Goal: Task Accomplishment & Management: Manage account settings

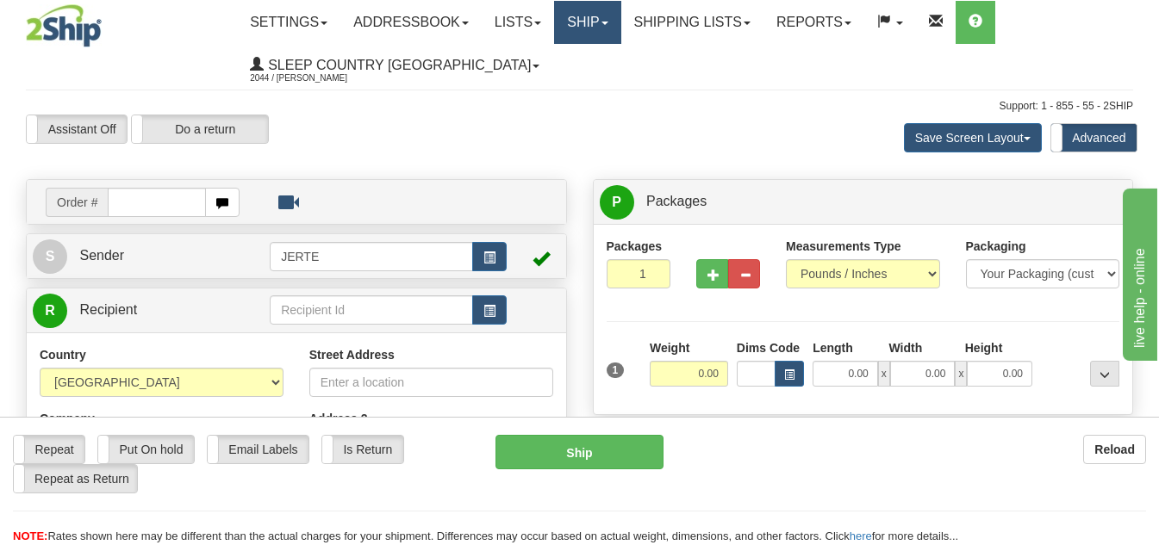
click at [608, 28] on link "Ship" at bounding box center [587, 22] width 66 height 43
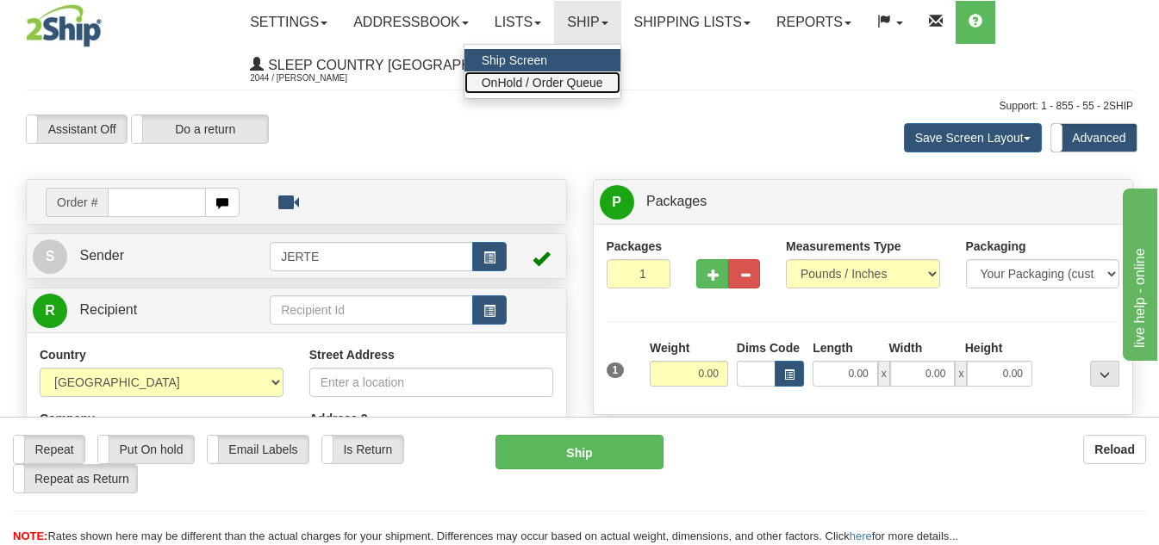
click at [597, 81] on span "OnHold / Order Queue" at bounding box center [543, 83] width 122 height 14
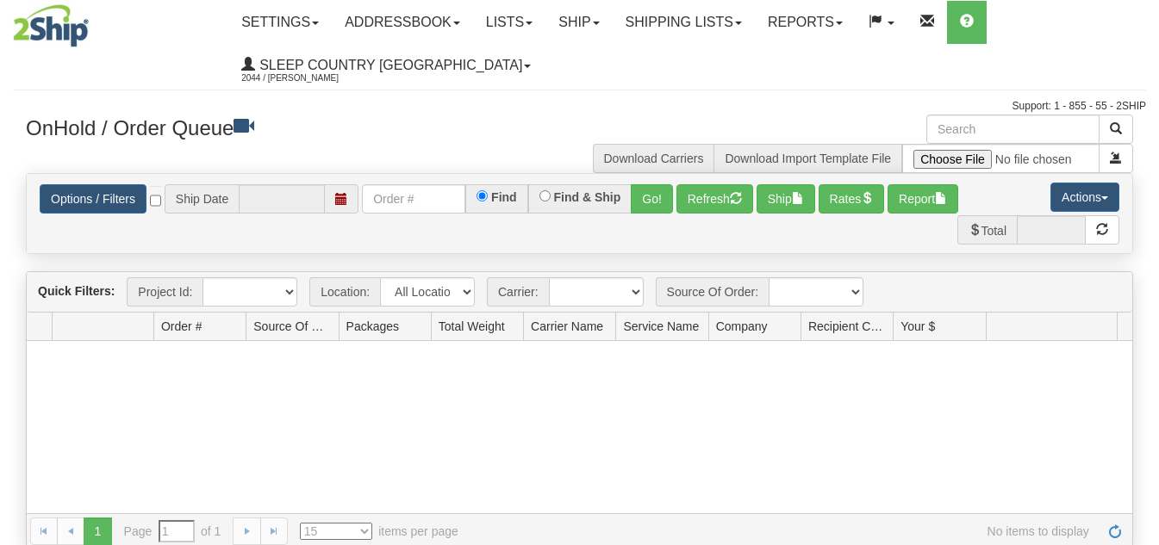
type input "[DATE]"
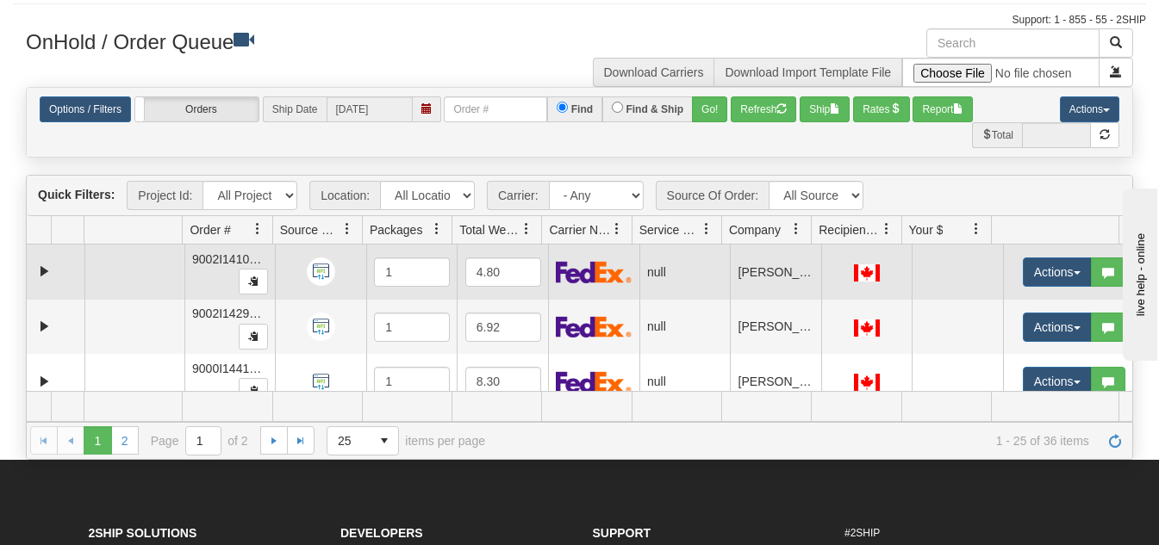
scroll to position [172, 0]
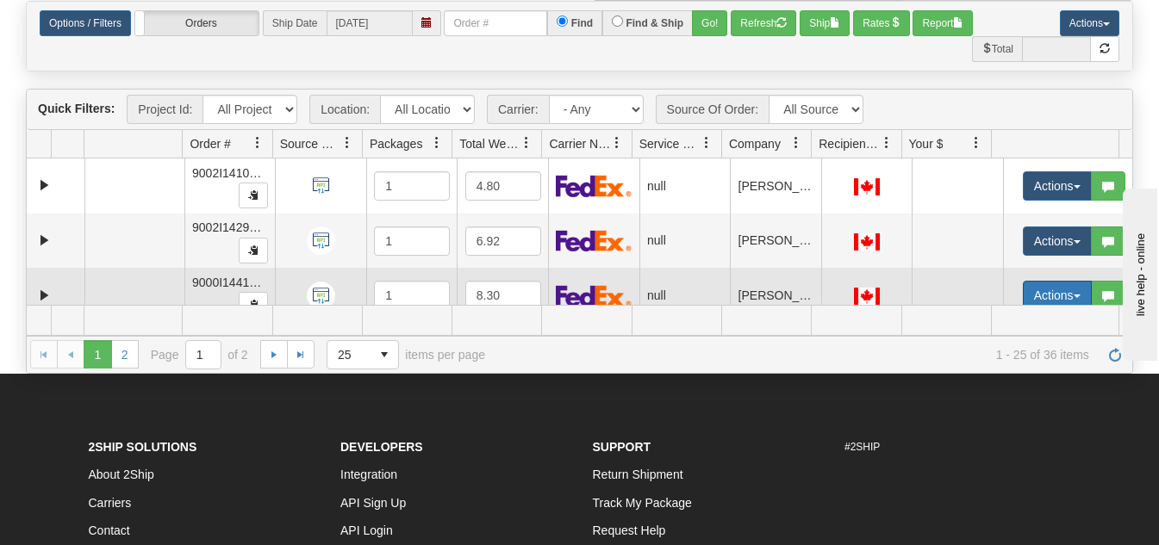
click at [1023, 286] on button "Actions" at bounding box center [1057, 295] width 69 height 29
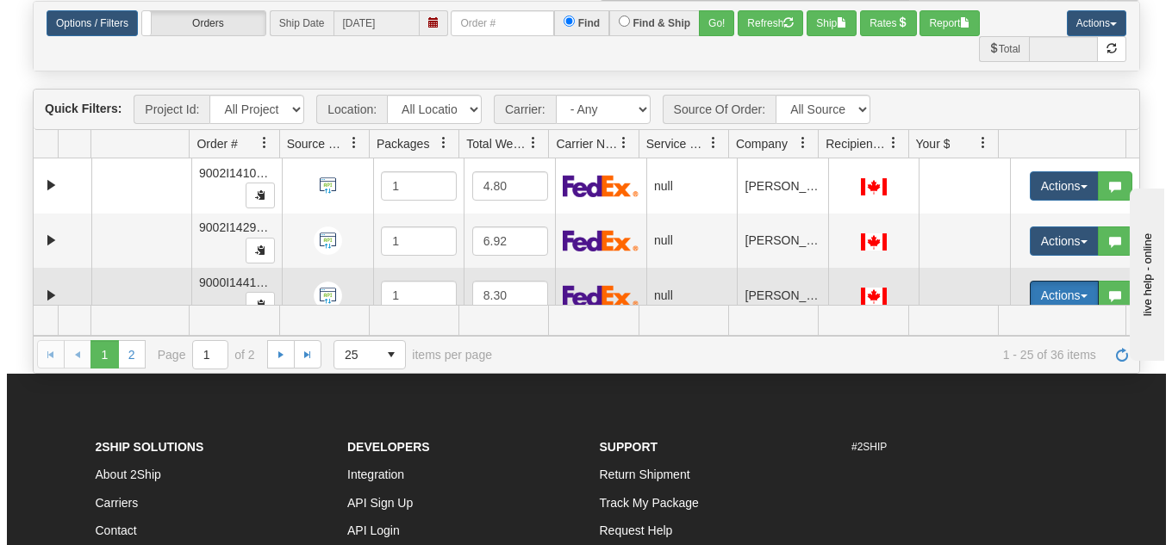
scroll to position [86, 0]
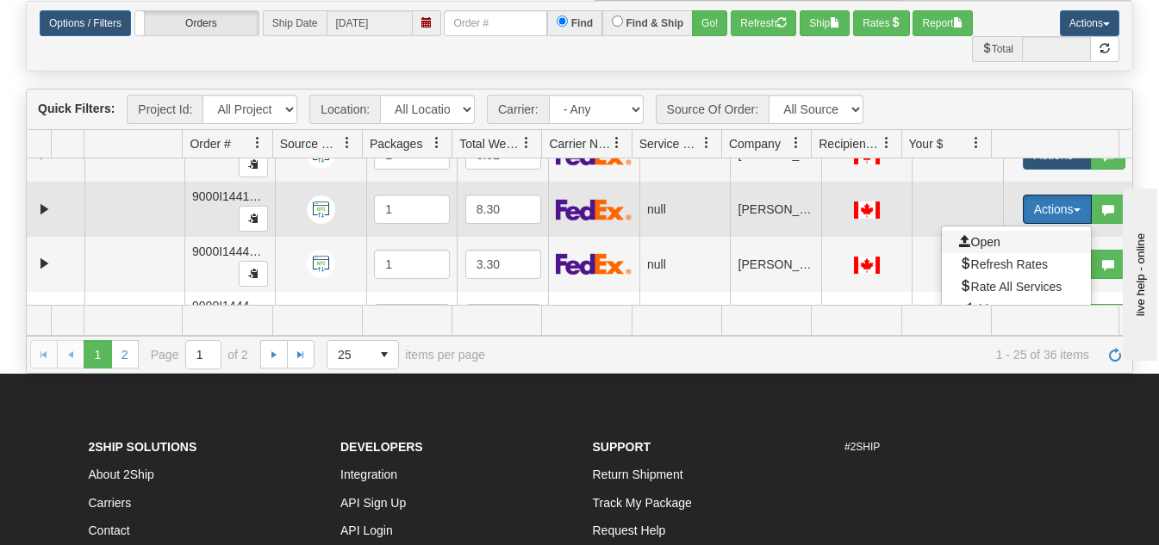
click at [982, 242] on span "Open" at bounding box center [979, 242] width 41 height 14
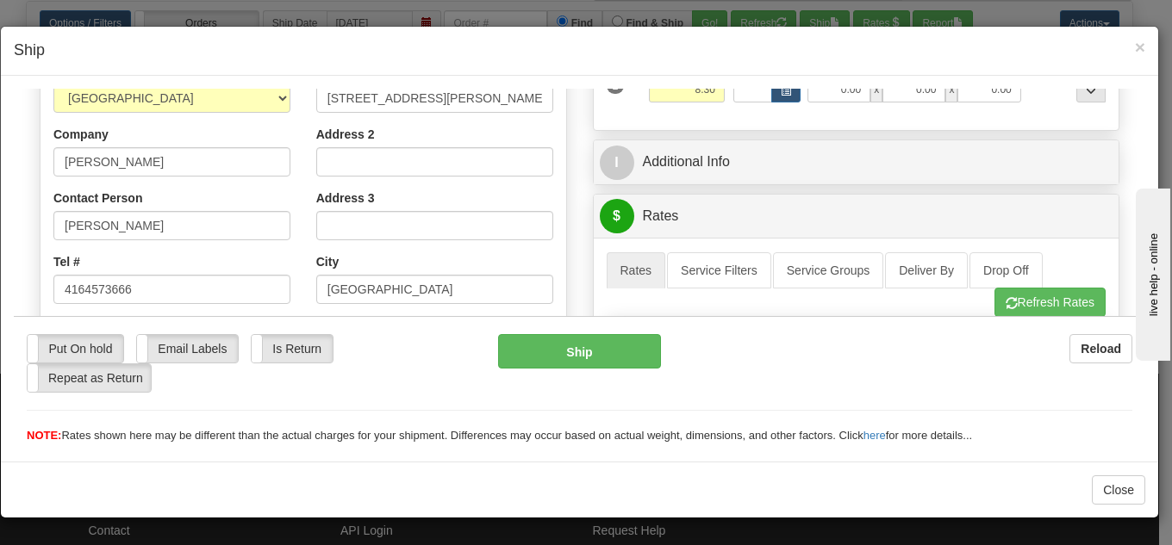
scroll to position [431, 0]
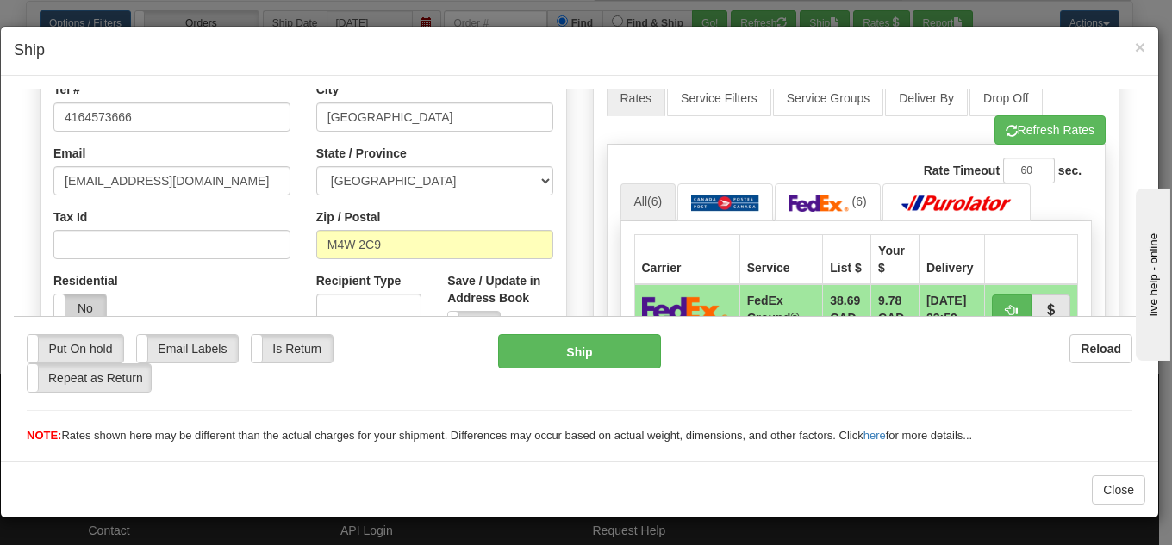
click at [84, 303] on label "No" at bounding box center [80, 308] width 52 height 28
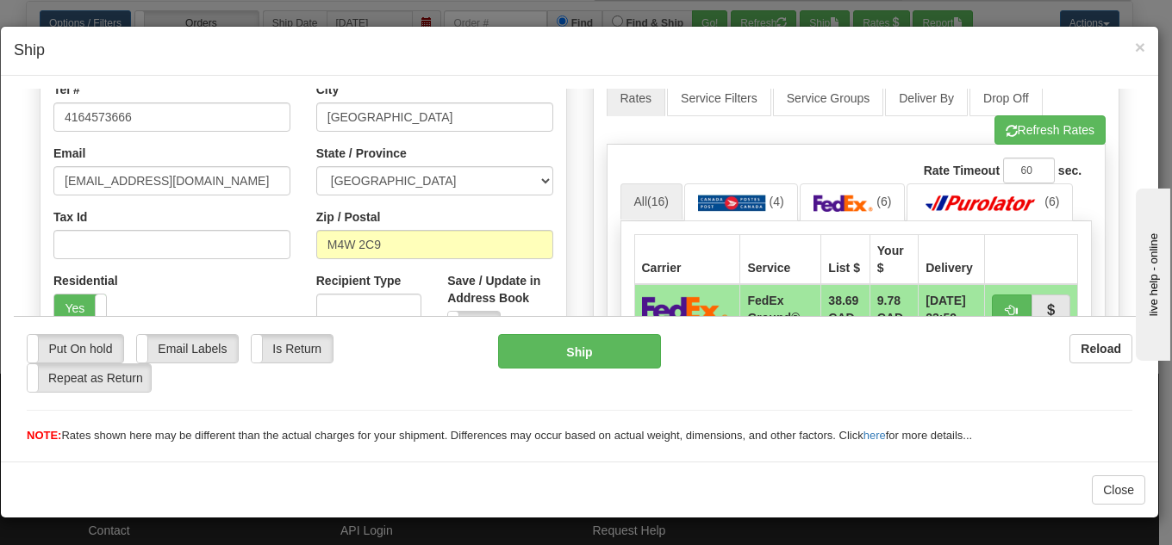
scroll to position [517, 0]
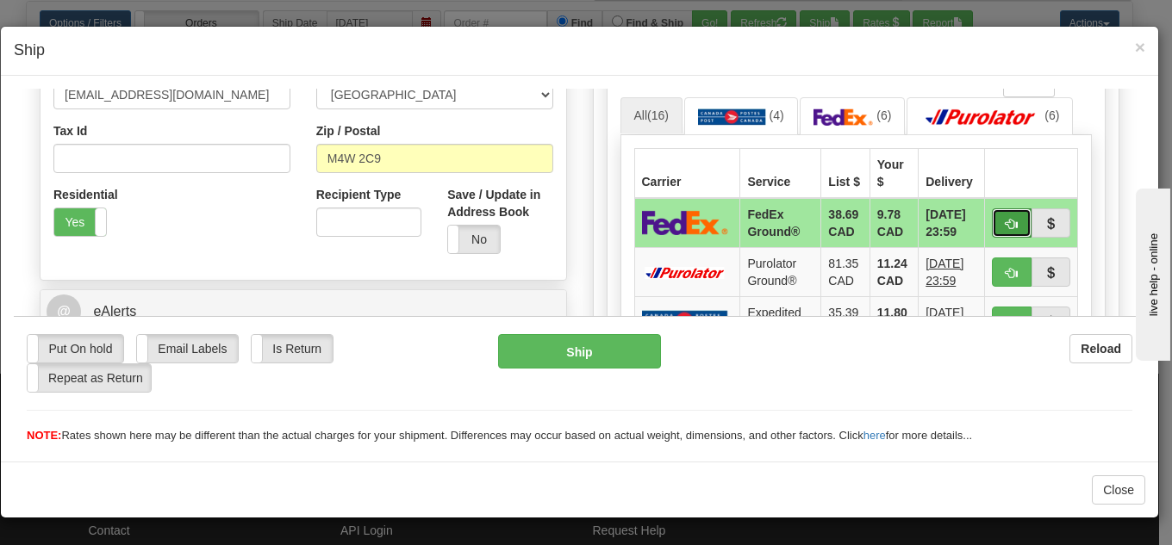
click at [992, 216] on button "button" at bounding box center [1012, 222] width 40 height 29
type input "92"
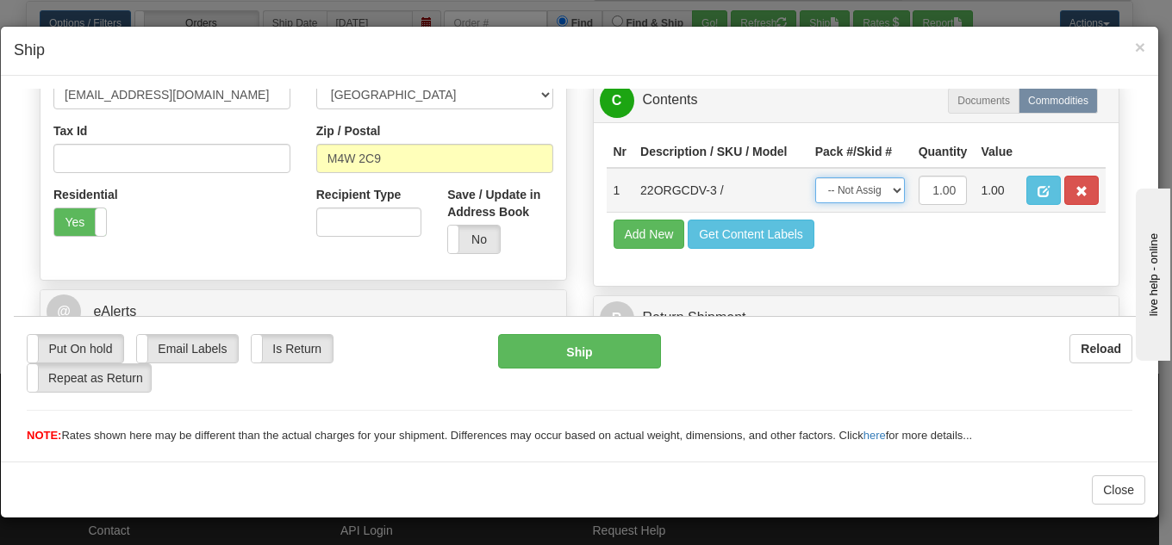
click at [821, 203] on select "-- Not Assigned -- Package 1" at bounding box center [860, 190] width 90 height 26
select select "0"
click at [815, 177] on select "-- Not Assigned -- Package 1" at bounding box center [860, 190] width 90 height 26
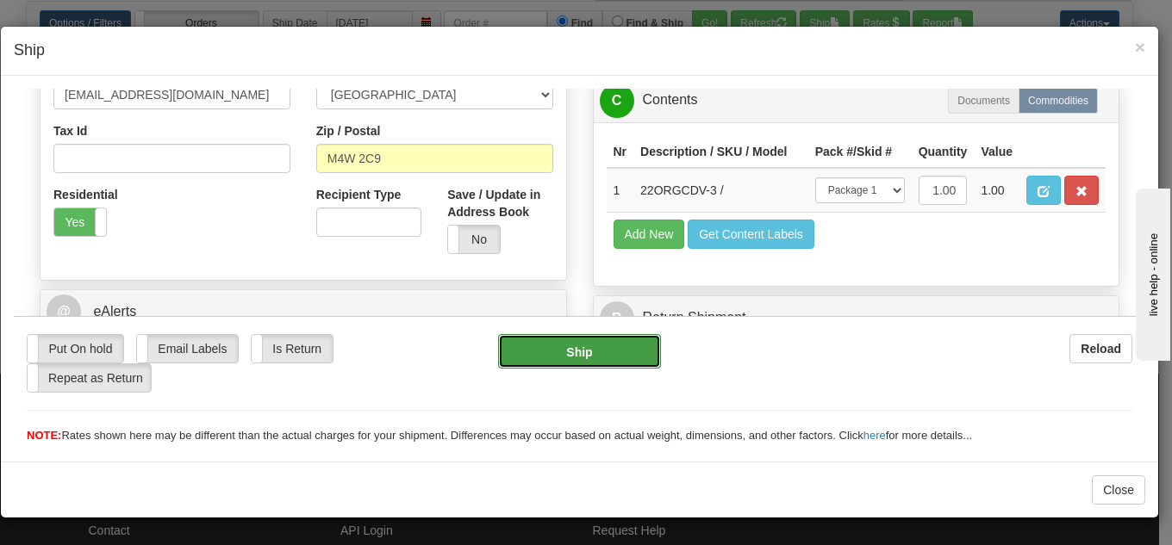
click at [620, 348] on button "Ship" at bounding box center [579, 350] width 163 height 34
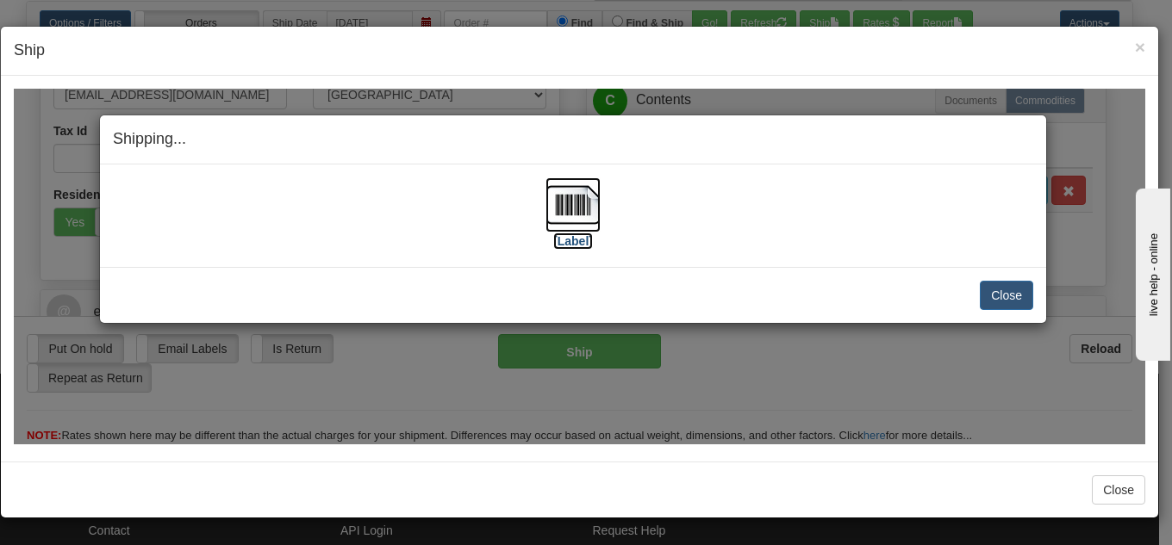
click at [577, 207] on img at bounding box center [572, 204] width 55 height 55
click at [987, 294] on button "Close" at bounding box center [1006, 294] width 53 height 29
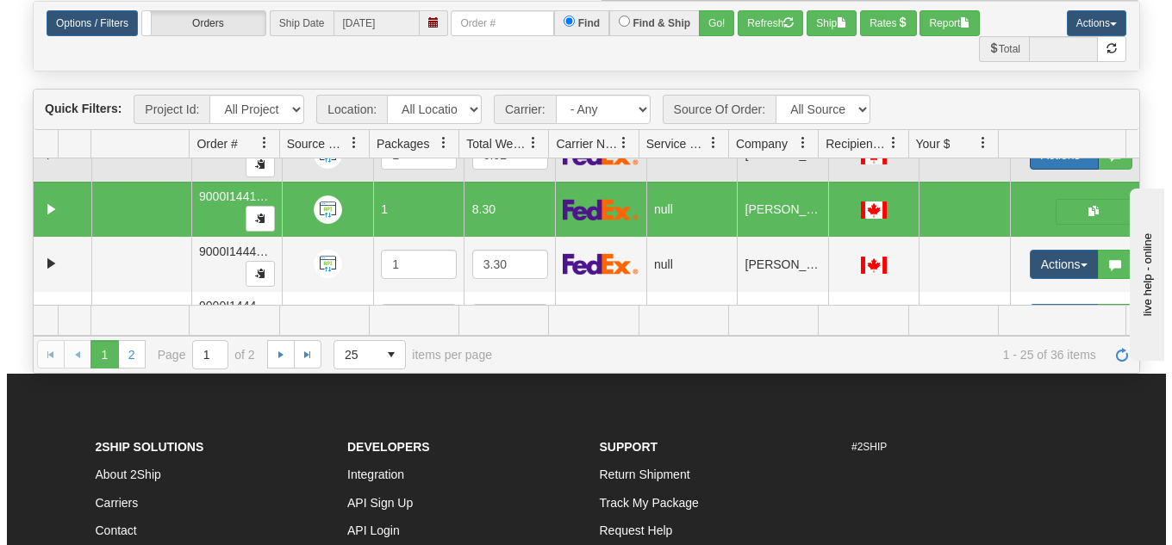
scroll to position [0, 0]
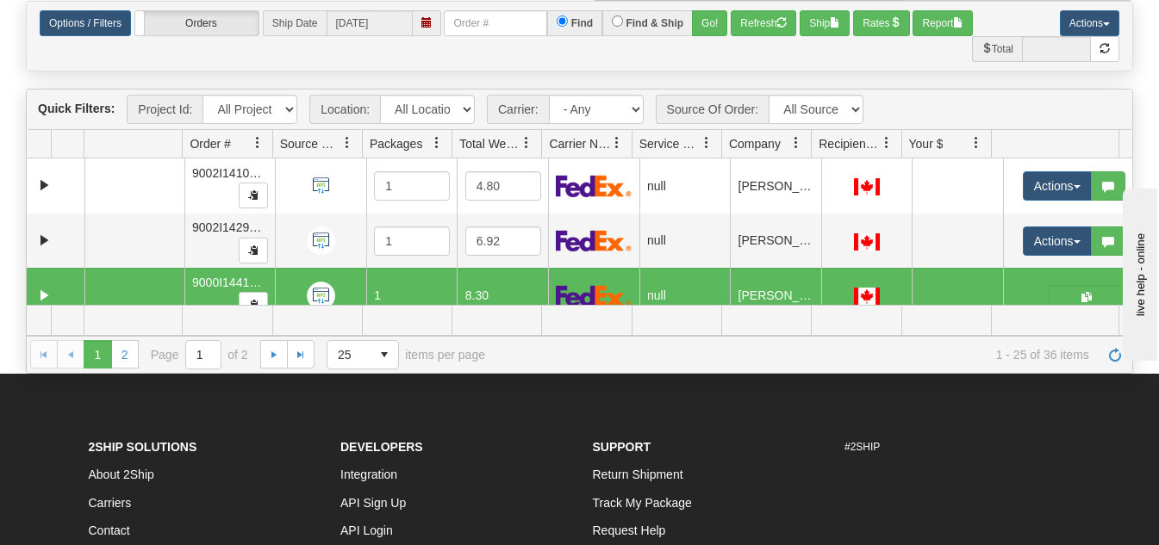
click at [778, 140] on span "Company" at bounding box center [755, 143] width 52 height 17
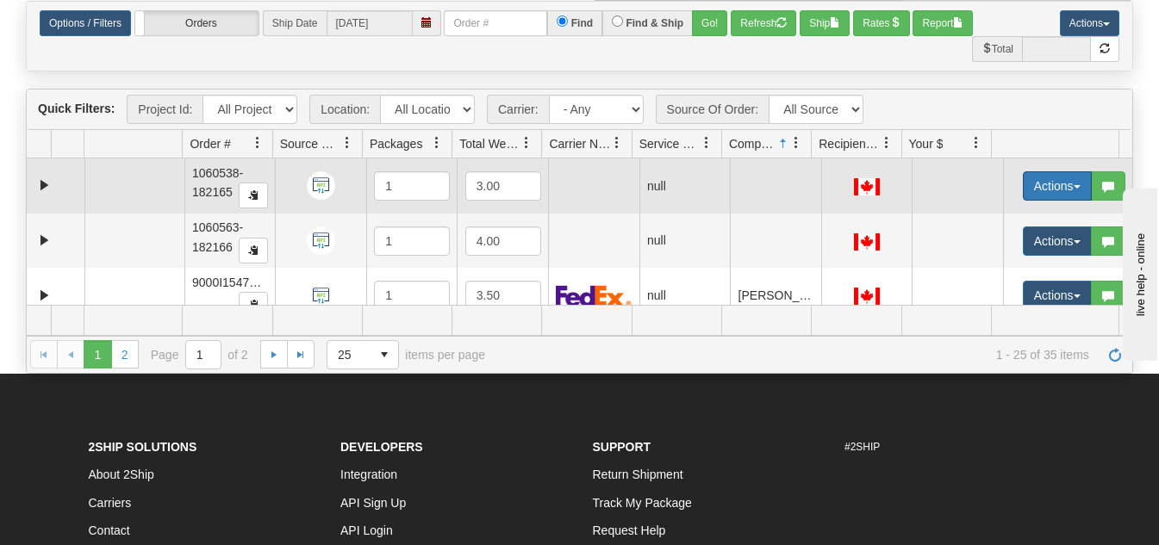
click at [1057, 190] on button "Actions" at bounding box center [1057, 185] width 69 height 29
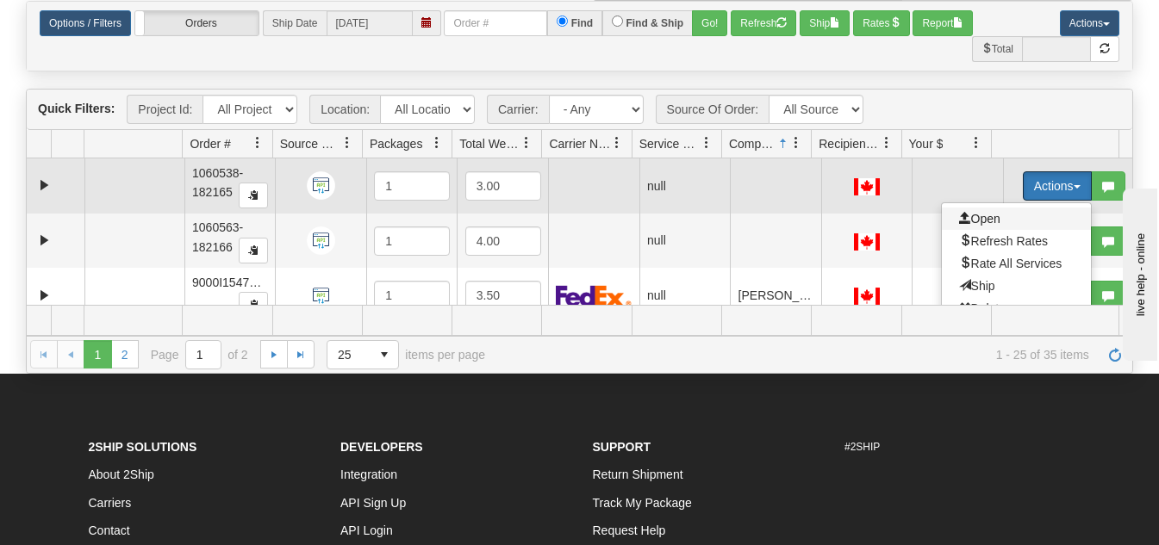
click at [959, 225] on span "Open" at bounding box center [979, 219] width 41 height 14
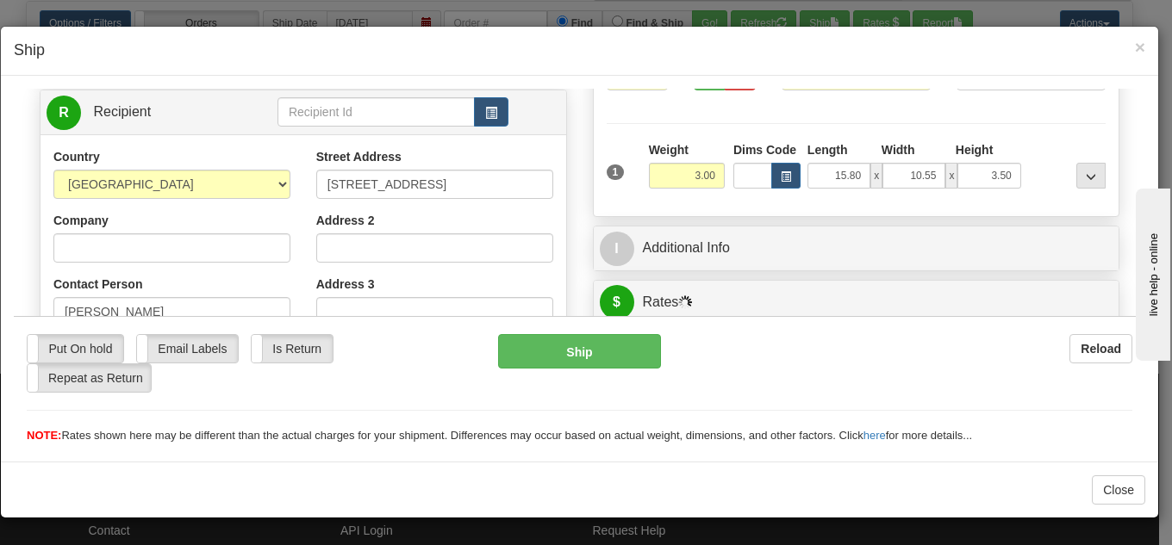
scroll to position [259, 0]
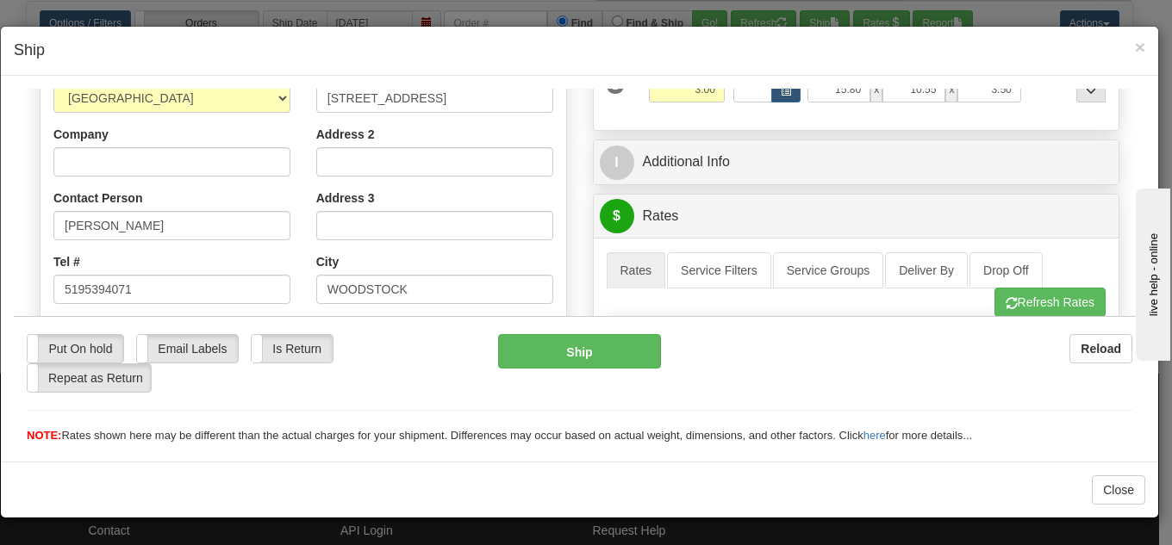
click at [1145, 55] on div "× Ship" at bounding box center [579, 51] width 1157 height 49
click at [1141, 52] on span "×" at bounding box center [1140, 47] width 10 height 20
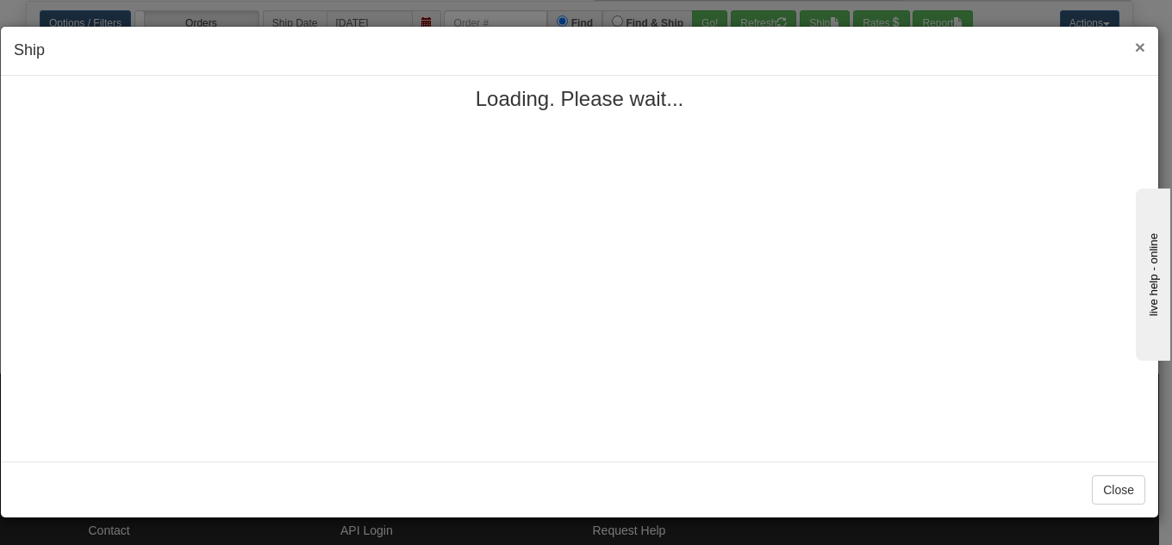
scroll to position [0, 0]
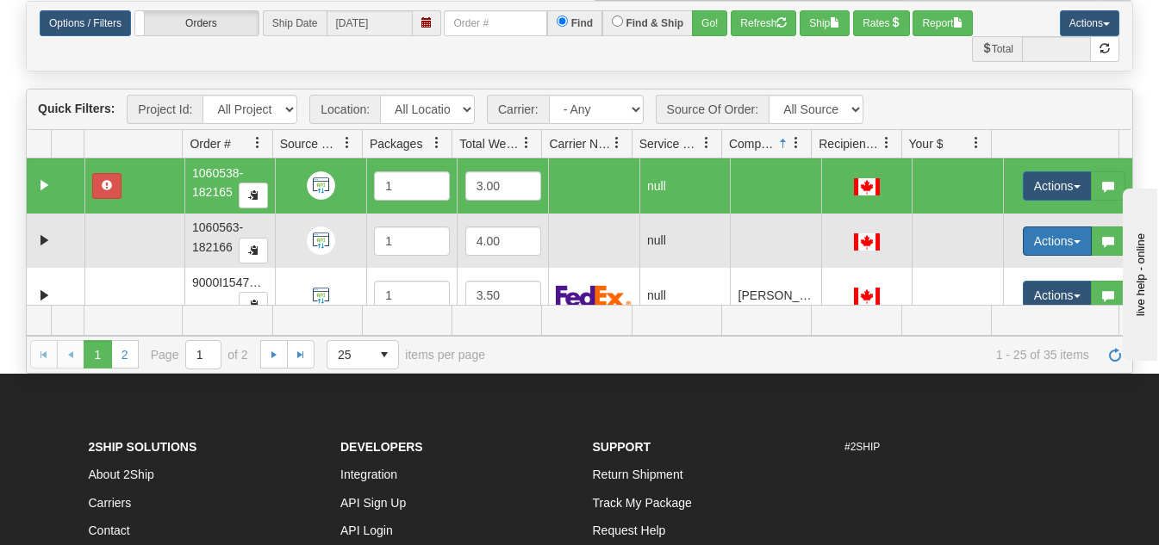
click at [1041, 241] on button "Actions" at bounding box center [1057, 241] width 69 height 29
click at [970, 270] on span "Open" at bounding box center [979, 274] width 41 height 14
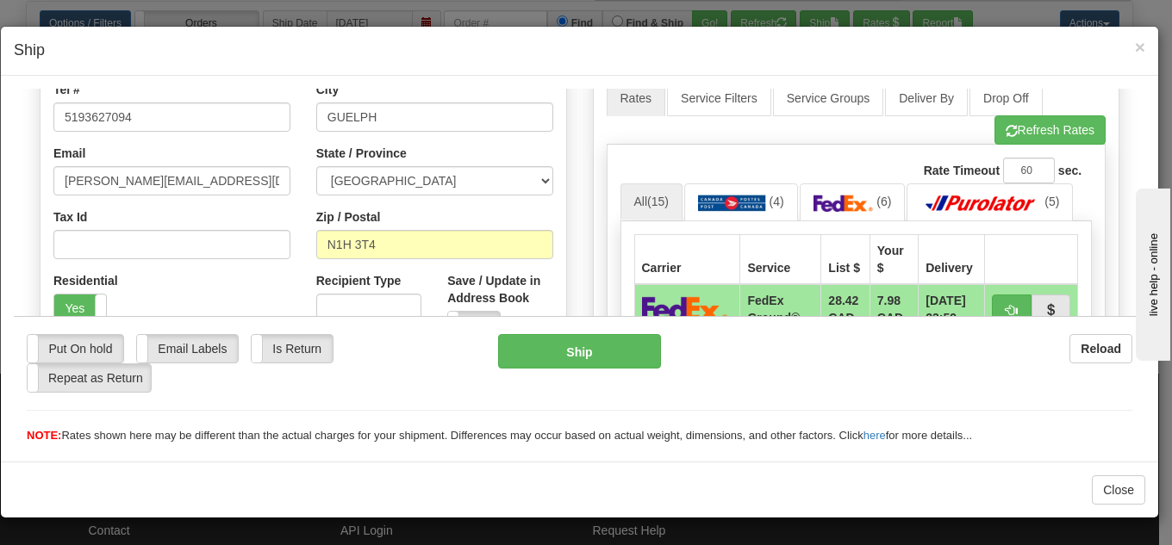
scroll to position [517, 0]
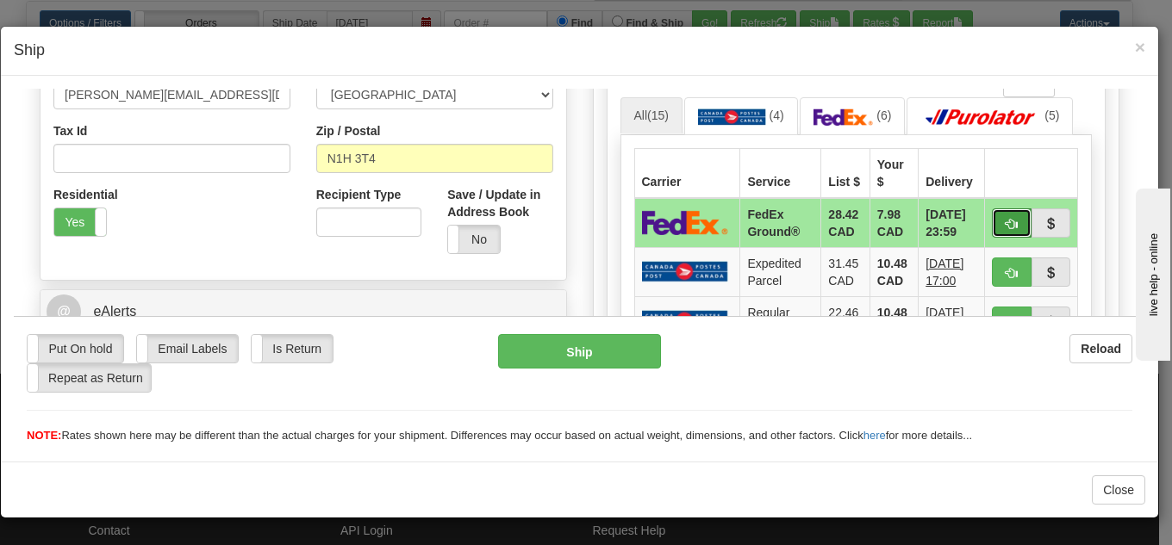
click at [1002, 214] on button "button" at bounding box center [1012, 222] width 40 height 29
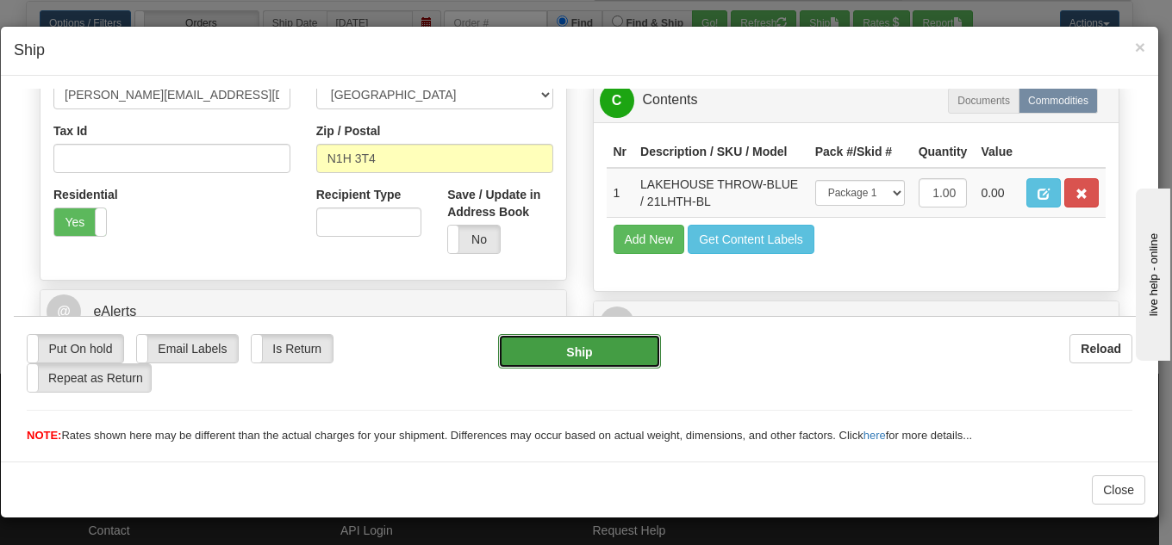
click at [593, 344] on button "Ship" at bounding box center [579, 350] width 163 height 34
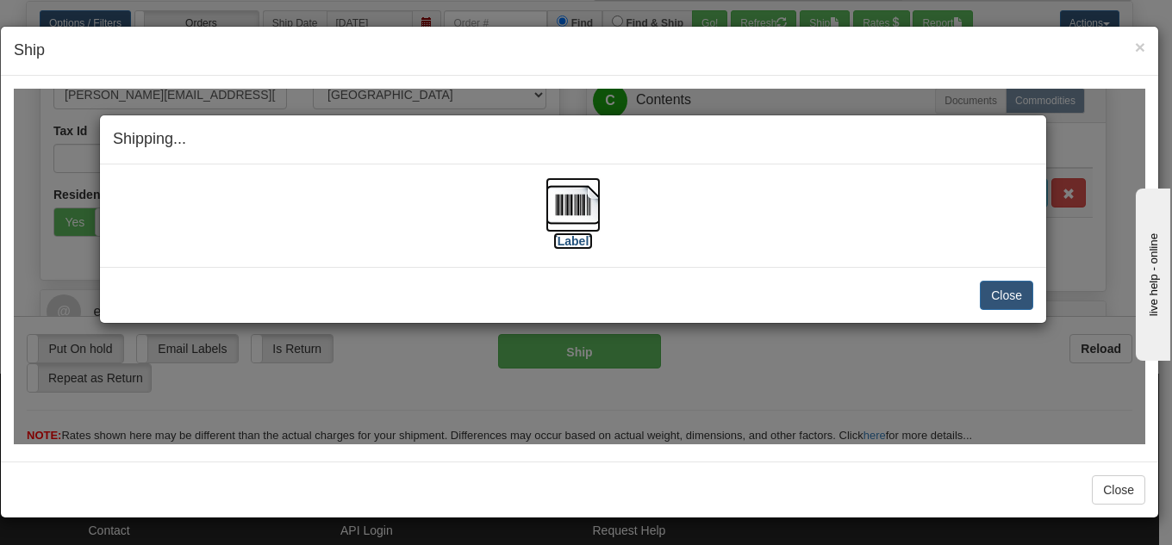
click at [566, 209] on img at bounding box center [572, 204] width 55 height 55
click at [1021, 299] on button "Close" at bounding box center [1006, 294] width 53 height 29
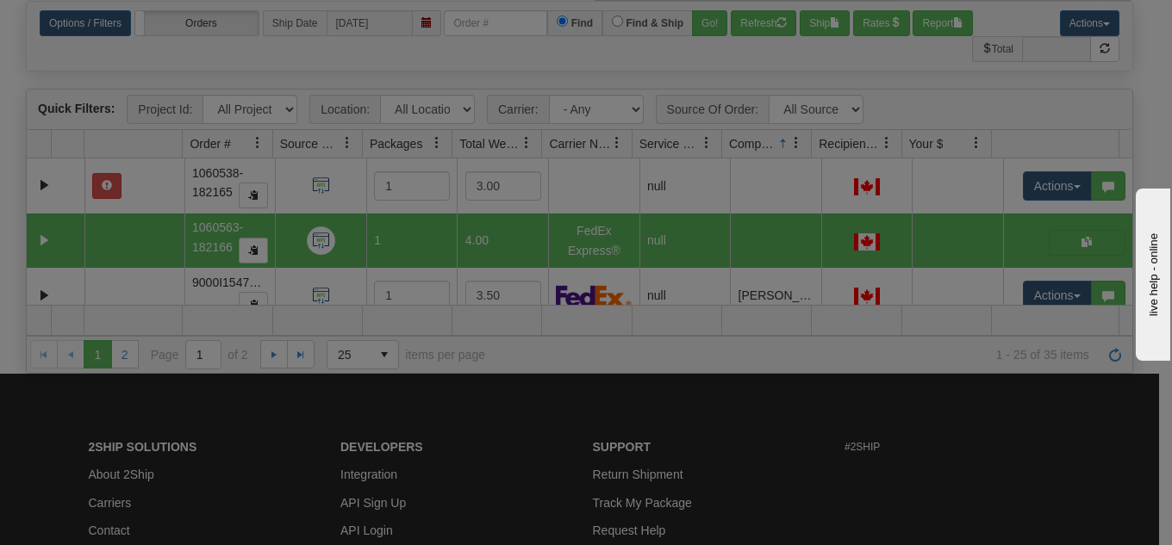
scroll to position [0, 0]
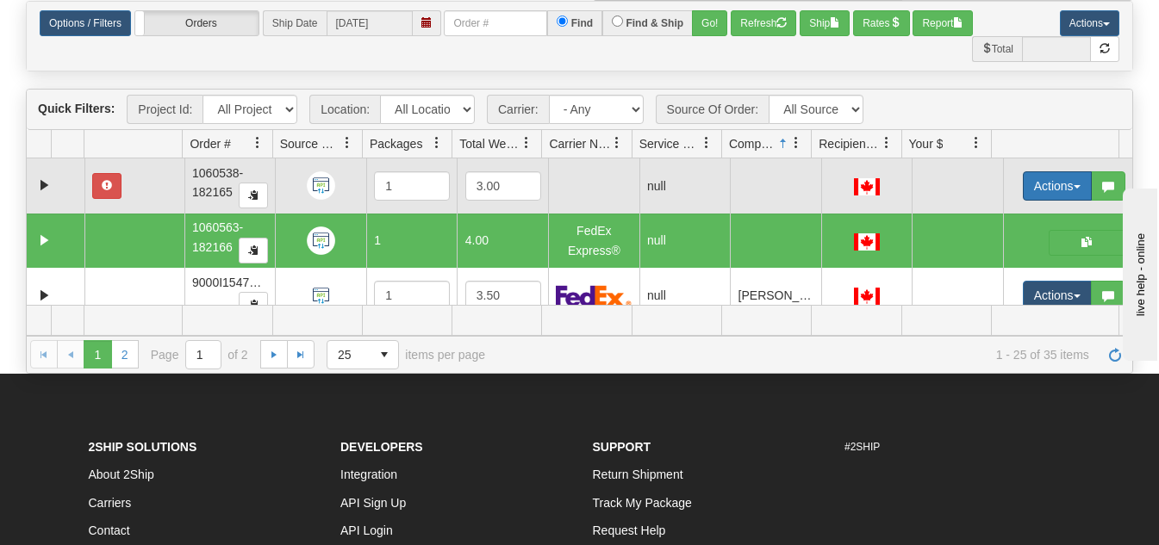
click at [1023, 184] on button "Actions" at bounding box center [1057, 185] width 69 height 29
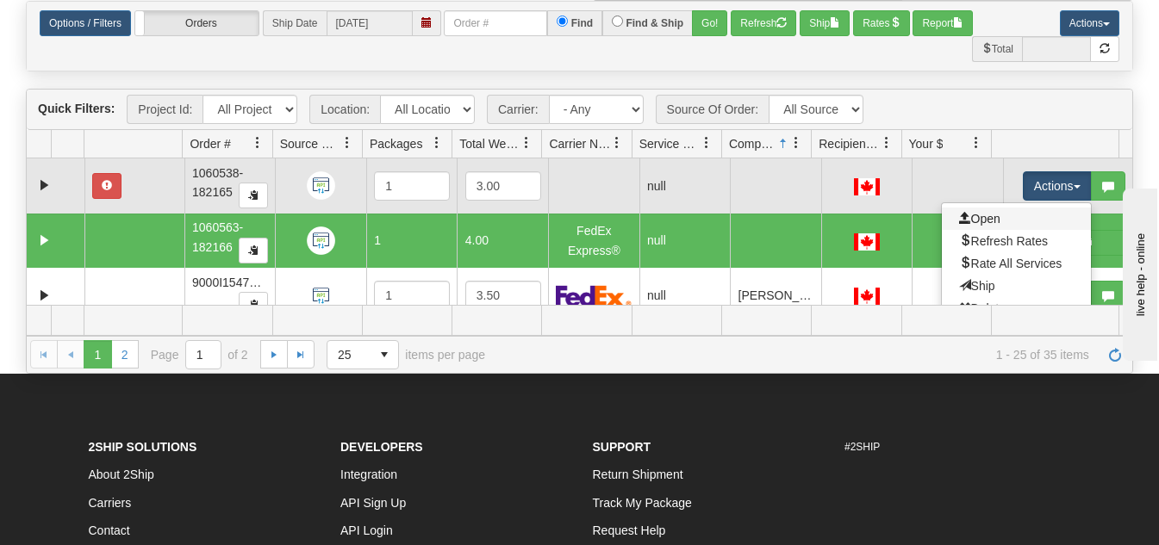
click at [1000, 213] on link "Open" at bounding box center [1016, 219] width 149 height 22
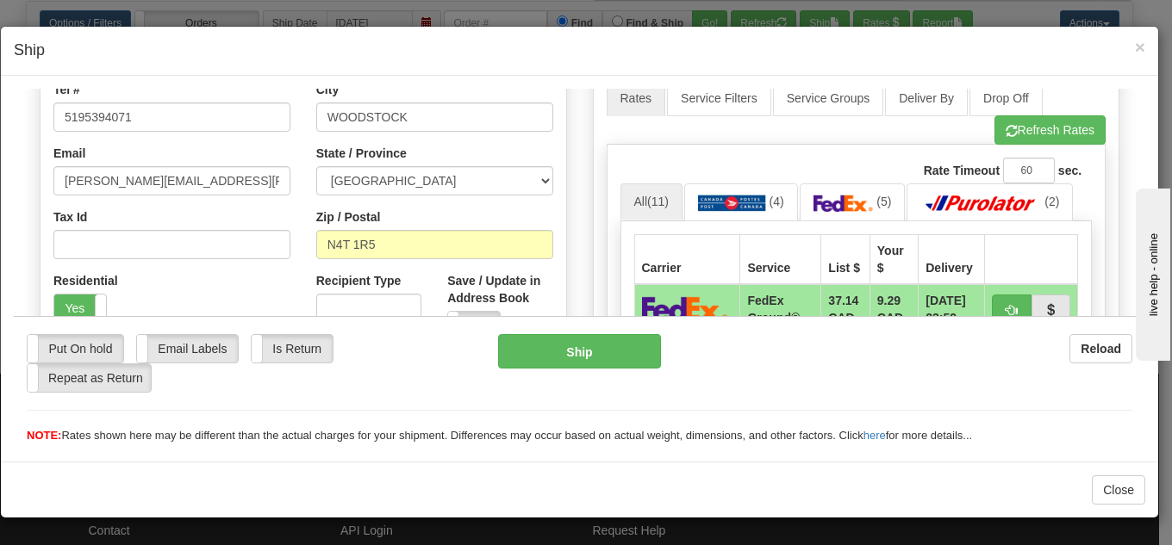
scroll to position [517, 0]
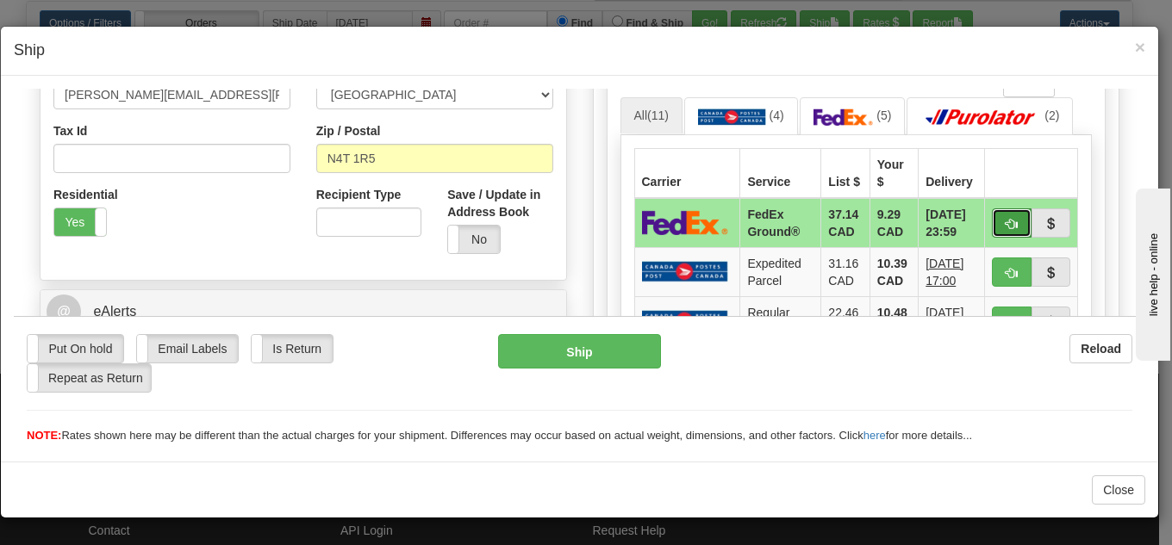
click at [1006, 220] on button "button" at bounding box center [1012, 222] width 40 height 29
type input "92"
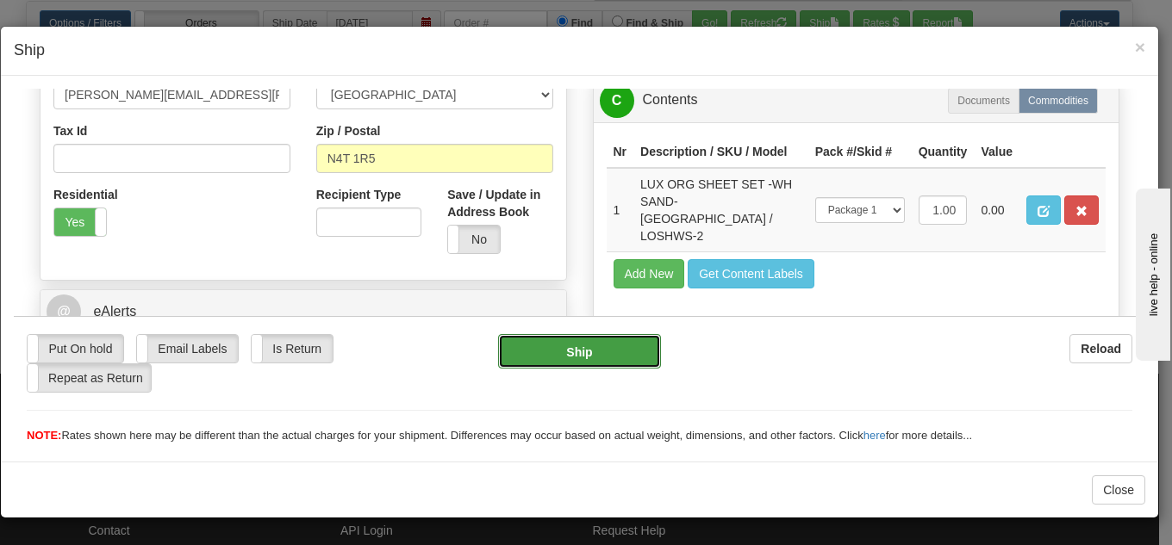
click at [591, 355] on button "Ship" at bounding box center [579, 350] width 163 height 34
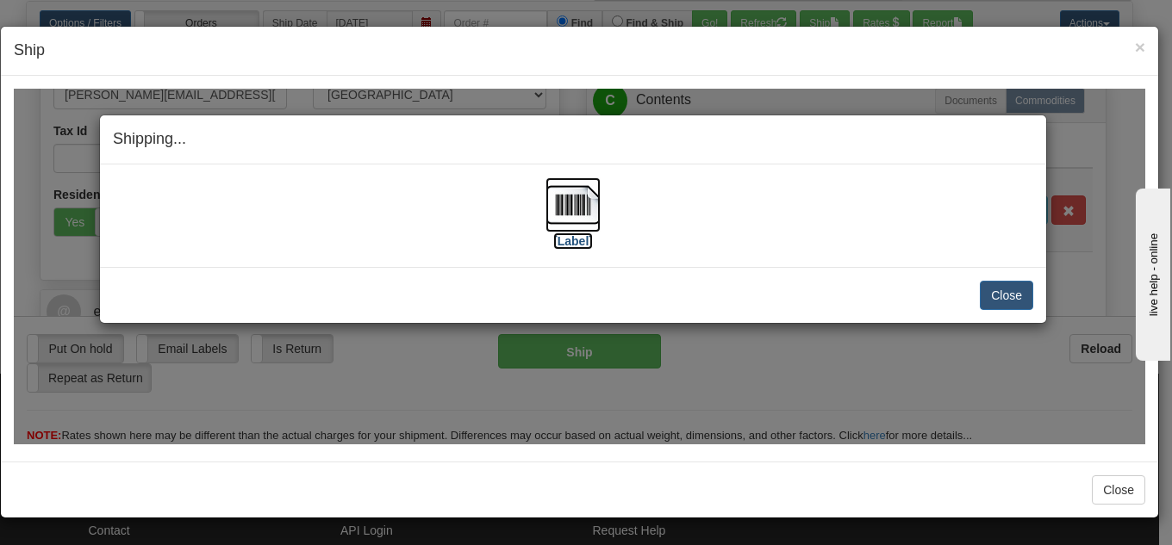
click at [559, 207] on img at bounding box center [572, 204] width 55 height 55
click at [976, 293] on div "Close Cancel" at bounding box center [573, 294] width 920 height 29
click at [1006, 309] on div "Close [PERSON_NAME] Shipment and Quit Pickup Quit Pickup ONLY" at bounding box center [573, 294] width 946 height 56
click at [995, 302] on button "Close" at bounding box center [1006, 294] width 53 height 29
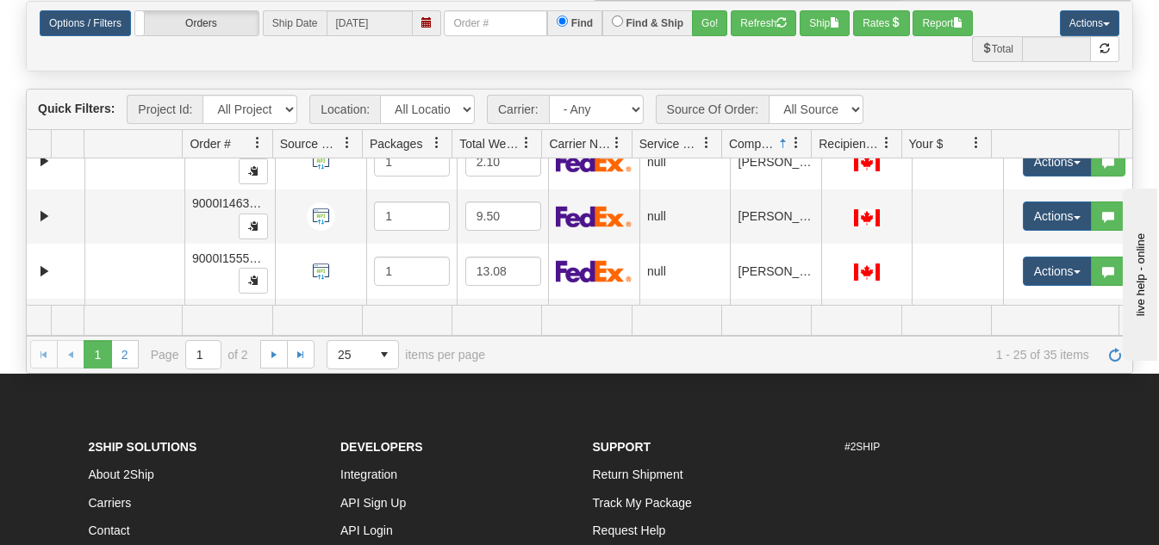
scroll to position [1224, 0]
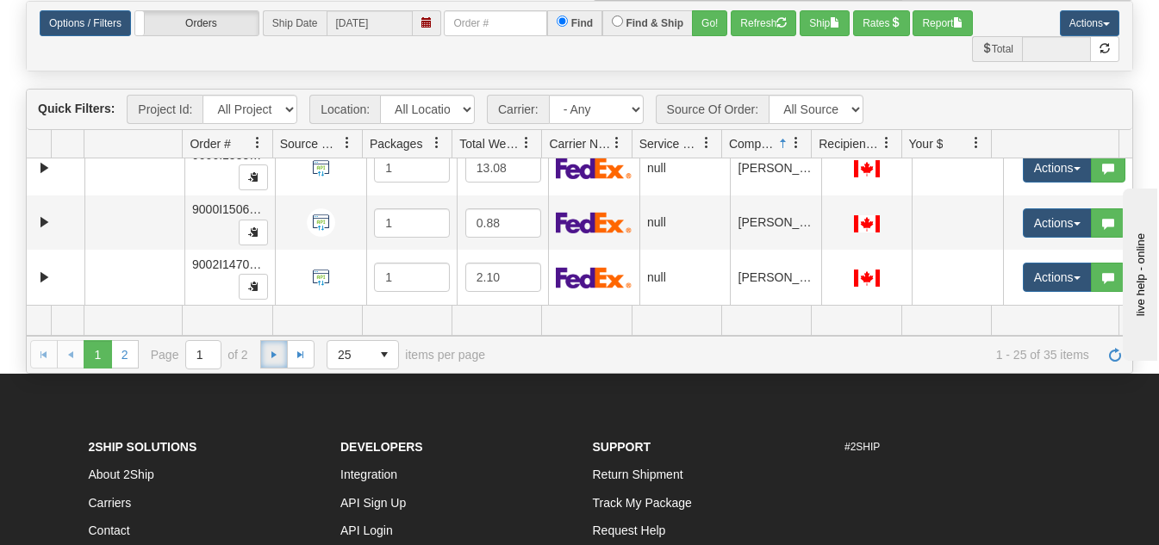
click at [272, 356] on span "Go to the next page" at bounding box center [274, 355] width 14 height 14
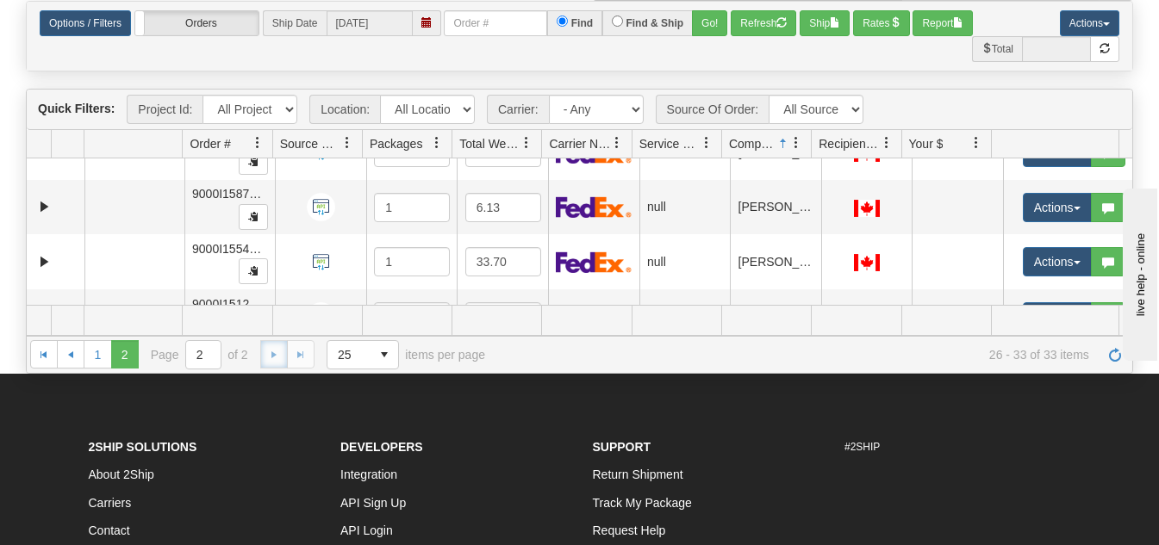
scroll to position [0, 0]
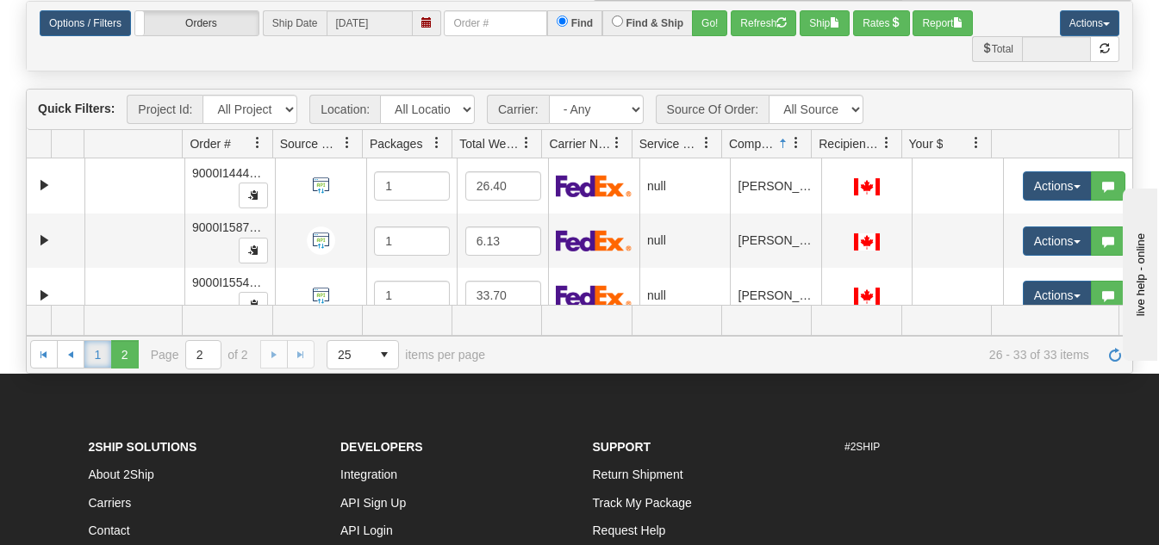
click at [94, 352] on link "1" at bounding box center [98, 354] width 28 height 28
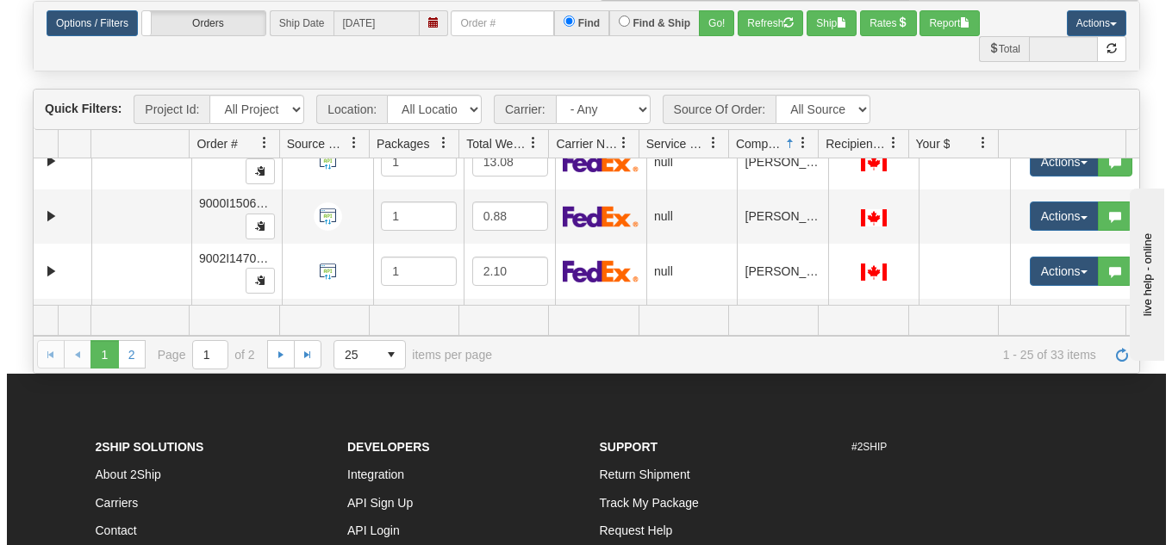
scroll to position [1224, 0]
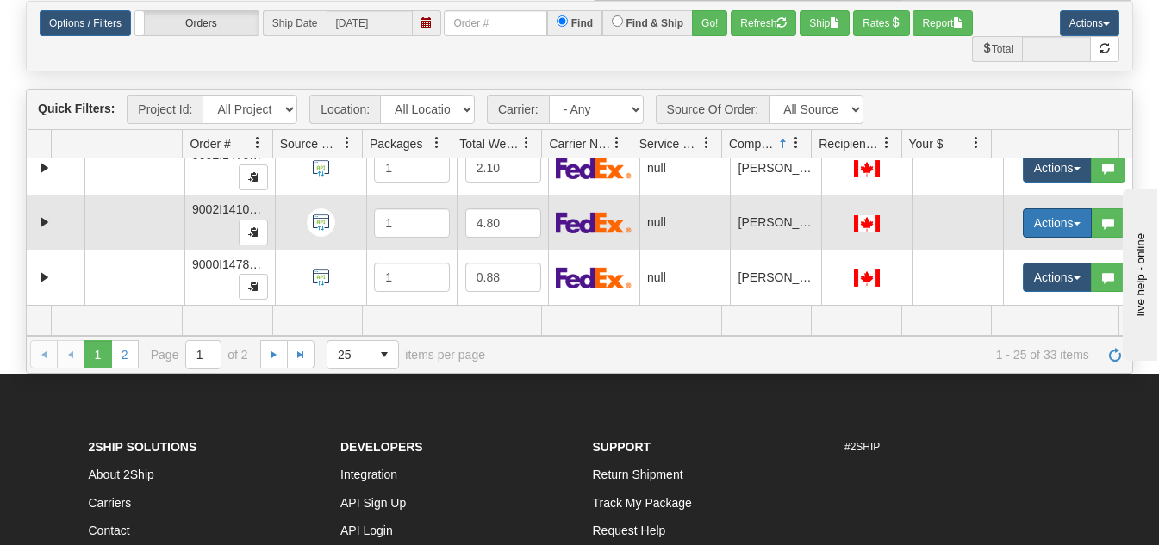
click at [1030, 225] on button "Actions" at bounding box center [1057, 223] width 69 height 29
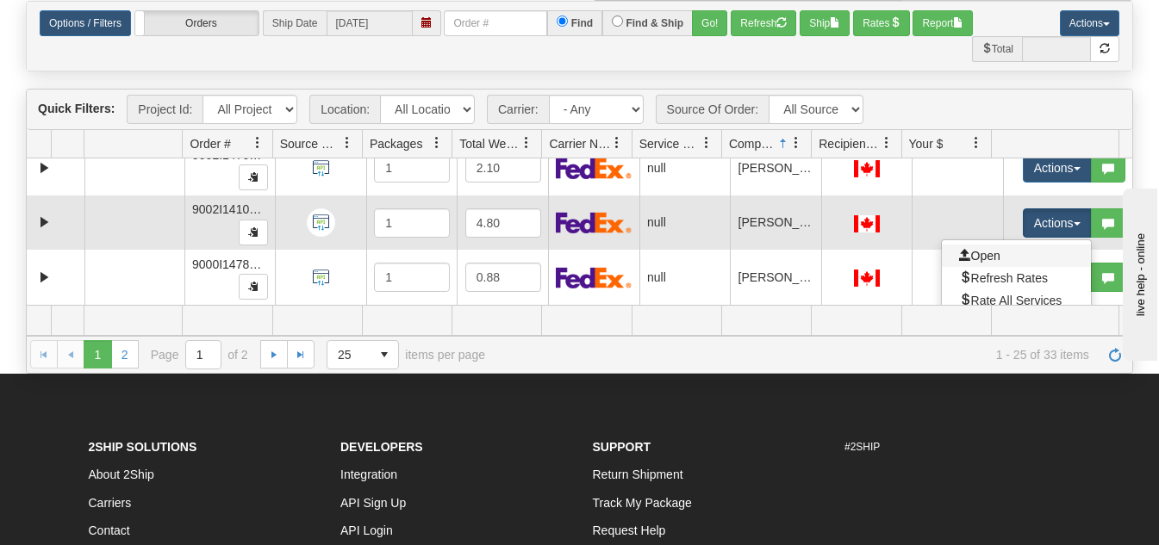
click at [992, 253] on link "Open" at bounding box center [1016, 256] width 149 height 22
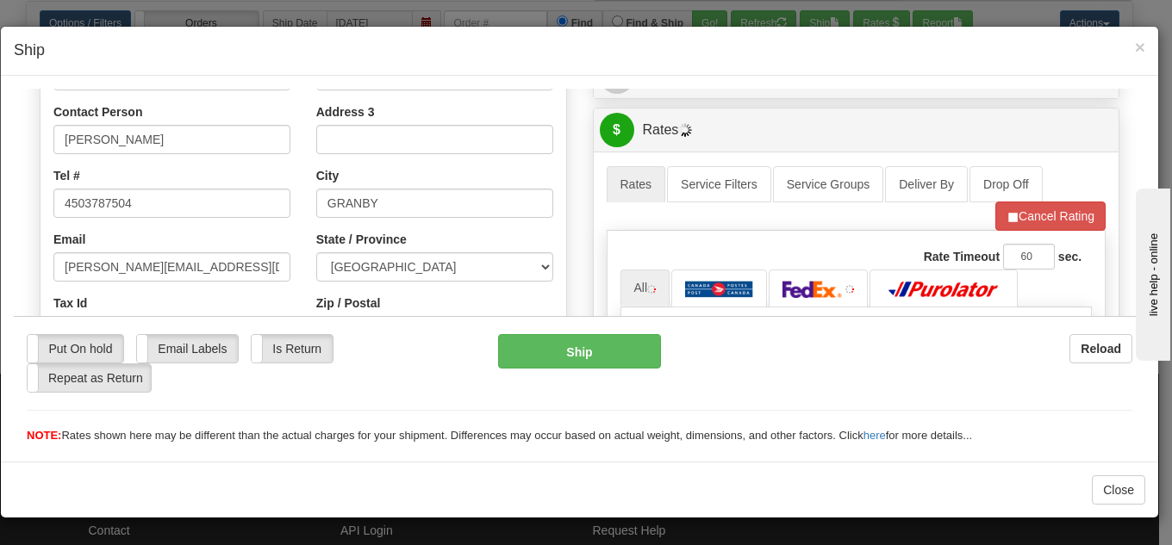
scroll to position [517, 0]
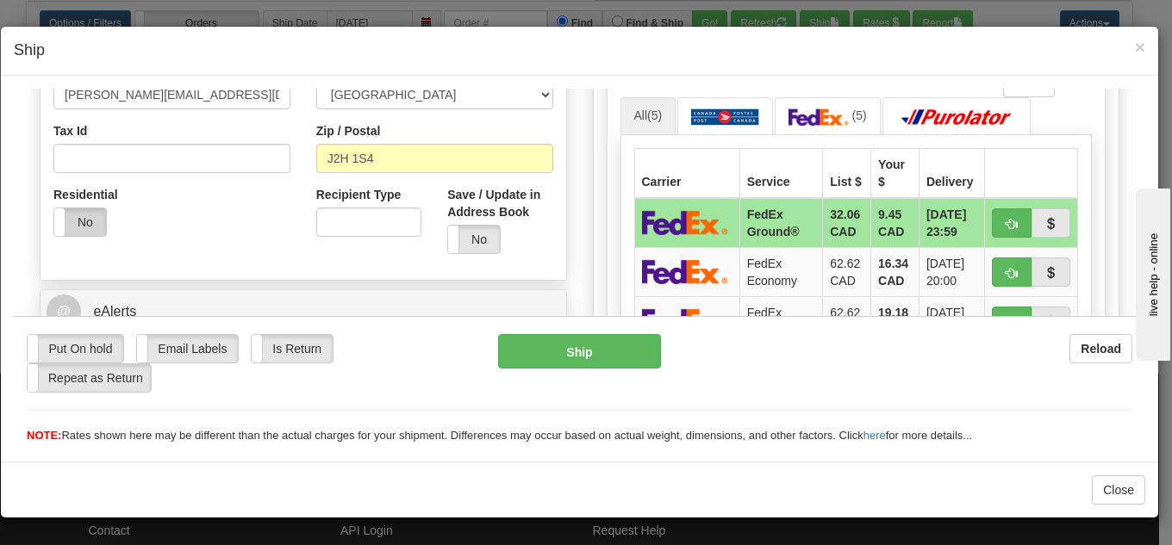
click at [72, 221] on label "No" at bounding box center [80, 222] width 52 height 28
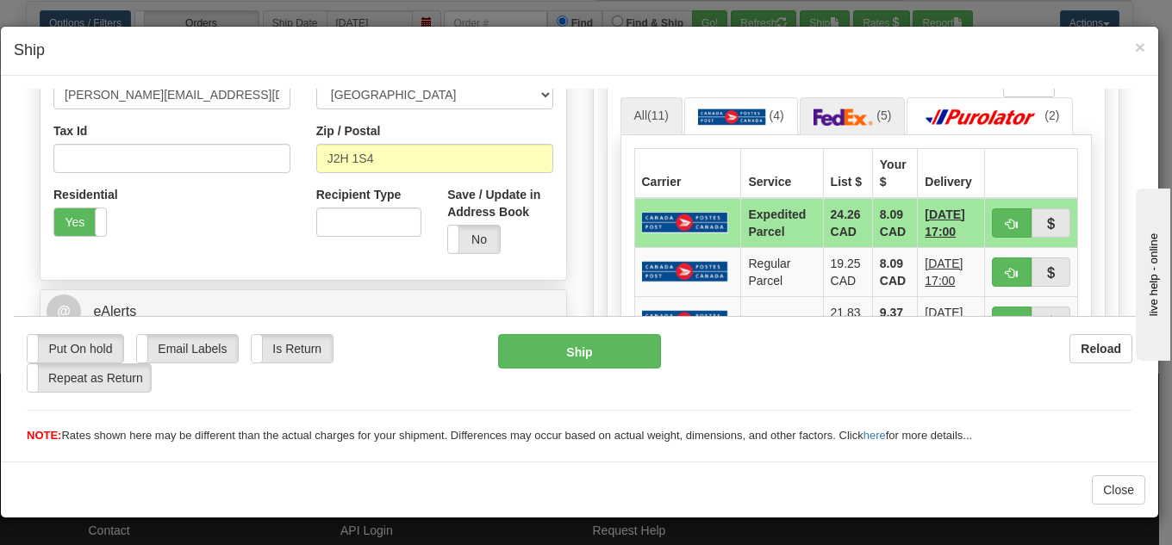
scroll to position [603, 0]
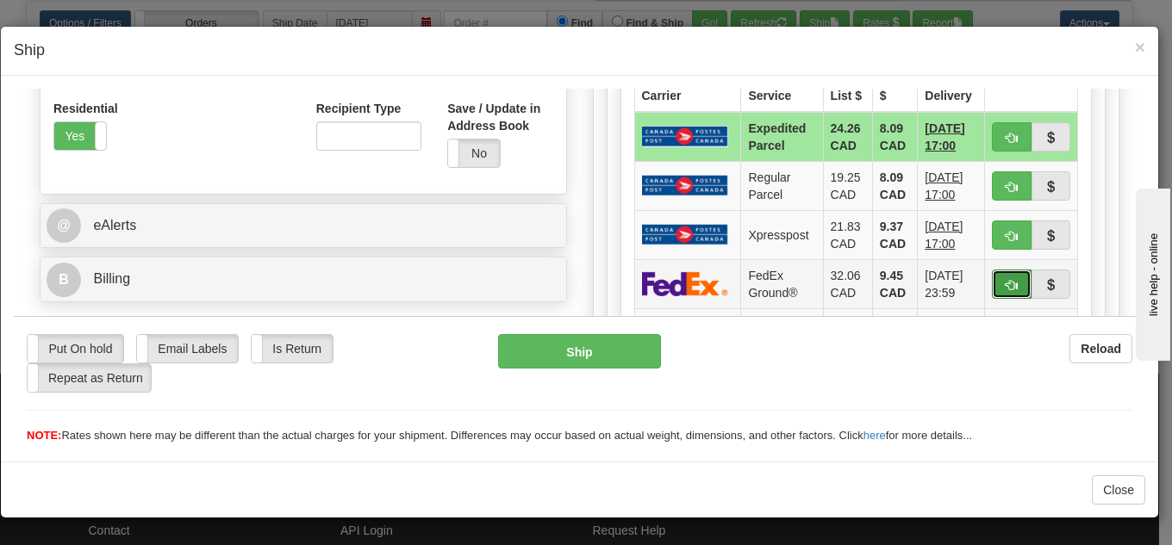
click at [1006, 285] on span "button" at bounding box center [1012, 284] width 12 height 11
type input "92"
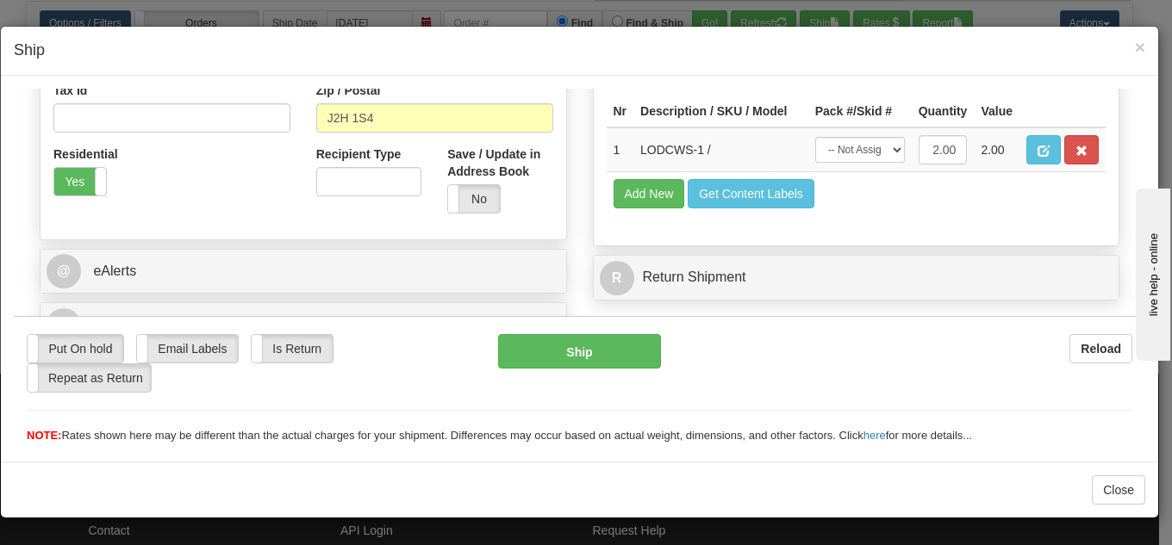
scroll to position [558, 0]
click at [1140, 42] on span "×" at bounding box center [1140, 47] width 10 height 20
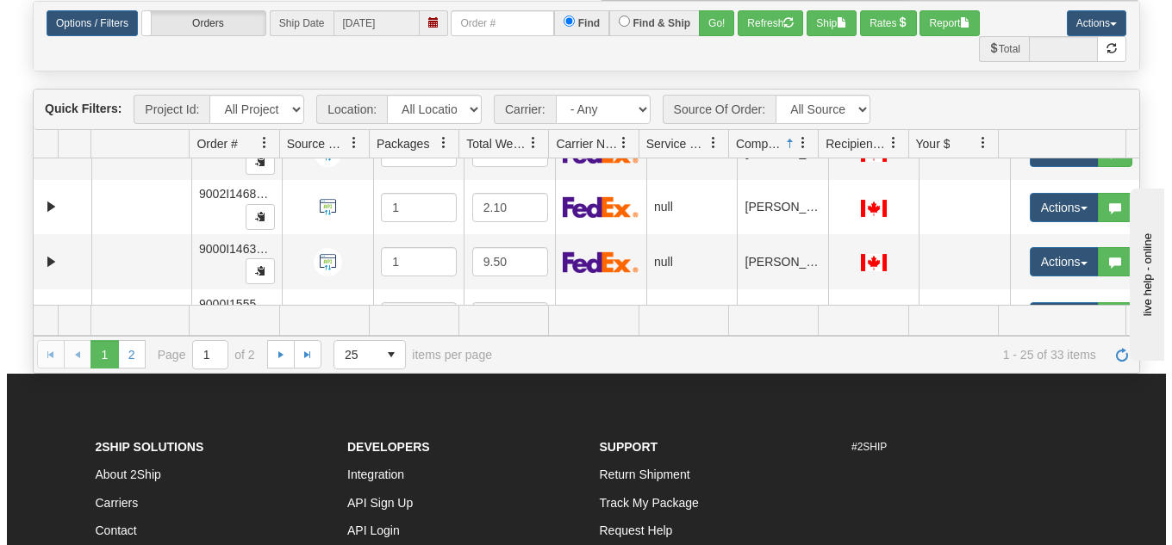
scroll to position [1224, 0]
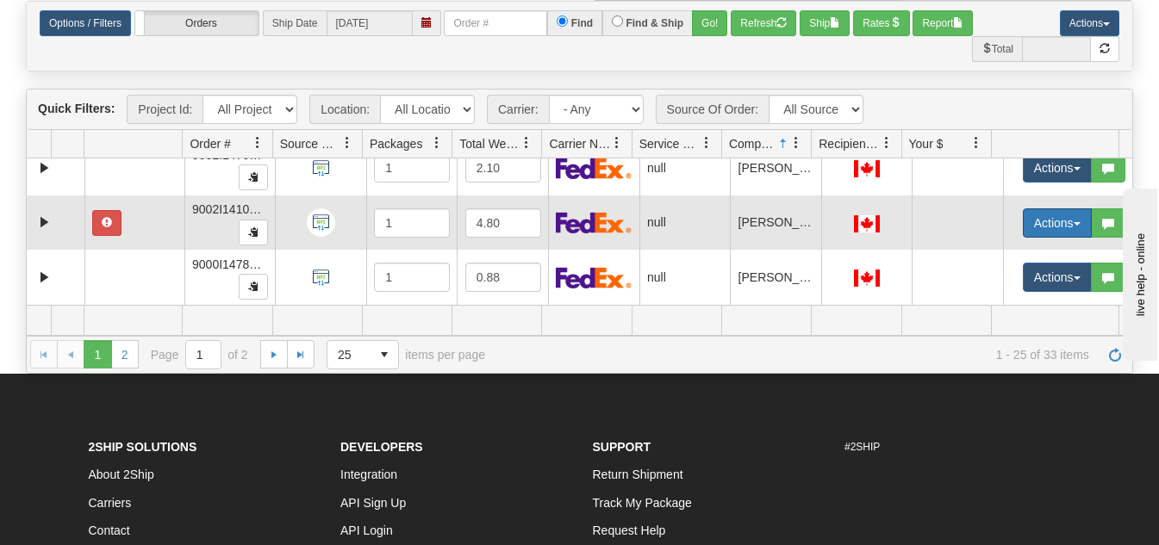
click at [1045, 219] on button "Actions" at bounding box center [1057, 223] width 69 height 29
click at [973, 252] on span "Open" at bounding box center [979, 256] width 41 height 14
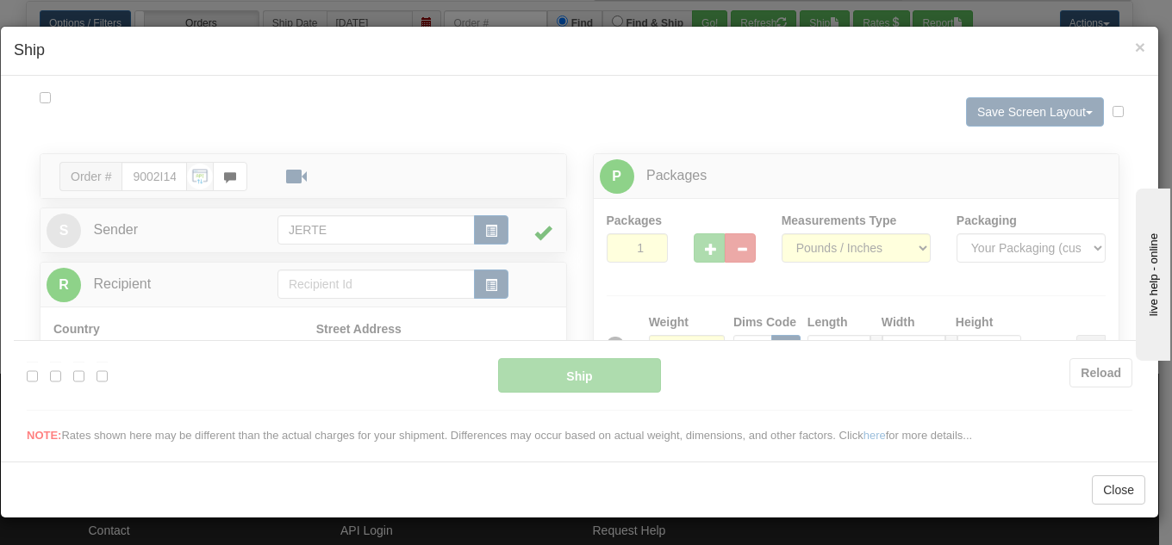
scroll to position [0, 0]
type input "16:21"
type input "16:00"
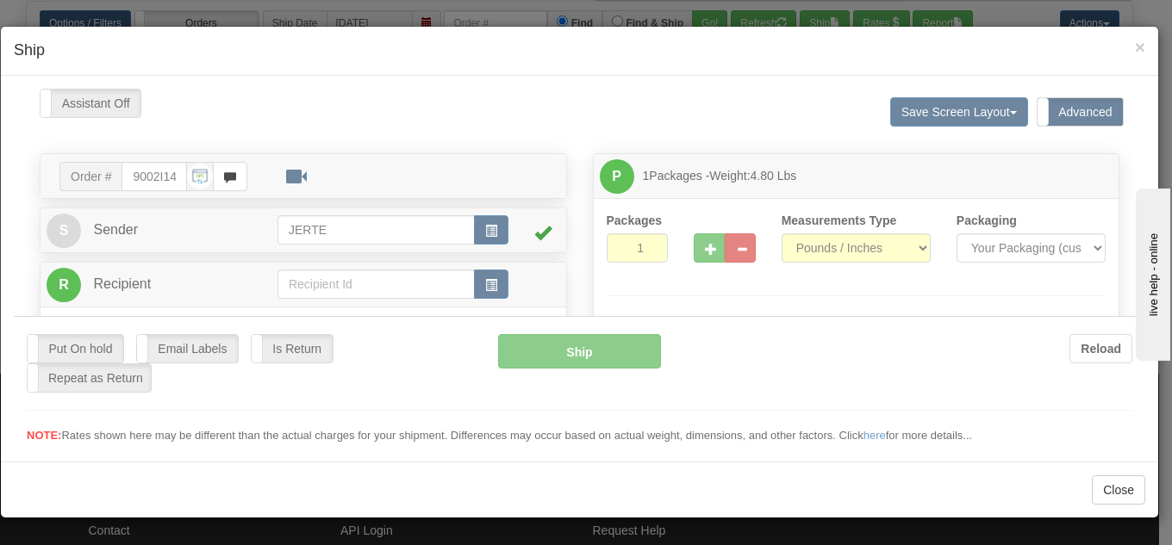
click at [705, 243] on div at bounding box center [579, 266] width 1131 height 356
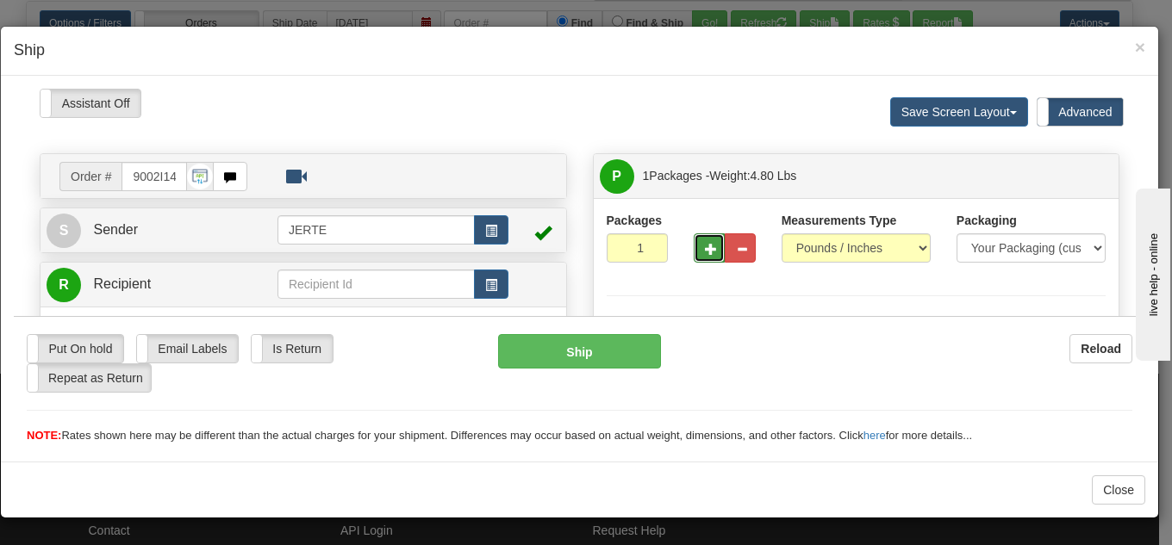
click at [705, 252] on span "button" at bounding box center [711, 248] width 12 height 11
type input "2"
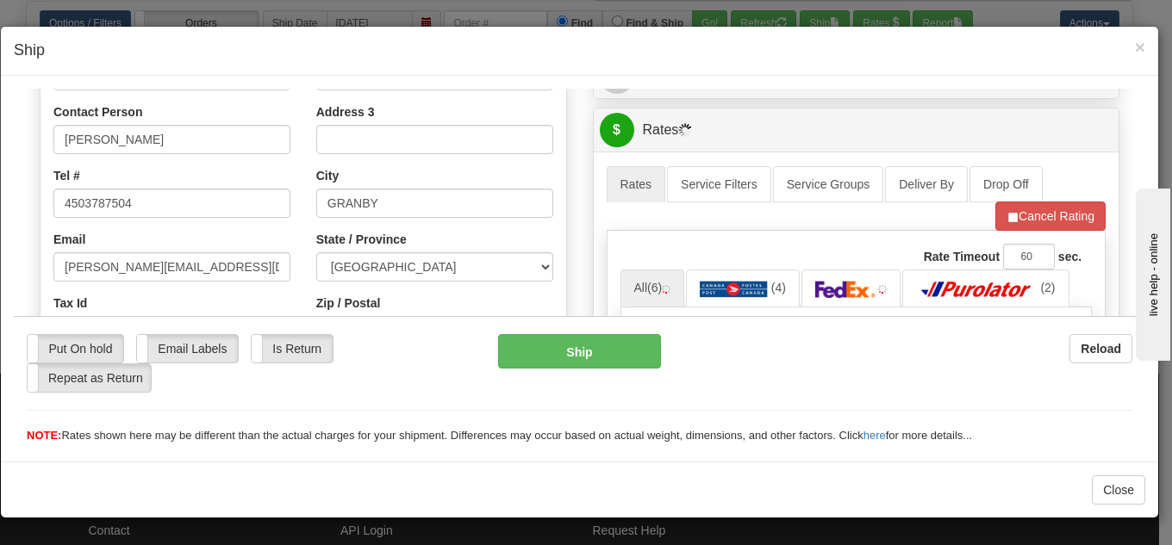
scroll to position [431, 0]
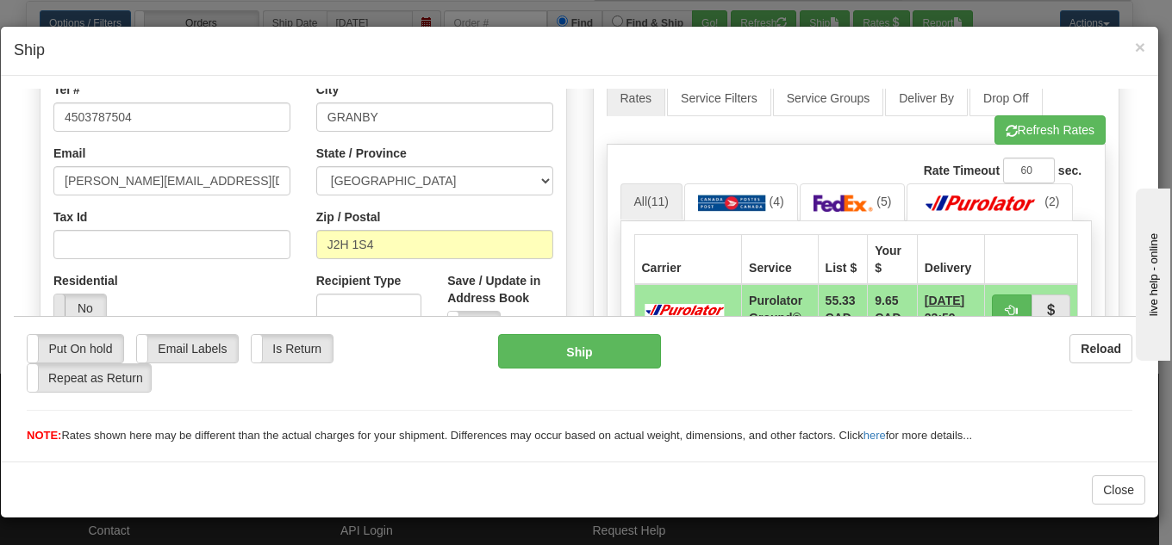
click at [65, 311] on span at bounding box center [54, 308] width 22 height 28
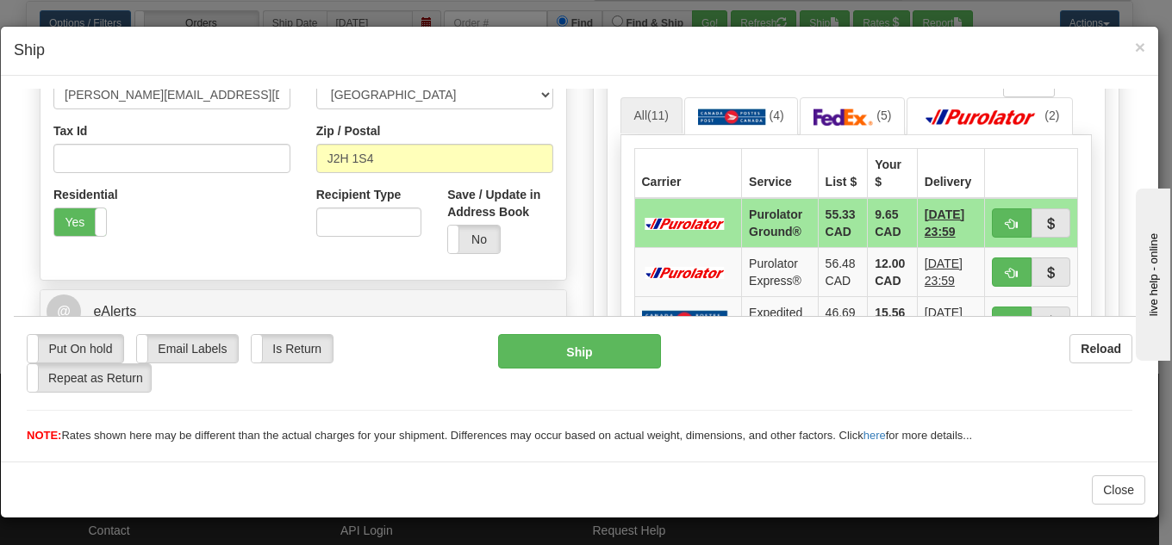
scroll to position [603, 0]
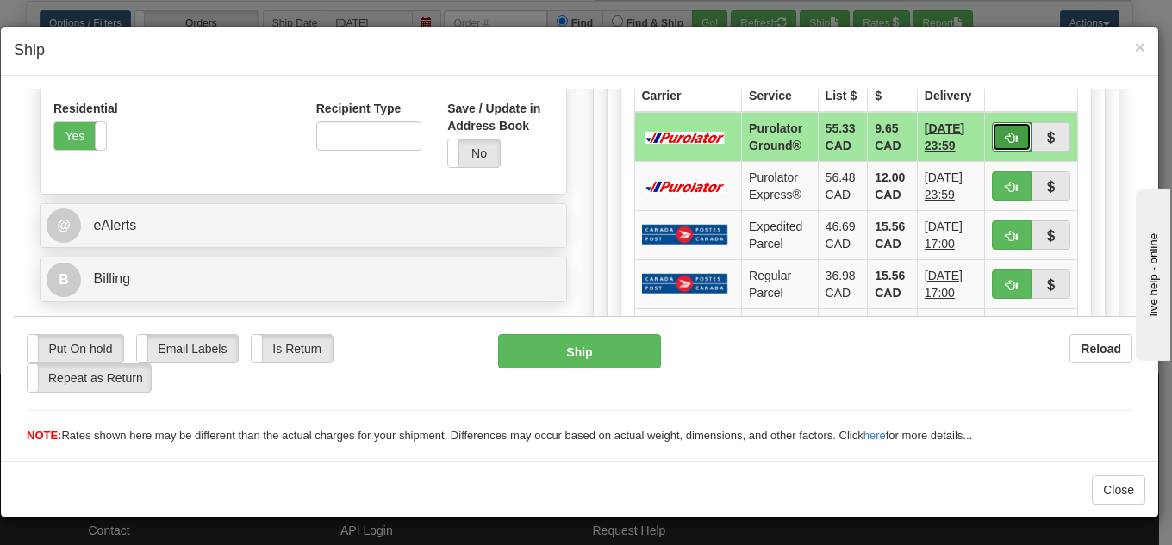
click at [1006, 132] on span "button" at bounding box center [1012, 137] width 12 height 11
type input "260"
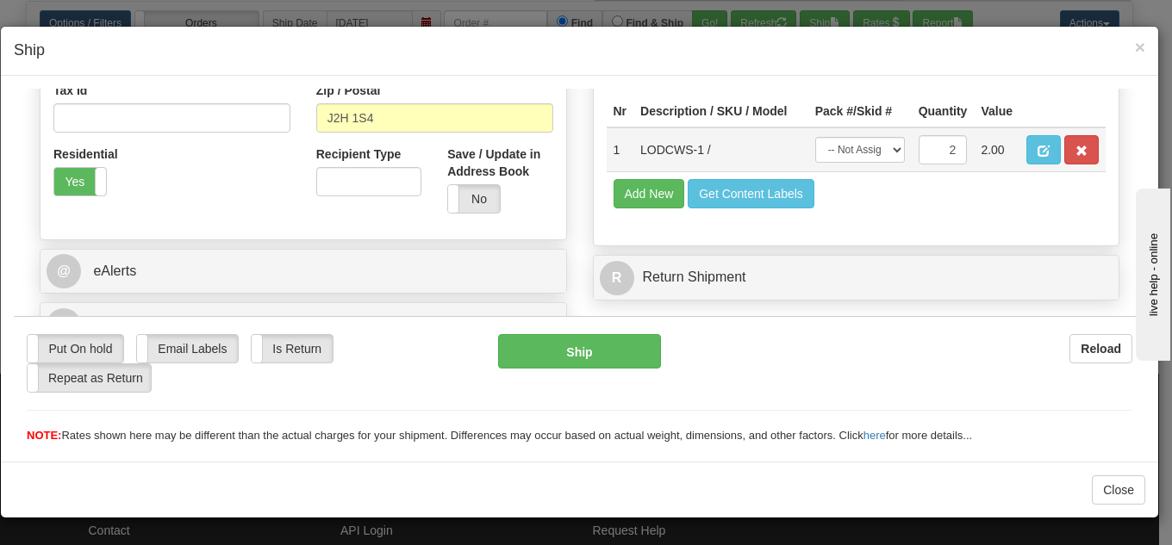
scroll to position [558, 0]
drag, startPoint x: 813, startPoint y: 156, endPoint x: 824, endPoint y: 161, distance: 11.6
click at [815, 156] on select "-- Not Assigned -- Package 1 Package 2 Split" at bounding box center [860, 149] width 90 height 26
select select "SPLIT"
click at [815, 136] on select "-- Not Assigned -- Package 1 Package 2 Split" at bounding box center [860, 149] width 90 height 26
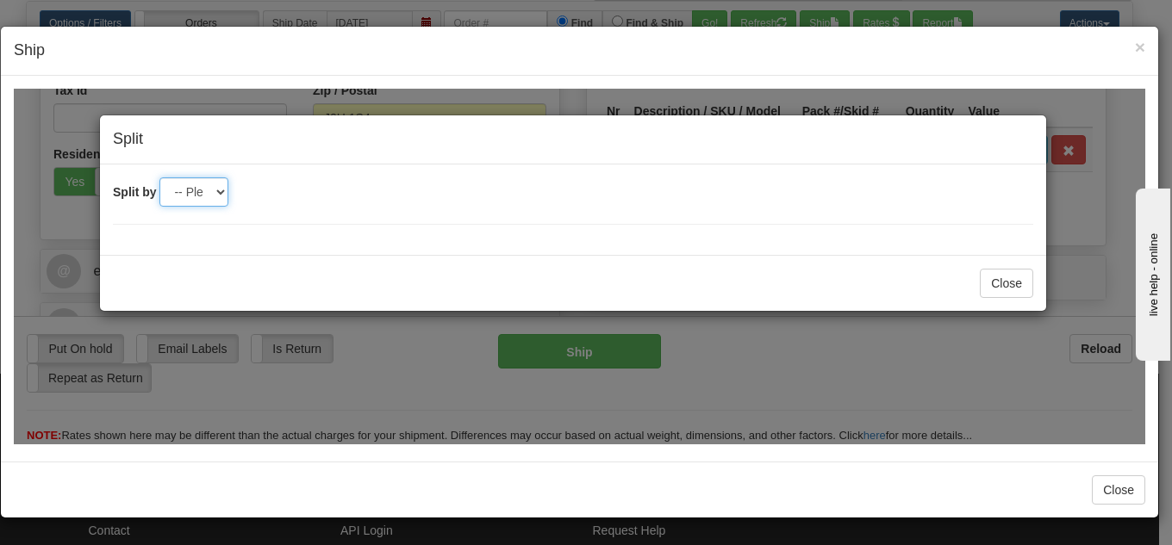
click at [201, 182] on select "-- Please select -- 2" at bounding box center [193, 191] width 69 height 29
select select "2"
click at [159, 177] on select "-- Please select -- 2" at bounding box center [193, 191] width 69 height 29
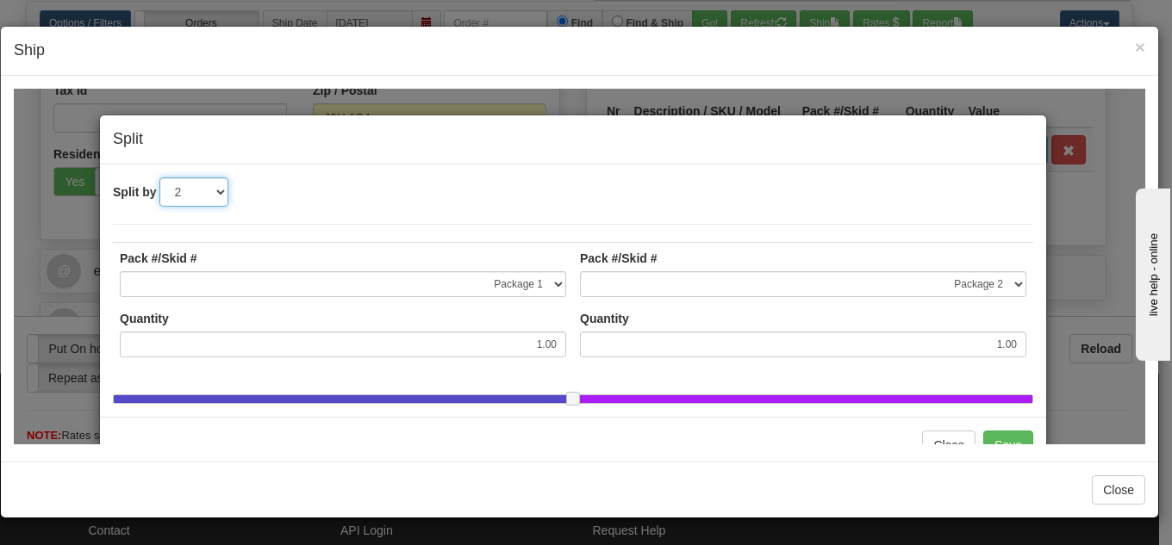
scroll to position [68, 0]
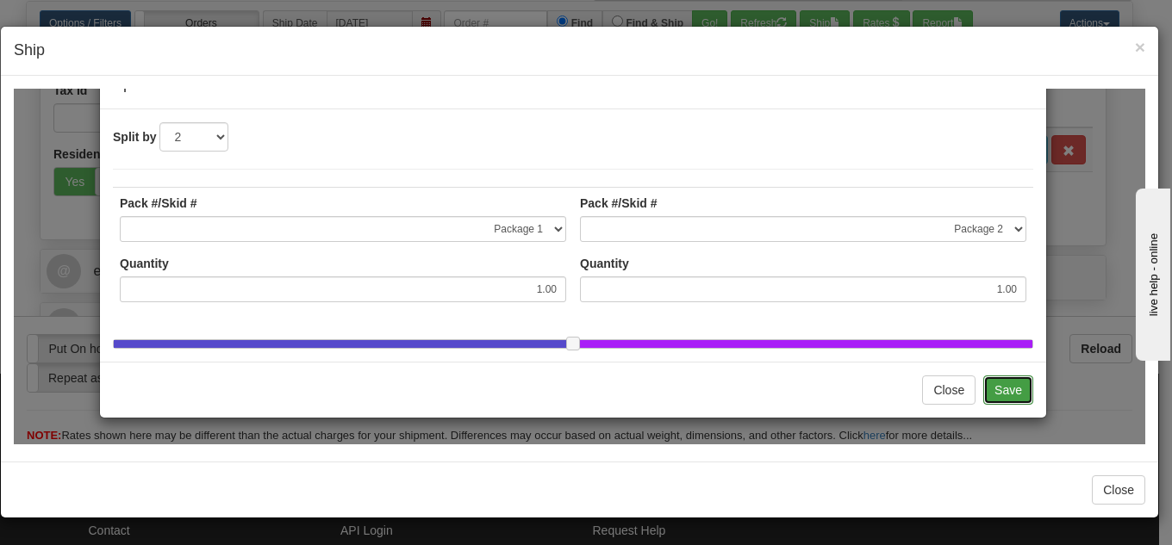
click at [997, 387] on button "Save" at bounding box center [1008, 389] width 50 height 29
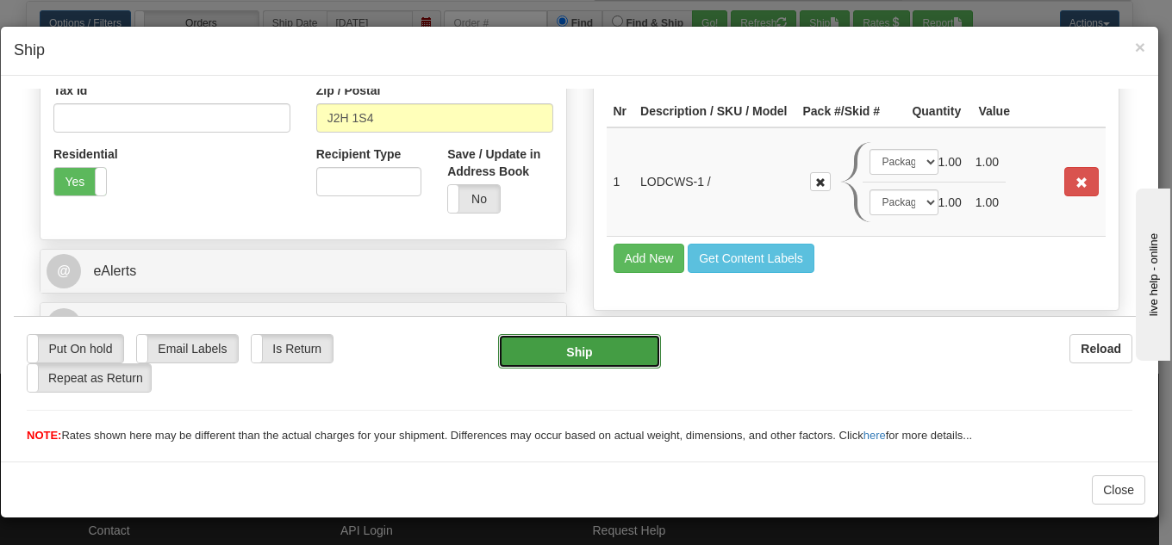
click at [532, 364] on button "Ship" at bounding box center [579, 350] width 163 height 34
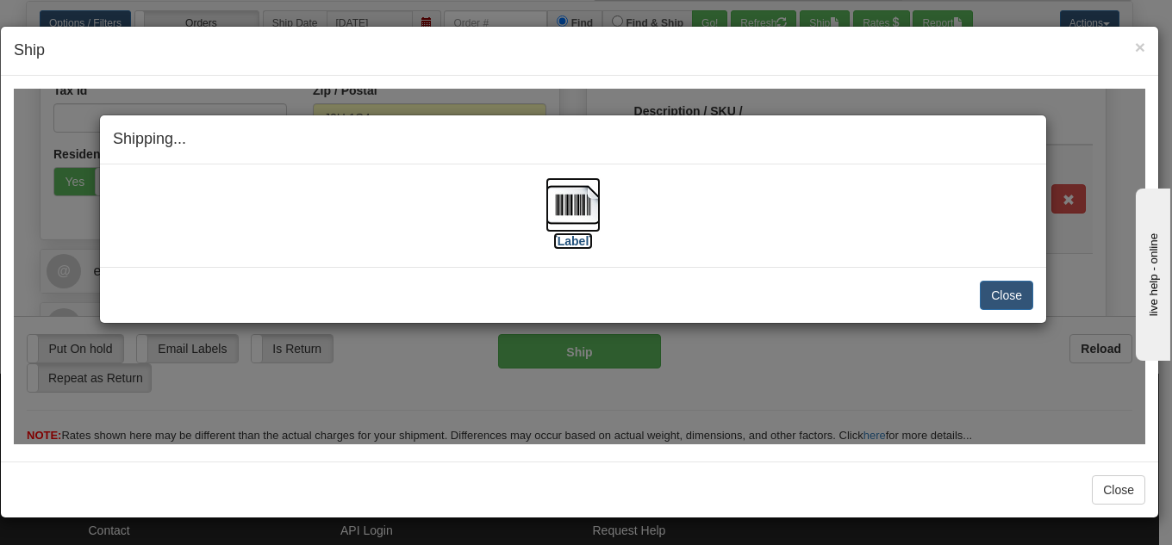
click at [571, 203] on img at bounding box center [572, 204] width 55 height 55
click at [994, 306] on button "Close" at bounding box center [1006, 294] width 53 height 29
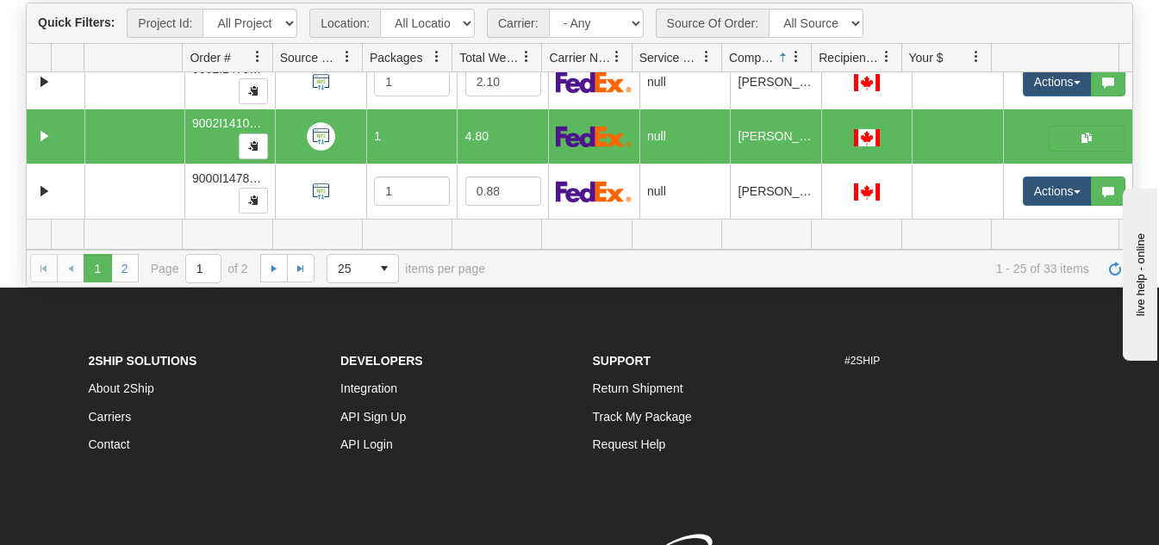
scroll to position [172, 0]
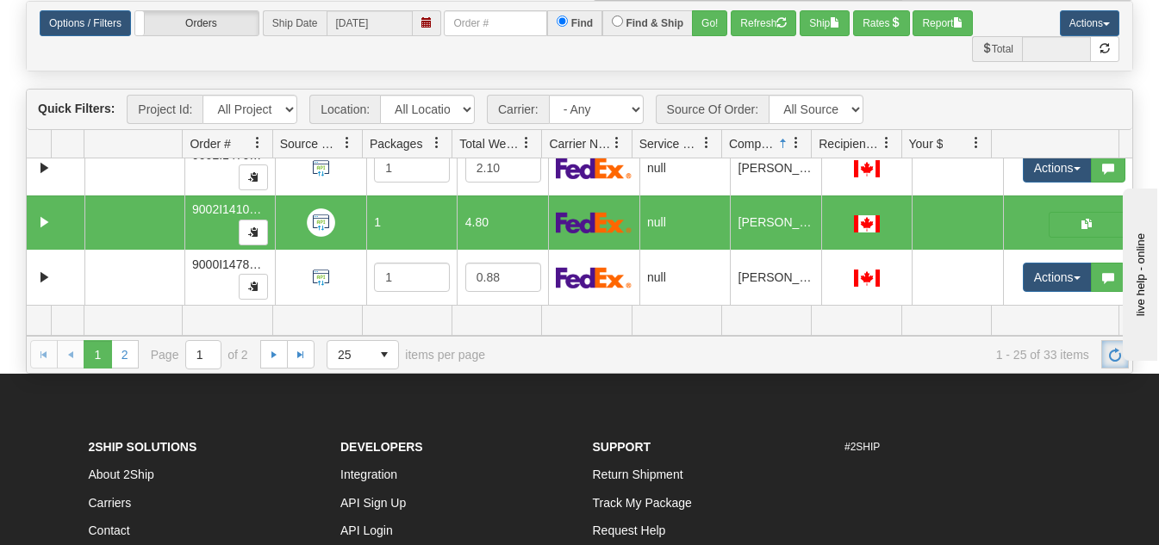
click at [1108, 361] on span "Refresh" at bounding box center [1115, 355] width 14 height 14
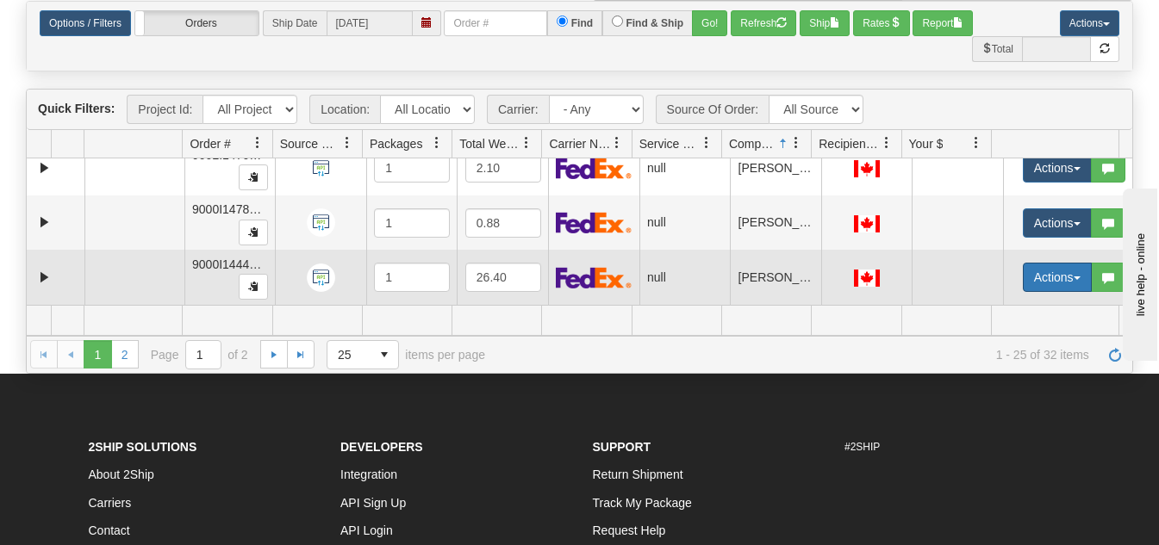
click at [1031, 282] on button "Actions" at bounding box center [1057, 277] width 69 height 29
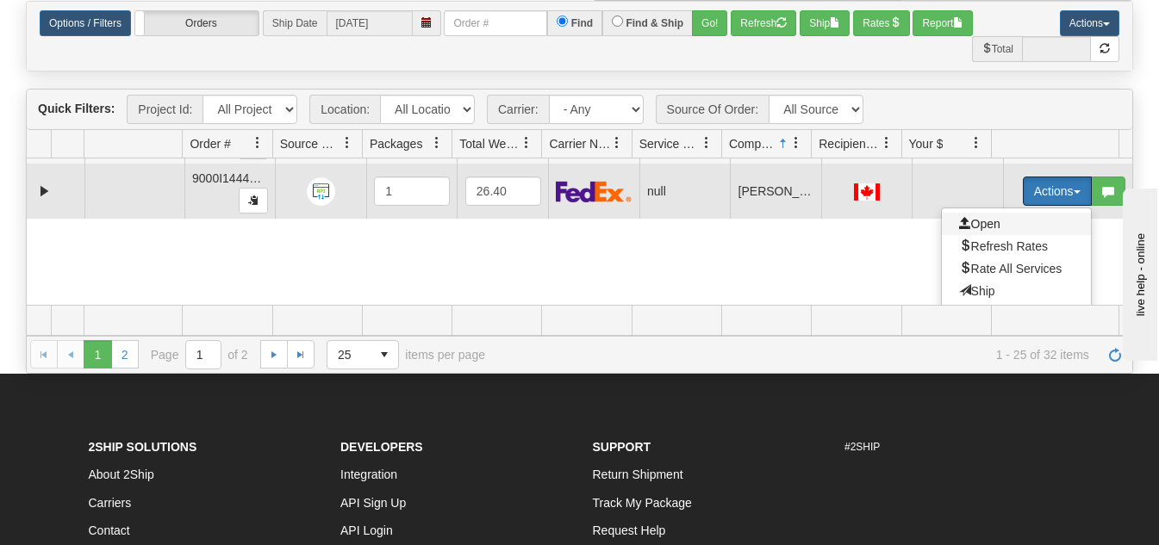
click at [961, 221] on span "Open" at bounding box center [979, 224] width 41 height 14
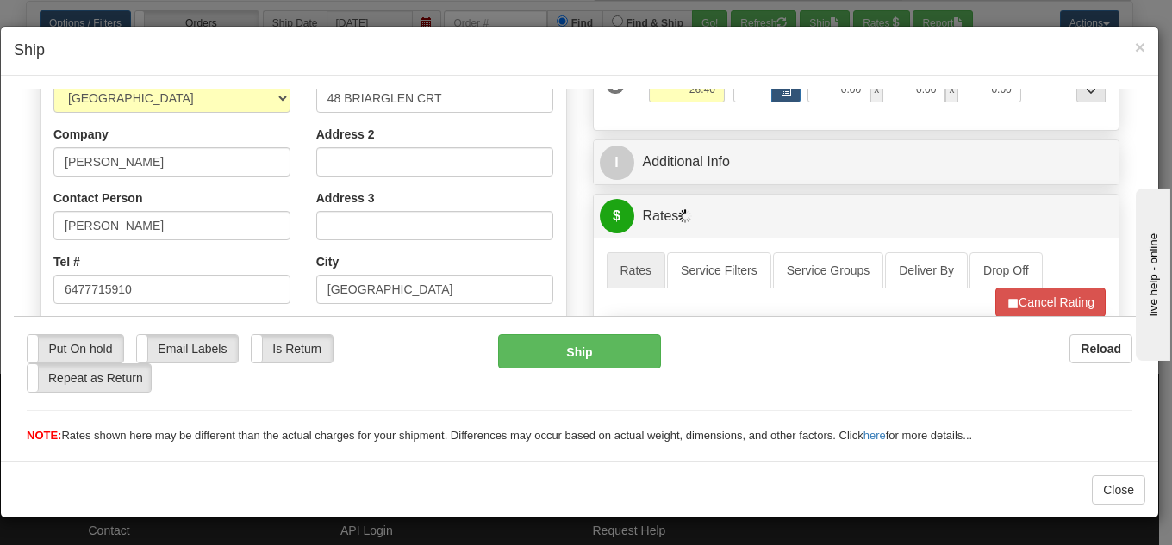
scroll to position [431, 0]
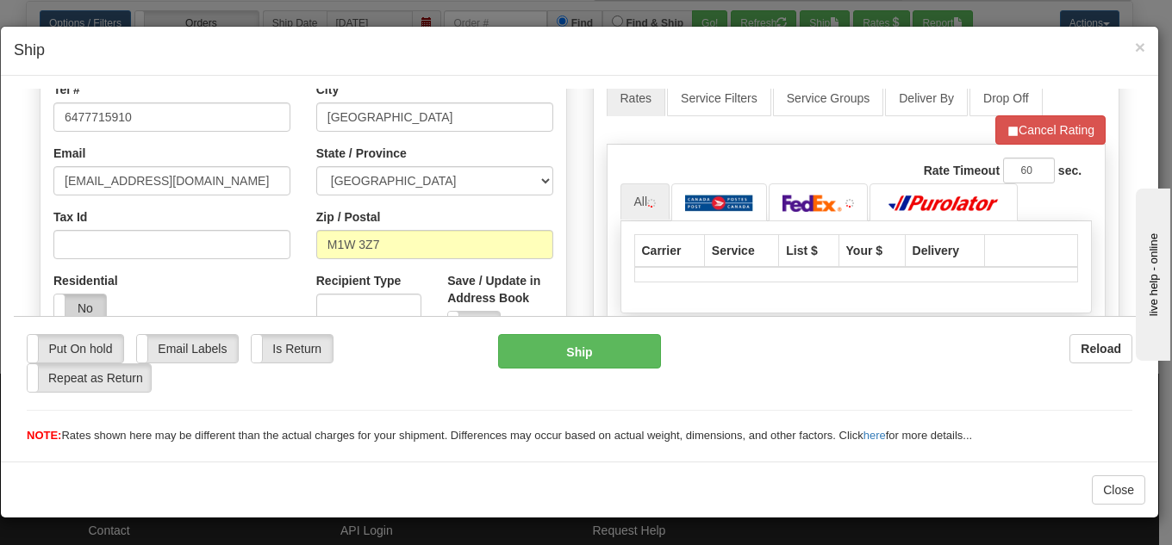
click at [71, 300] on label "No" at bounding box center [80, 308] width 52 height 28
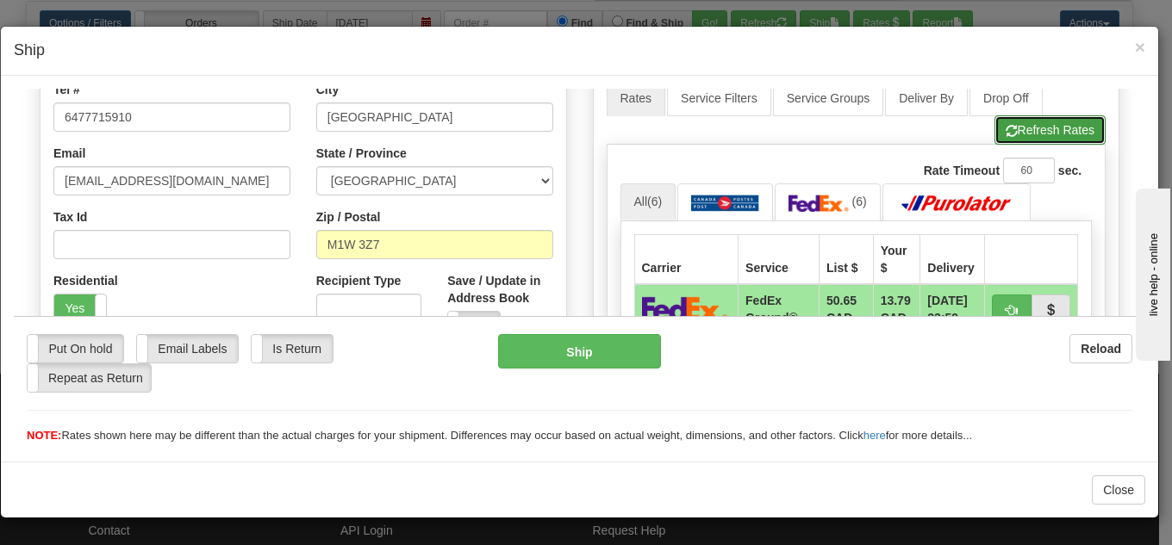
click at [1029, 135] on button "Refresh Rates" at bounding box center [1049, 129] width 111 height 29
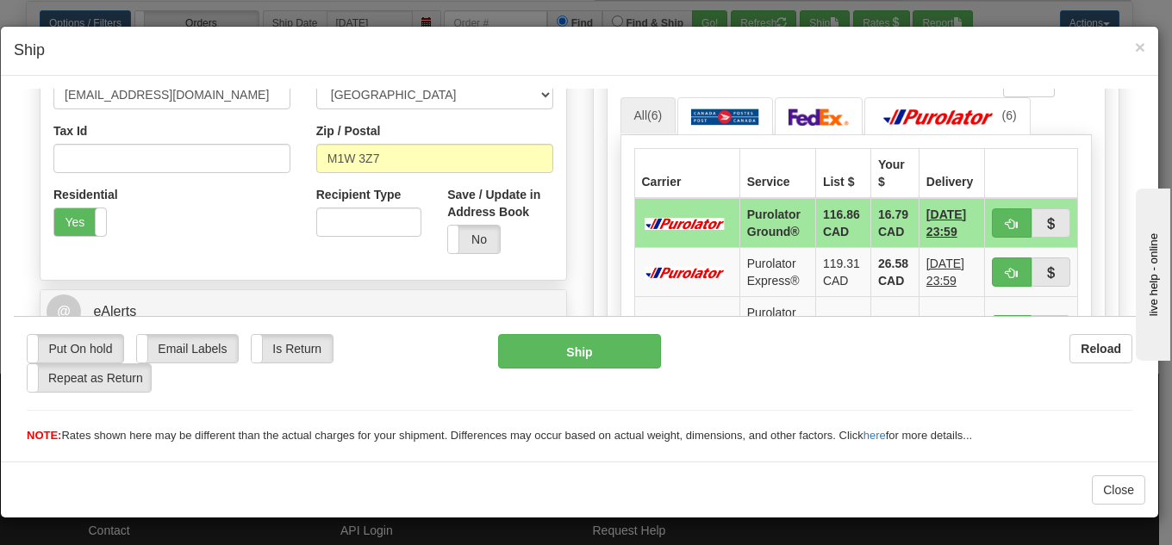
scroll to position [345, 0]
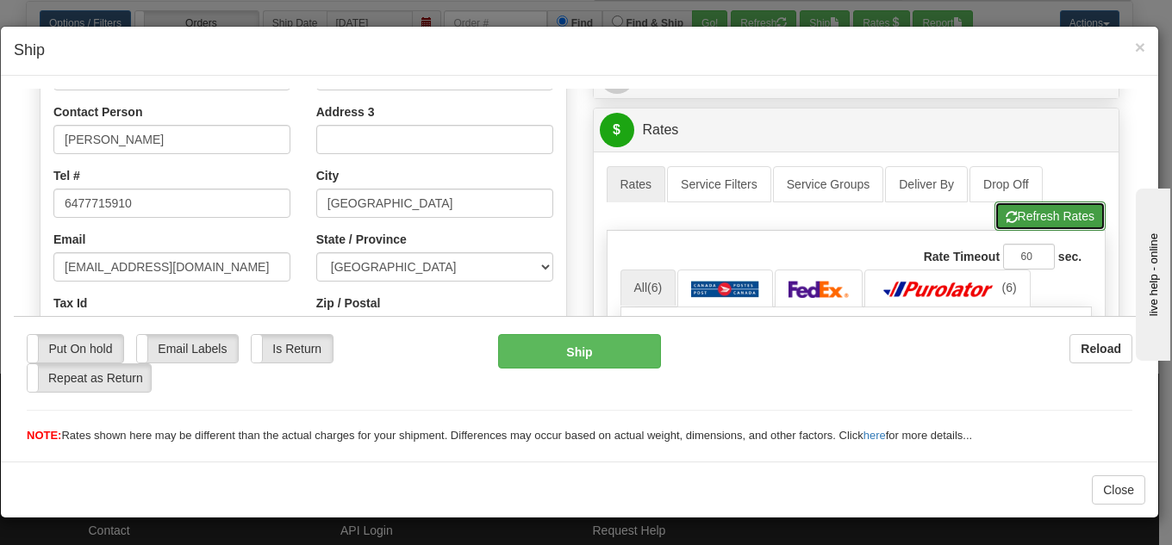
click at [1017, 216] on button "Refresh Rates" at bounding box center [1049, 215] width 111 height 29
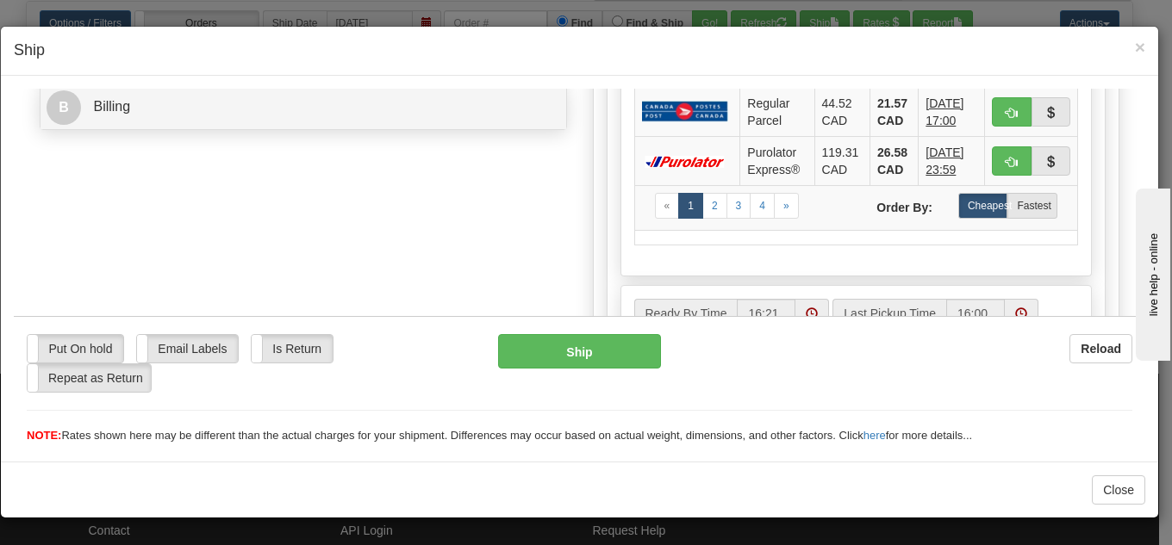
scroll to position [862, 0]
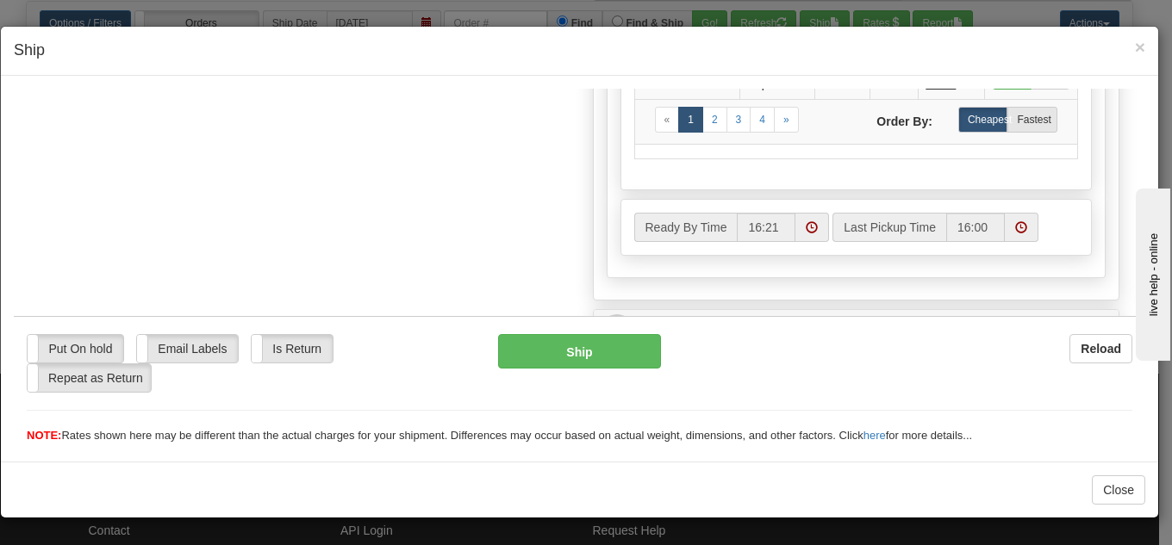
click at [795, 228] on span at bounding box center [812, 226] width 34 height 29
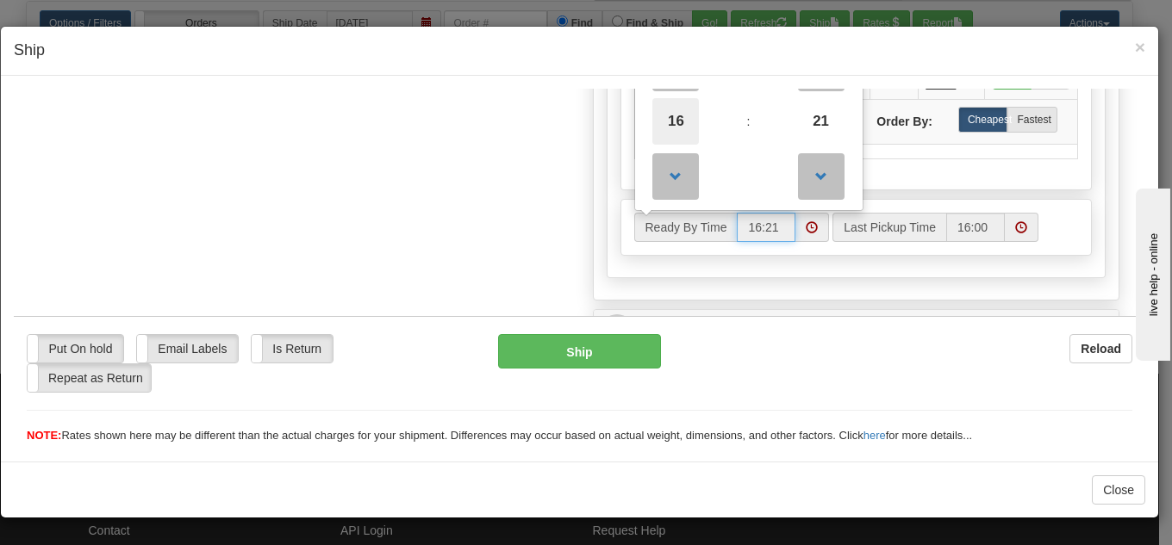
click at [660, 100] on span "16" at bounding box center [675, 120] width 47 height 47
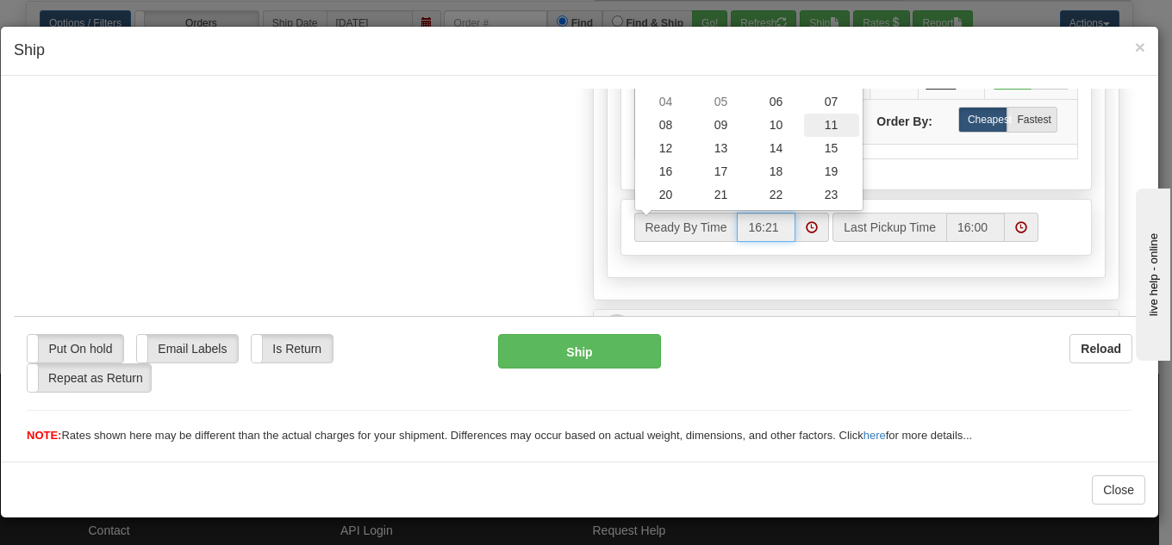
click at [831, 122] on td "11" at bounding box center [831, 124] width 55 height 23
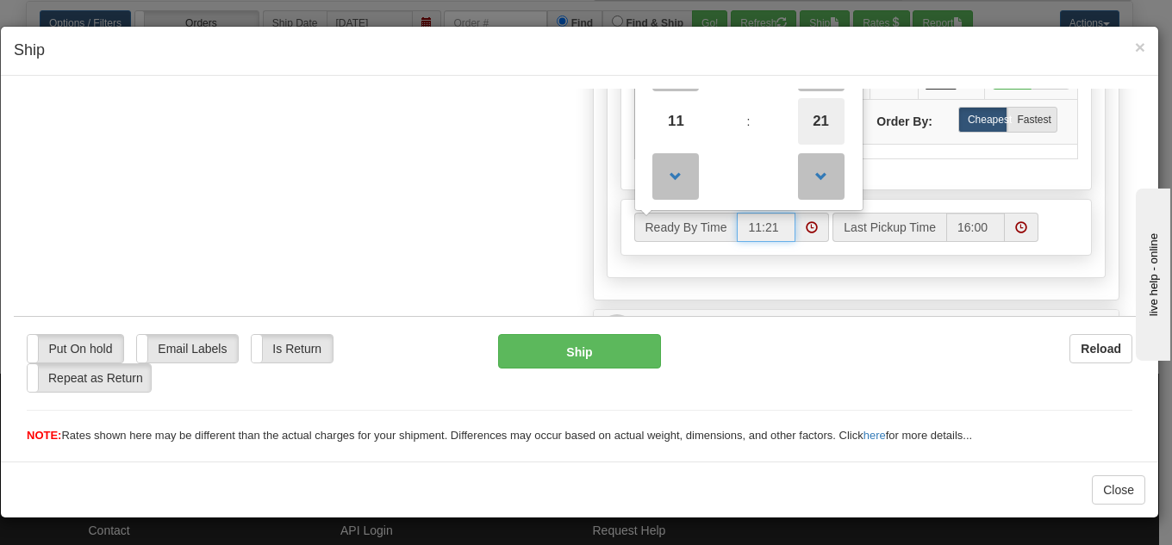
click at [812, 123] on span "21" at bounding box center [821, 120] width 47 height 47
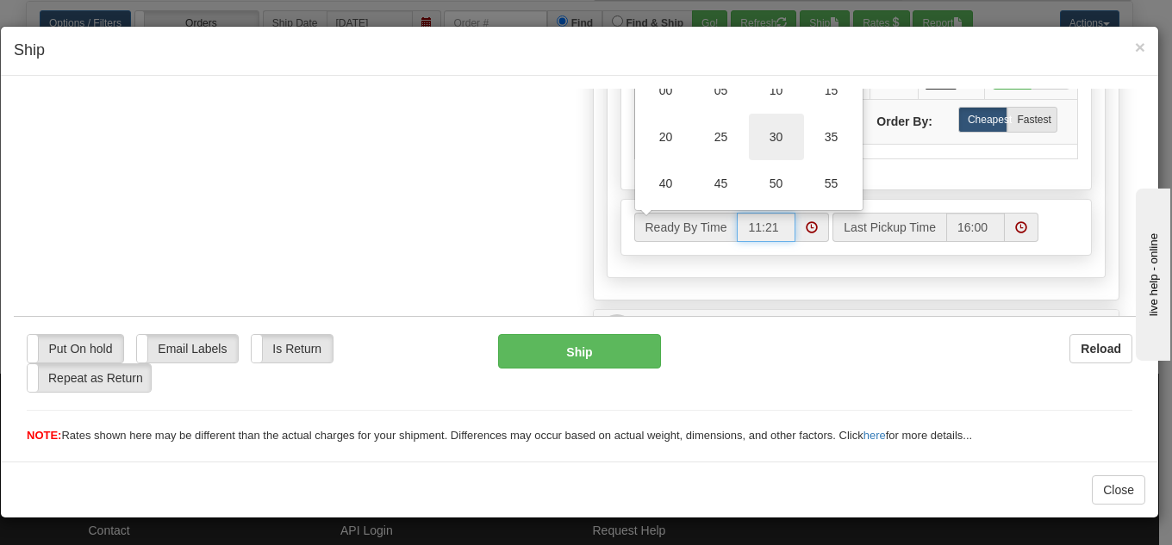
click at [782, 130] on td "30" at bounding box center [776, 136] width 55 height 47
type input "11:30"
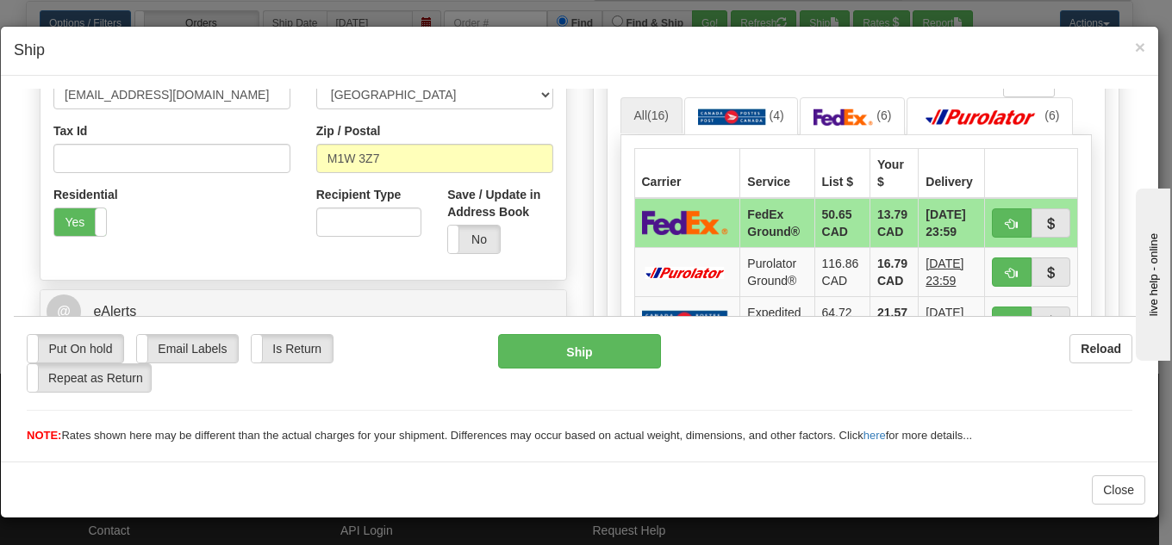
scroll to position [431, 0]
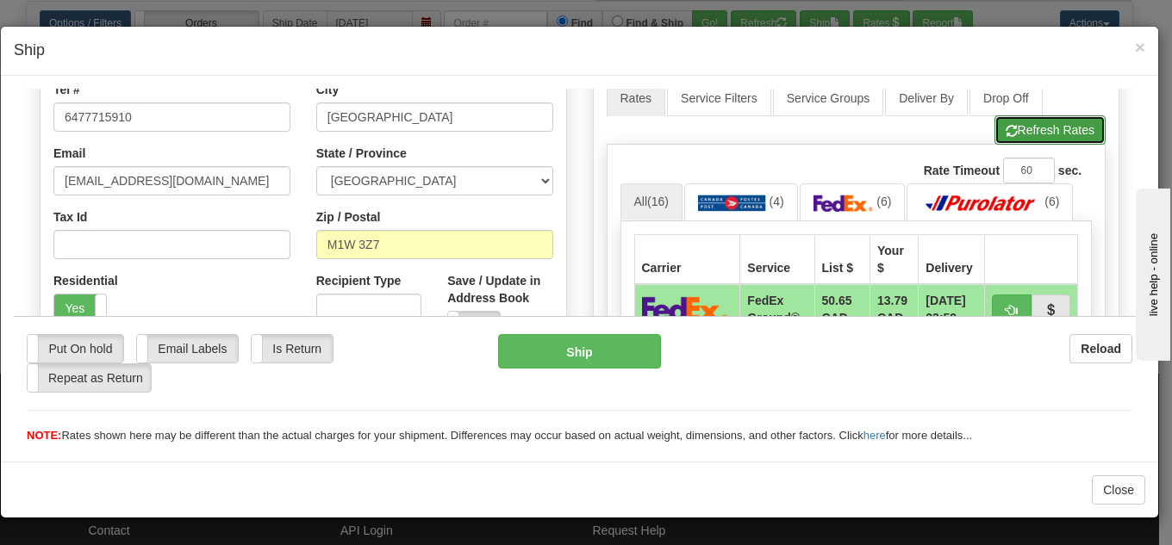
click at [1051, 135] on button "Refresh Rates" at bounding box center [1049, 129] width 111 height 29
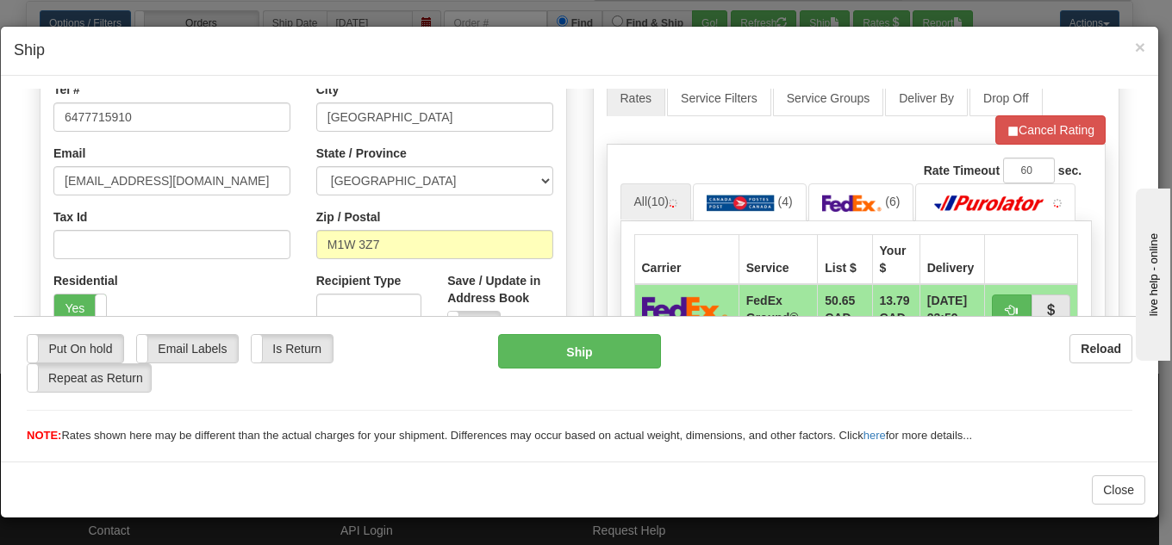
scroll to position [517, 0]
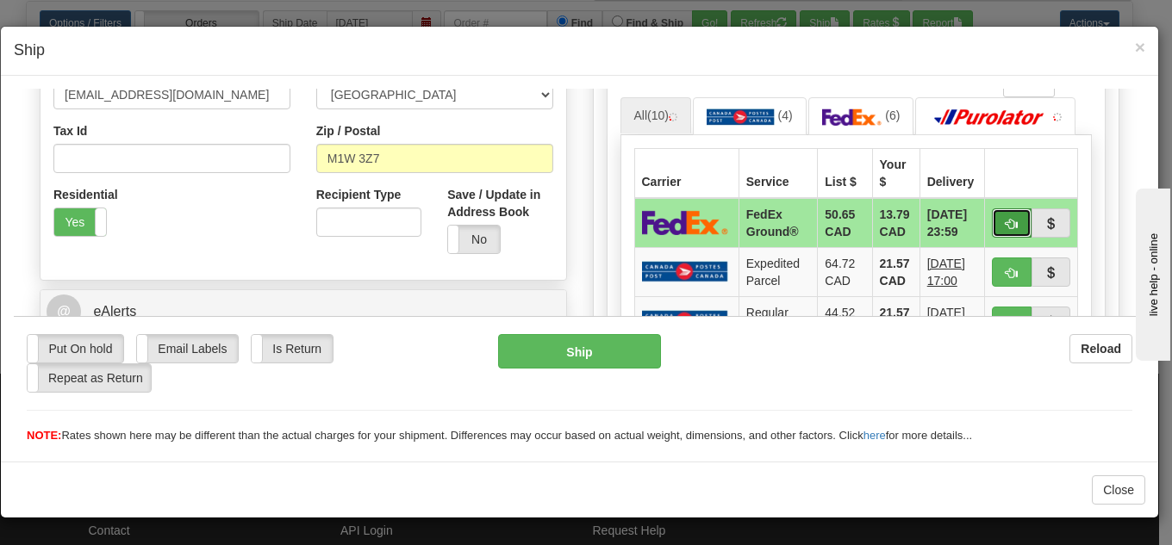
click at [1006, 221] on span "button" at bounding box center [1012, 223] width 12 height 11
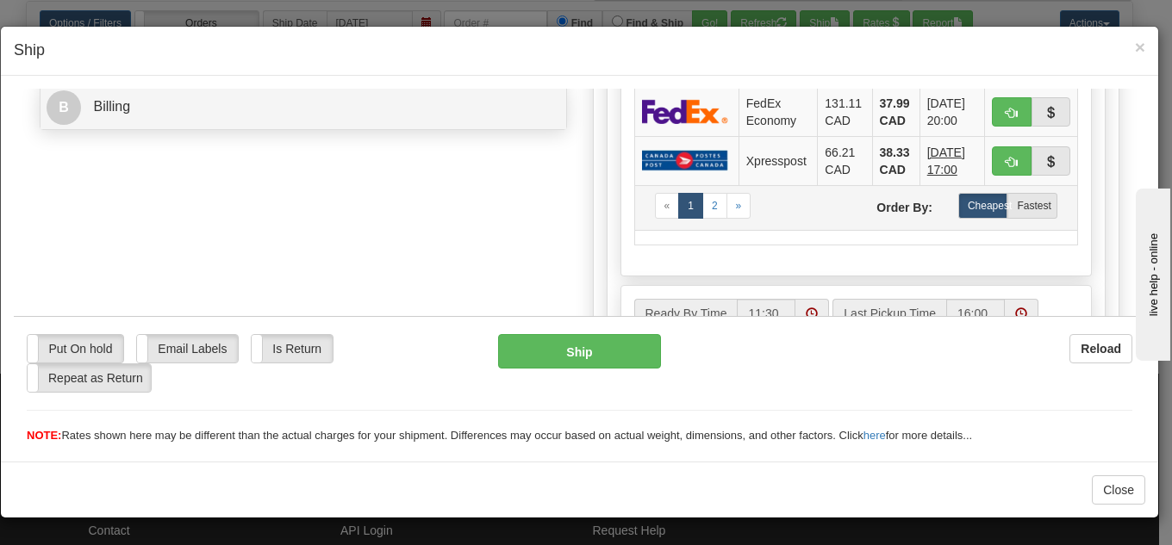
scroll to position [1034, 0]
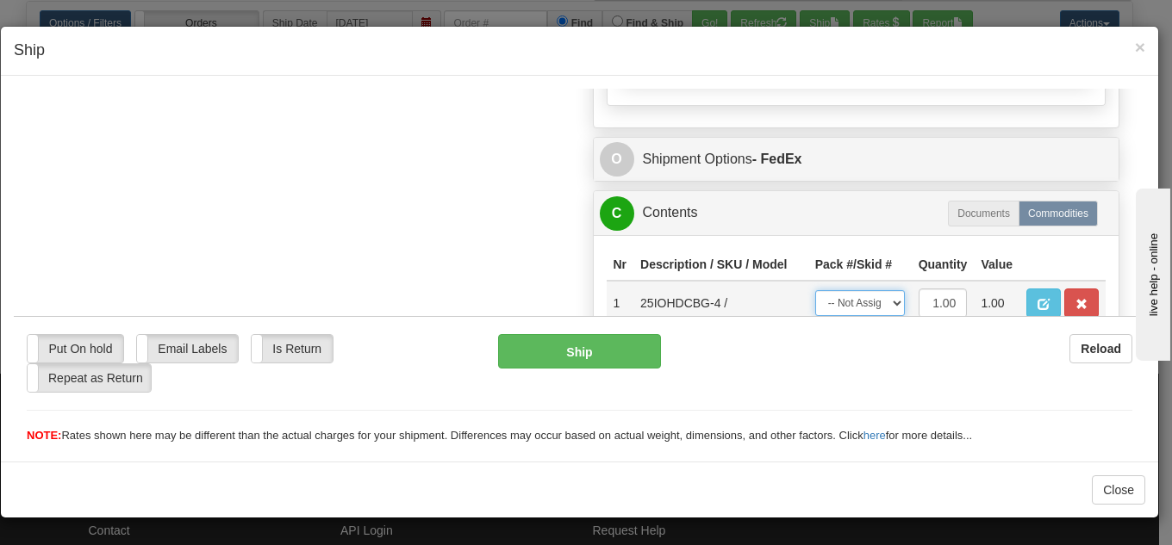
click at [835, 301] on select "-- Not Assigned -- Package 1" at bounding box center [860, 303] width 90 height 26
select select "0"
click at [815, 290] on select "-- Not Assigned -- Package 1" at bounding box center [860, 303] width 90 height 26
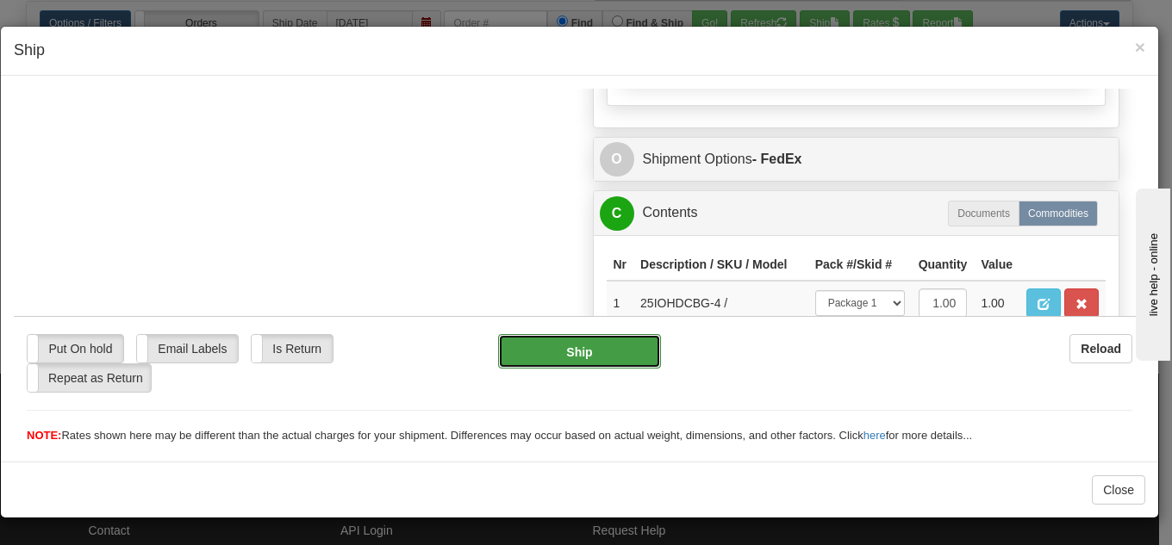
click at [599, 356] on button "Ship" at bounding box center [579, 350] width 163 height 34
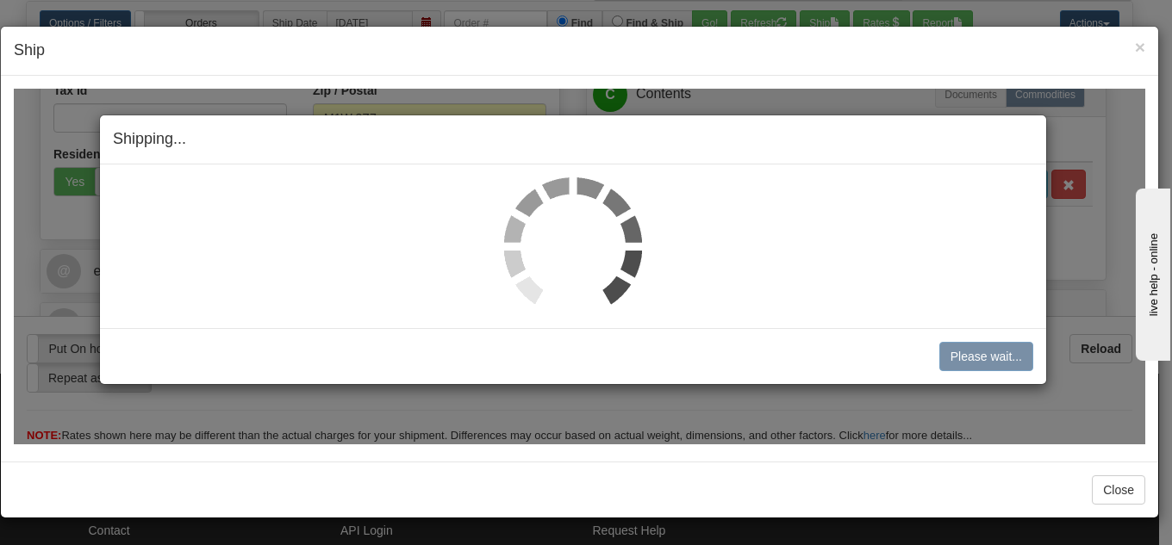
scroll to position [544, 0]
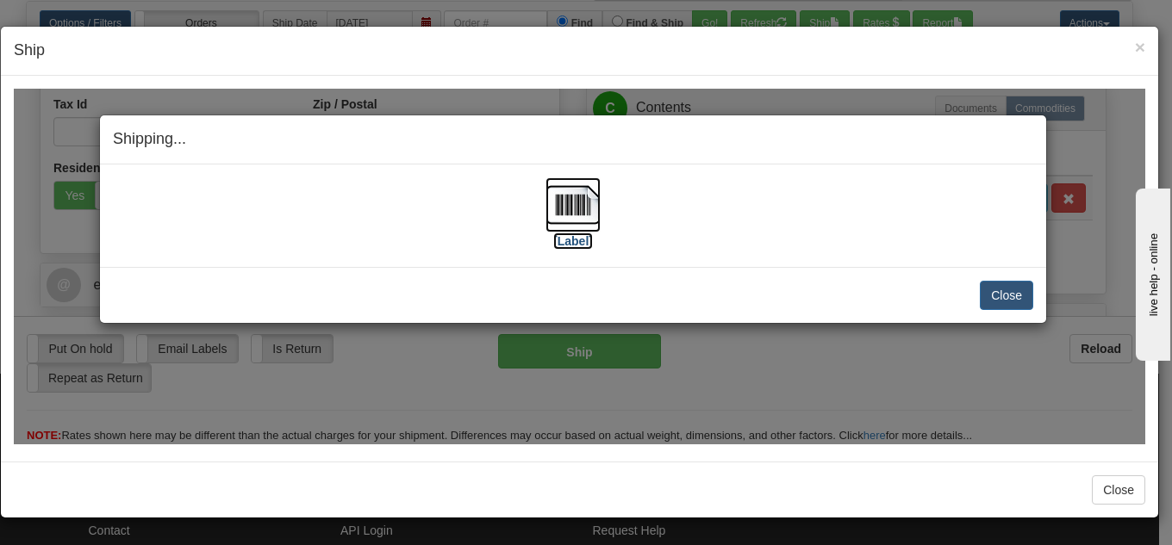
click at [565, 213] on img at bounding box center [572, 204] width 55 height 55
click at [1006, 295] on button "Close" at bounding box center [1006, 294] width 53 height 29
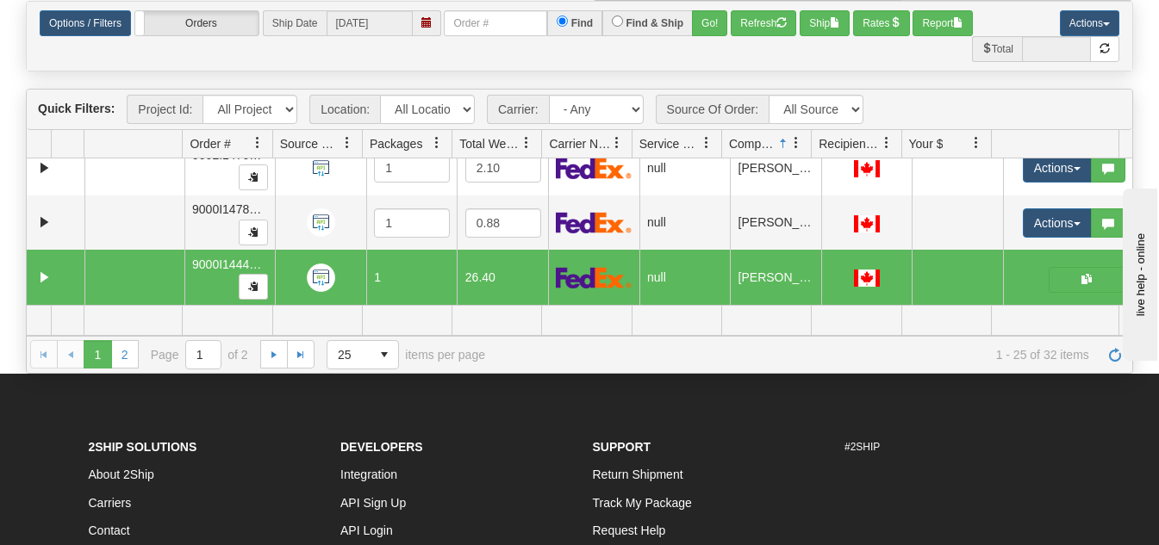
scroll to position [259, 0]
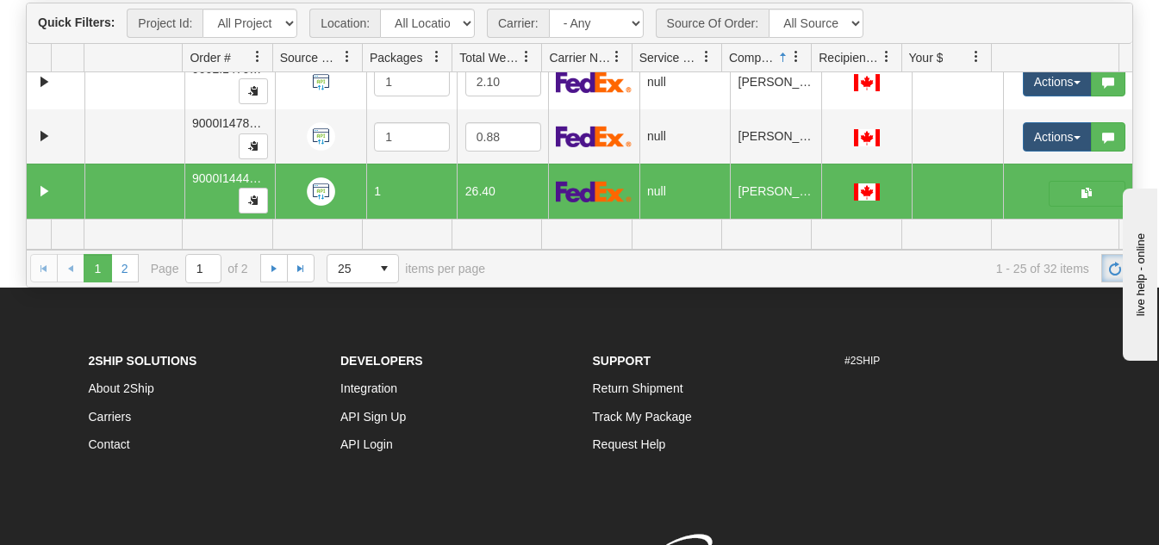
click at [1104, 274] on link "Refresh" at bounding box center [1115, 268] width 28 height 28
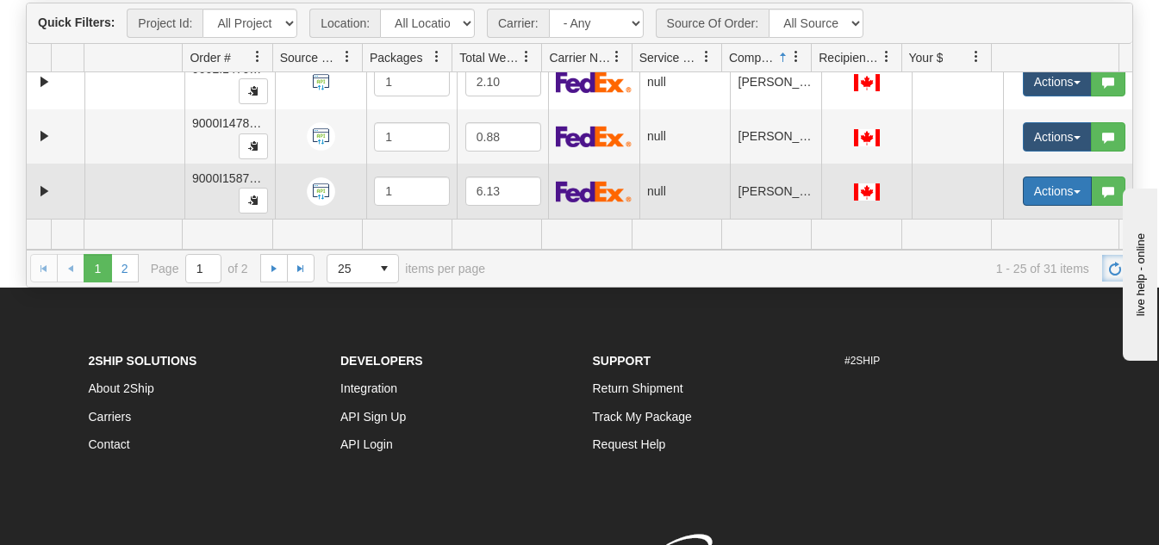
scroll to position [345, 0]
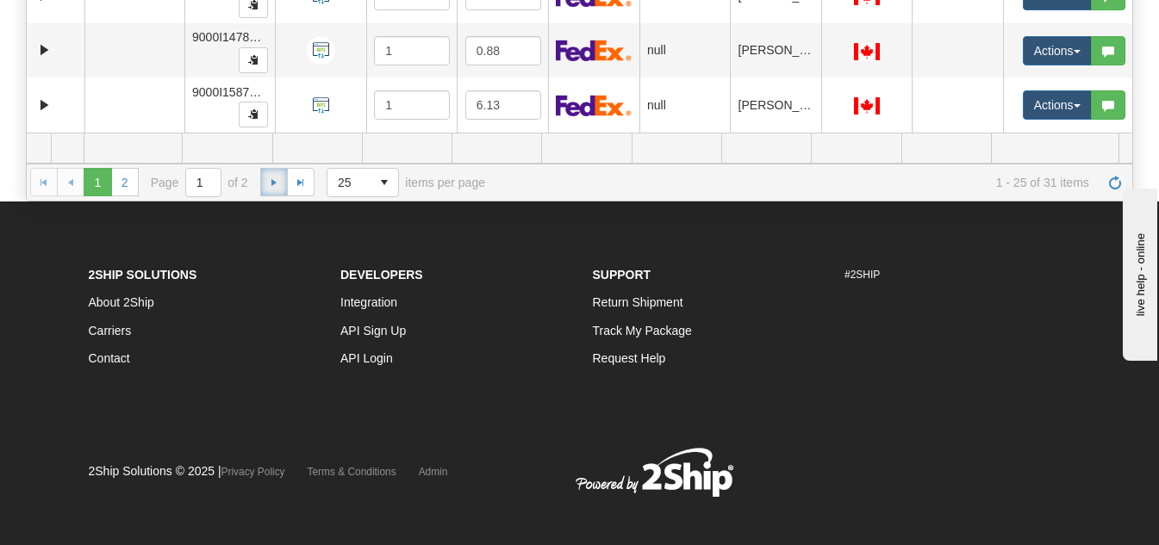
click at [277, 181] on span "Go to the next page" at bounding box center [274, 183] width 14 height 14
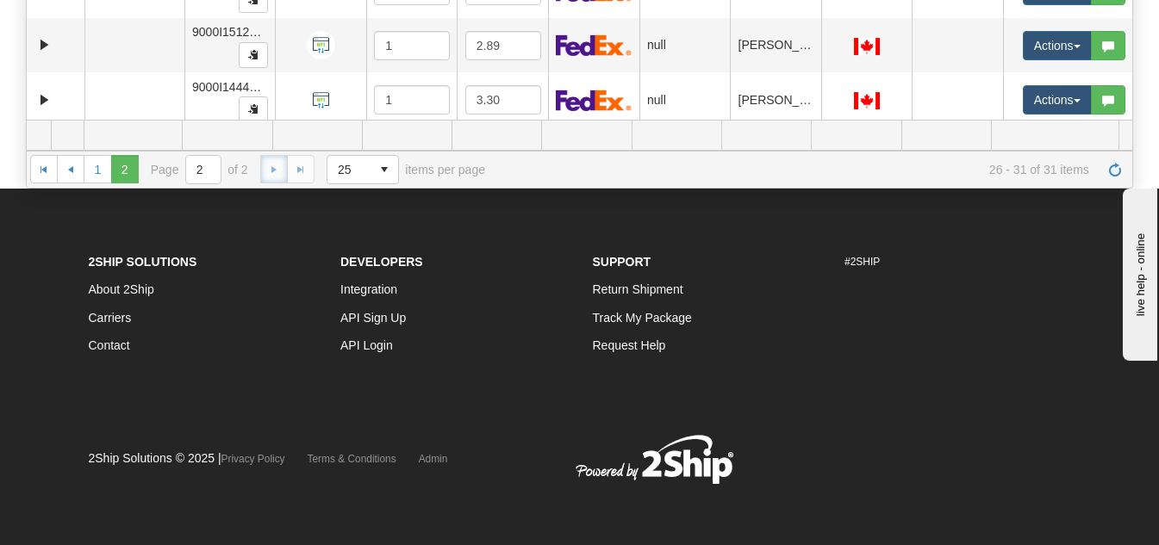
scroll to position [0, 0]
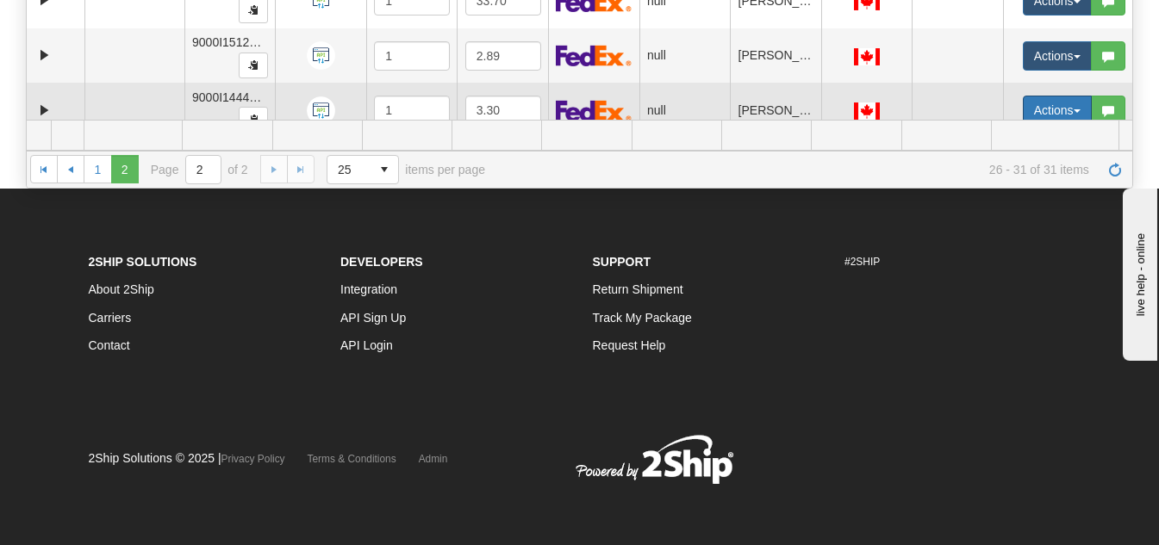
click at [1023, 98] on button "Actions" at bounding box center [1057, 110] width 69 height 29
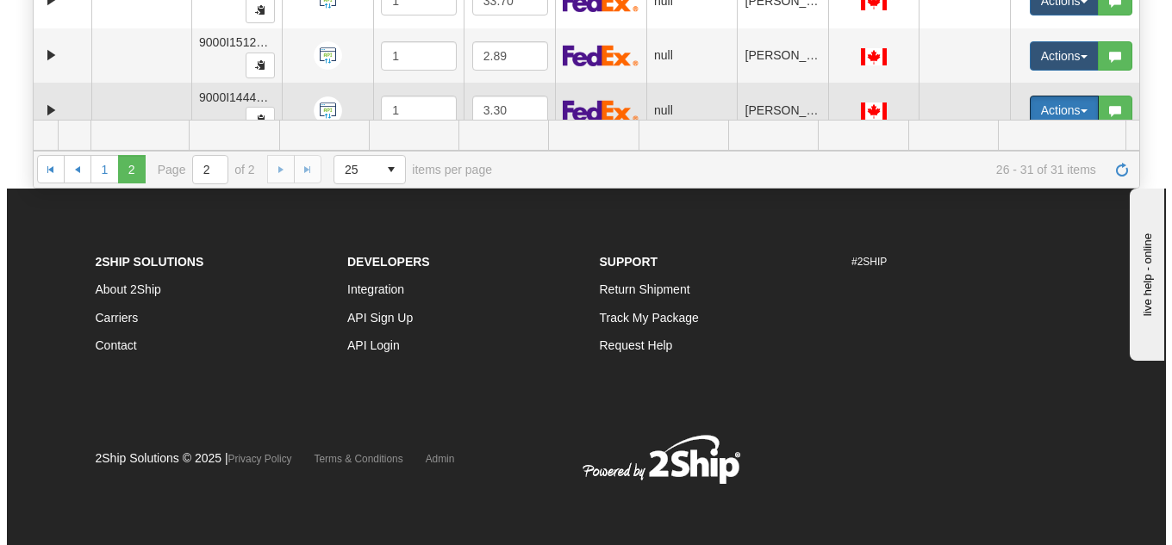
scroll to position [86, 0]
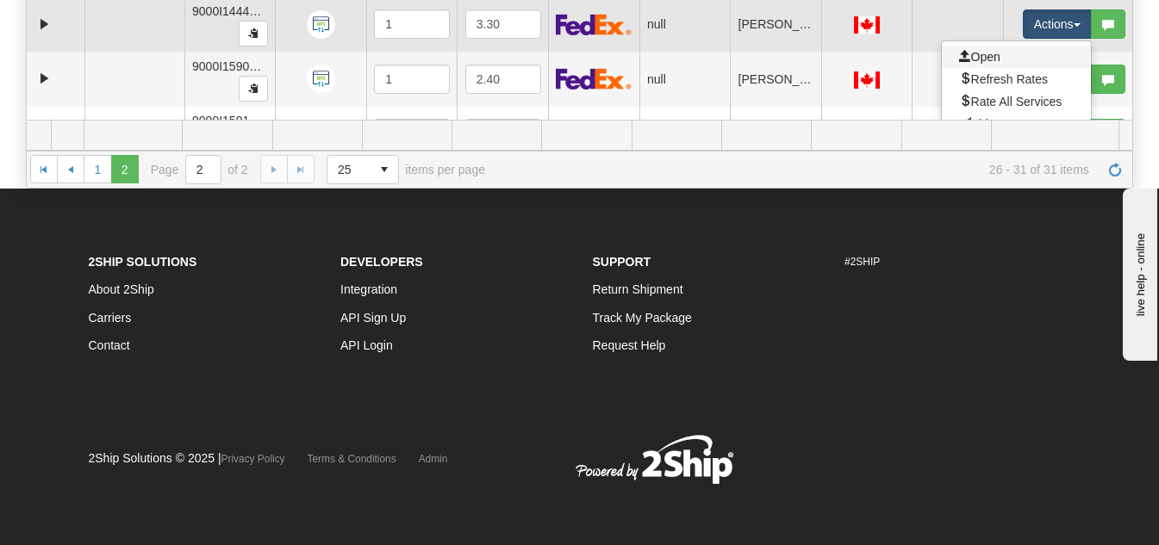
click at [1006, 61] on link "Open" at bounding box center [1016, 57] width 149 height 22
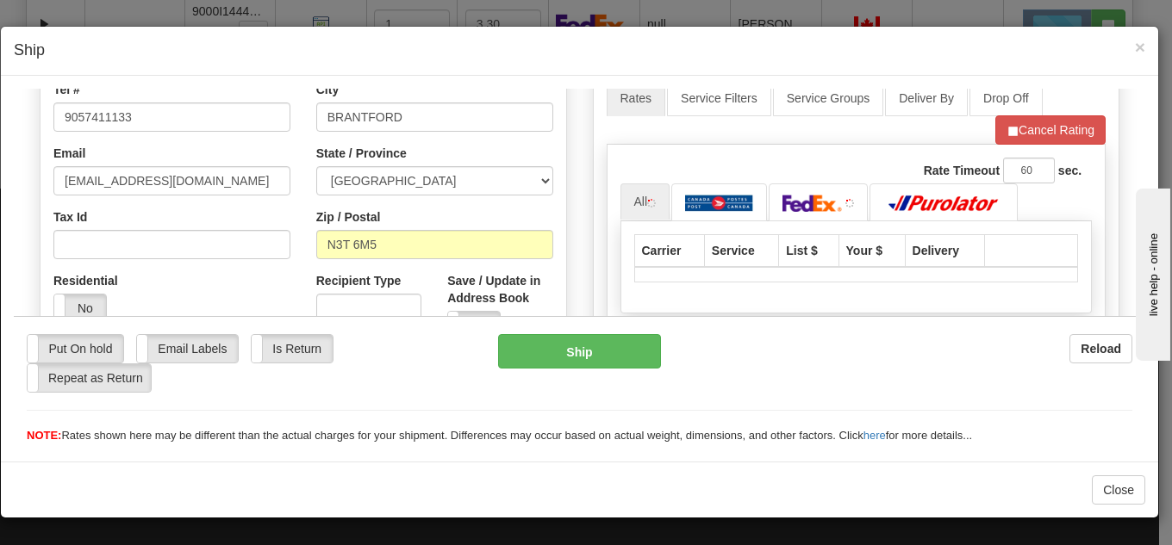
scroll to position [517, 0]
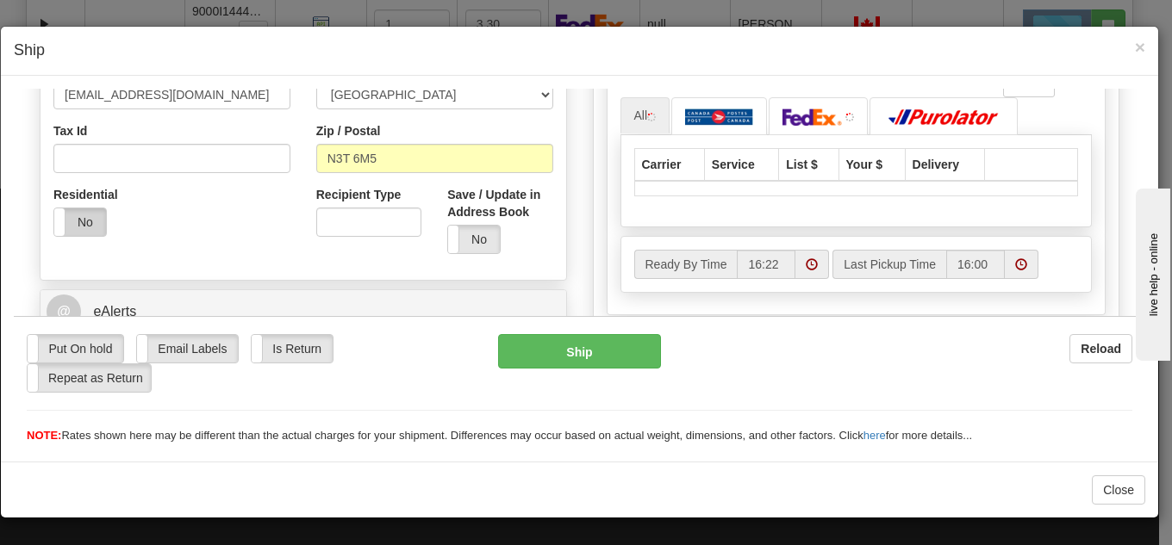
click at [78, 220] on label "No" at bounding box center [80, 222] width 52 height 28
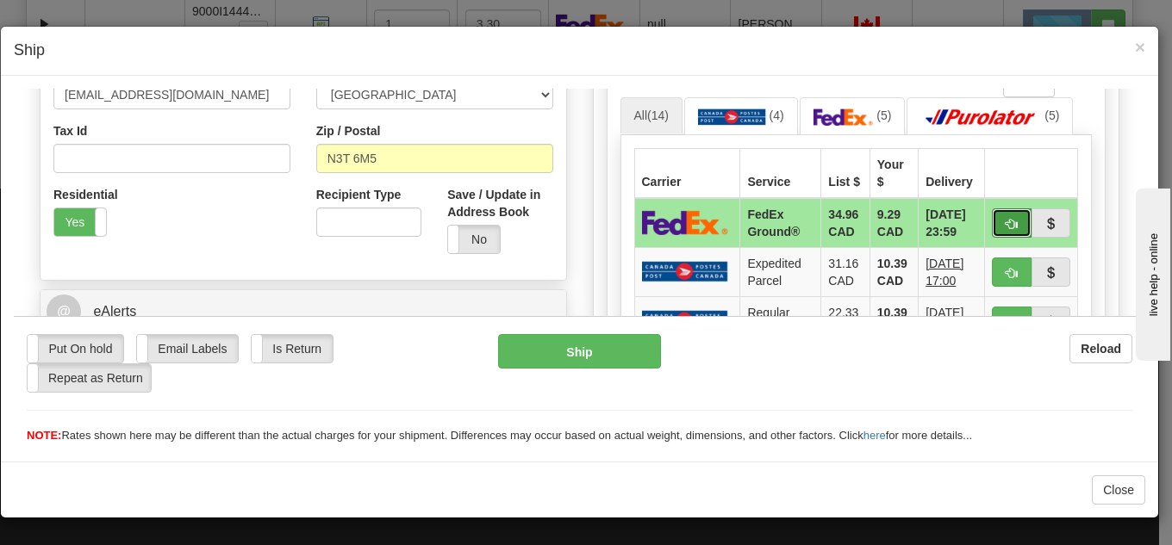
click at [1006, 218] on span "button" at bounding box center [1012, 223] width 12 height 11
type input "92"
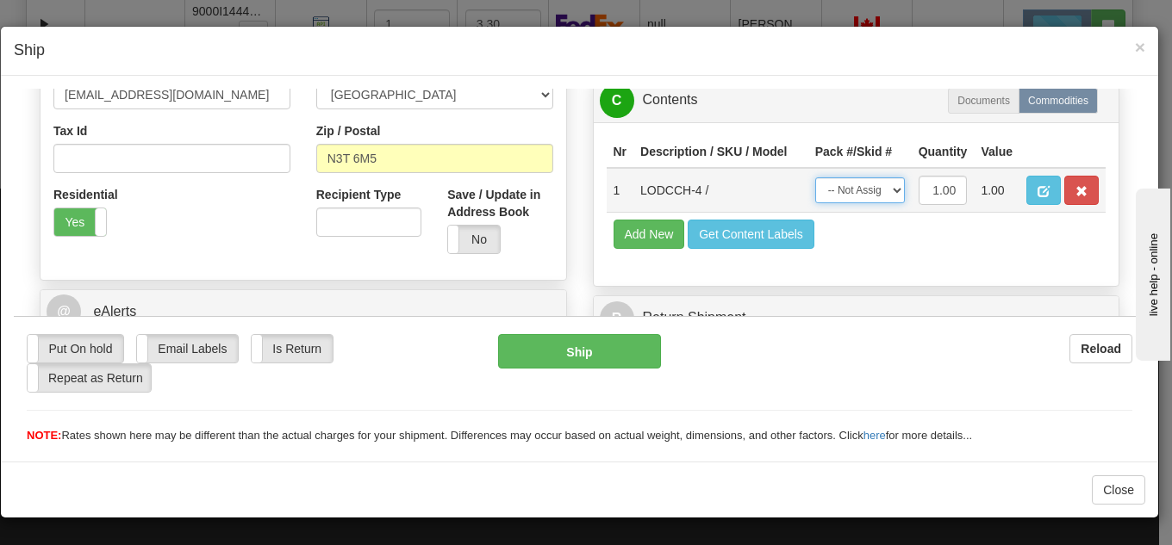
drag, startPoint x: 876, startPoint y: 214, endPoint x: 872, endPoint y: 224, distance: 10.9
click at [876, 203] on select "-- Not Assigned -- Package 1" at bounding box center [860, 190] width 90 height 26
select select "0"
click at [815, 177] on select "-- Not Assigned -- Package 1" at bounding box center [860, 190] width 90 height 26
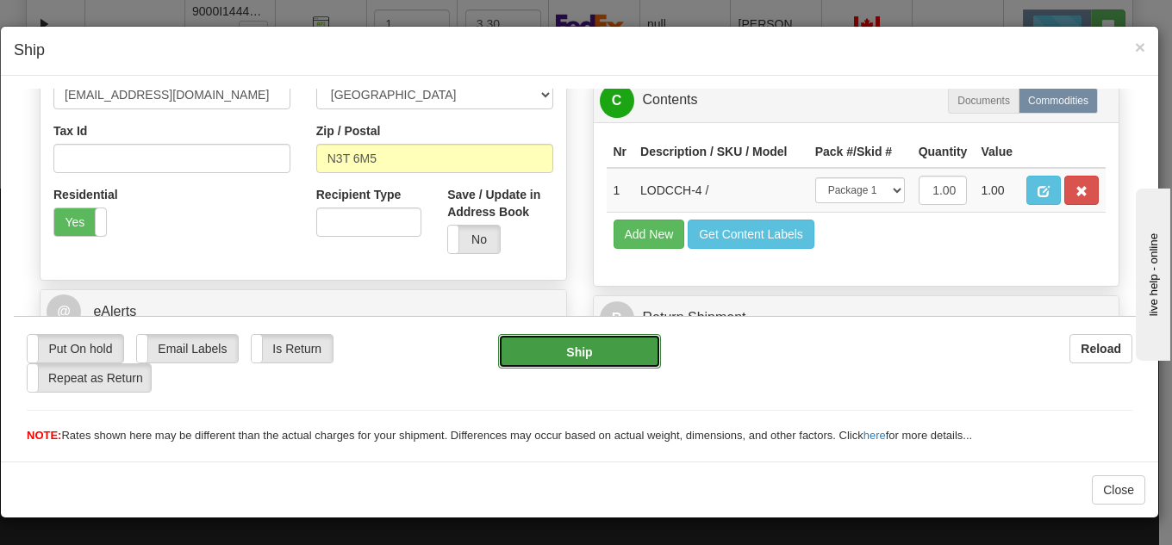
click at [539, 362] on button "Ship" at bounding box center [579, 350] width 163 height 34
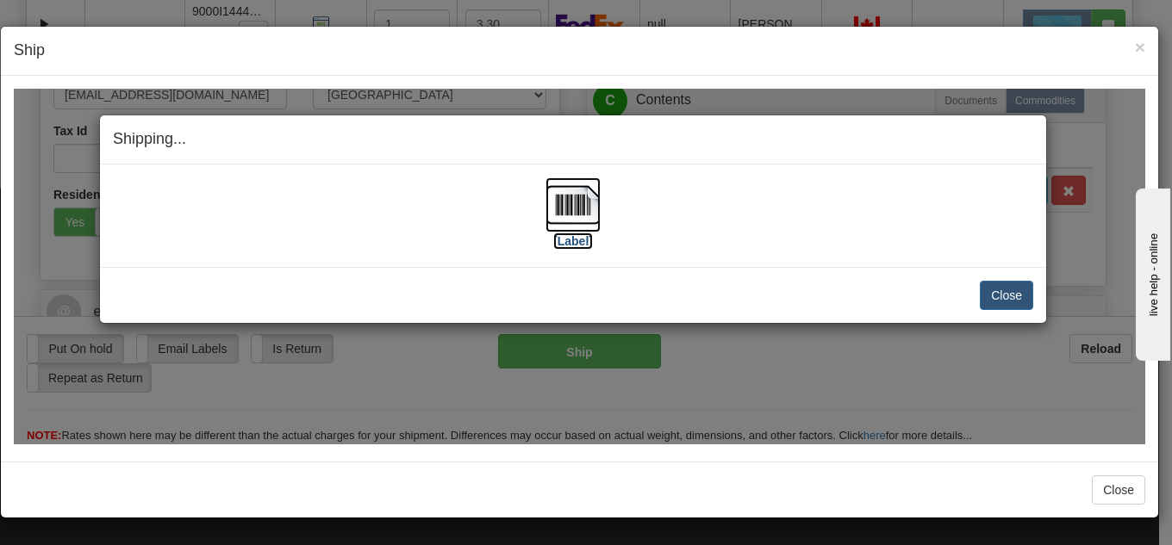
click at [563, 215] on img at bounding box center [572, 204] width 55 height 55
click at [1000, 299] on button "Close" at bounding box center [1006, 294] width 53 height 29
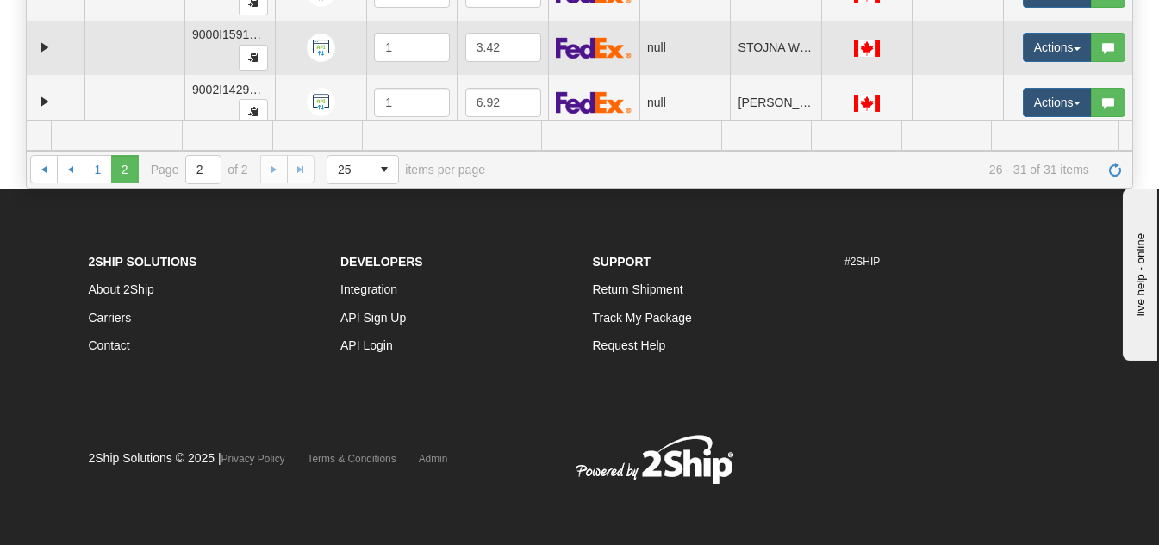
scroll to position [183, 0]
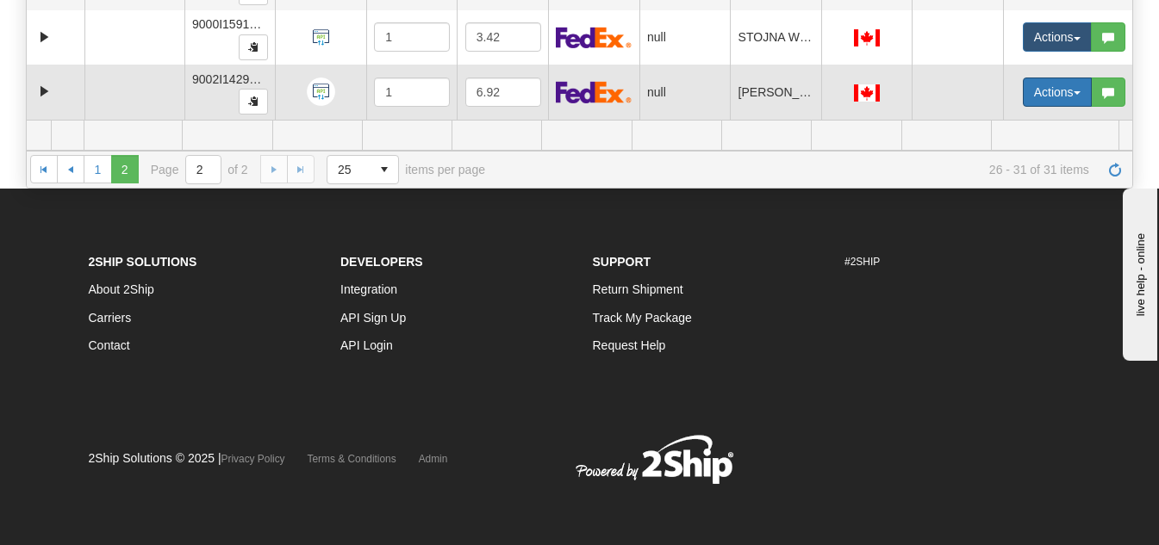
click at [1031, 92] on button "Actions" at bounding box center [1057, 92] width 69 height 29
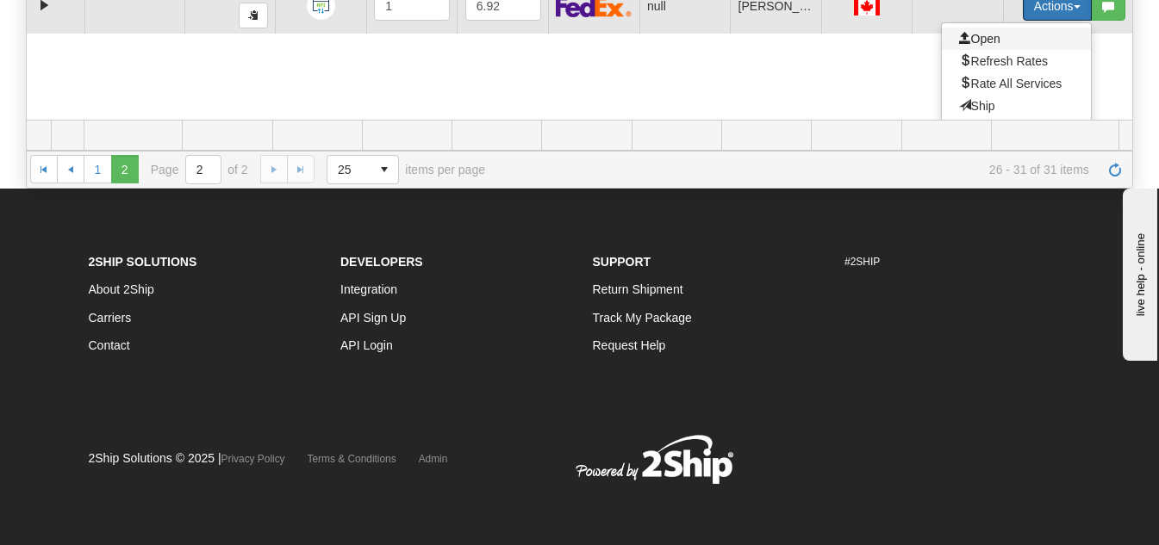
click at [971, 41] on span "Open" at bounding box center [979, 39] width 41 height 14
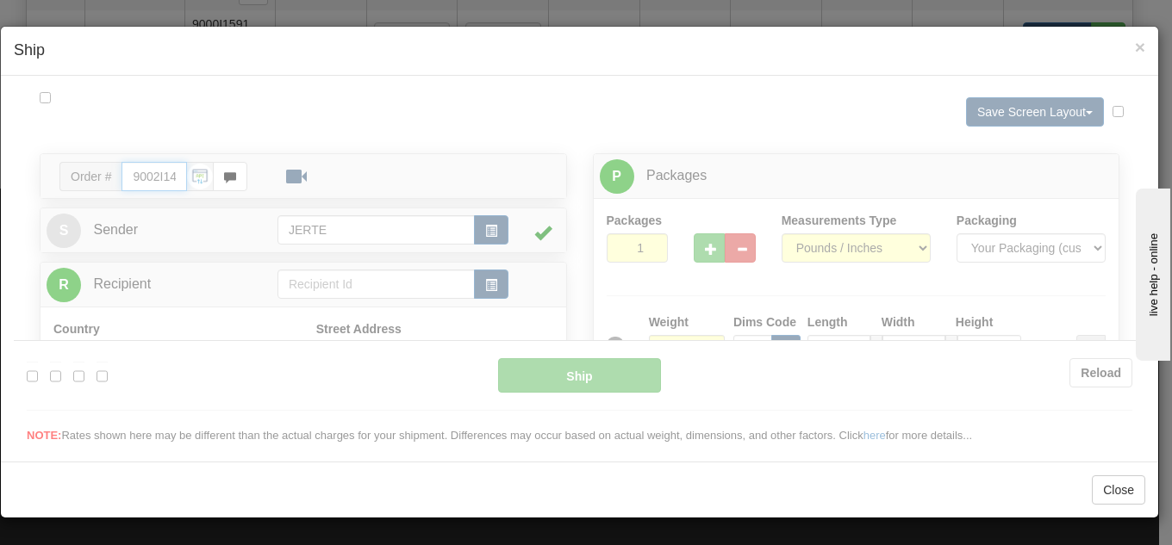
type input "16:23"
type input "16:00"
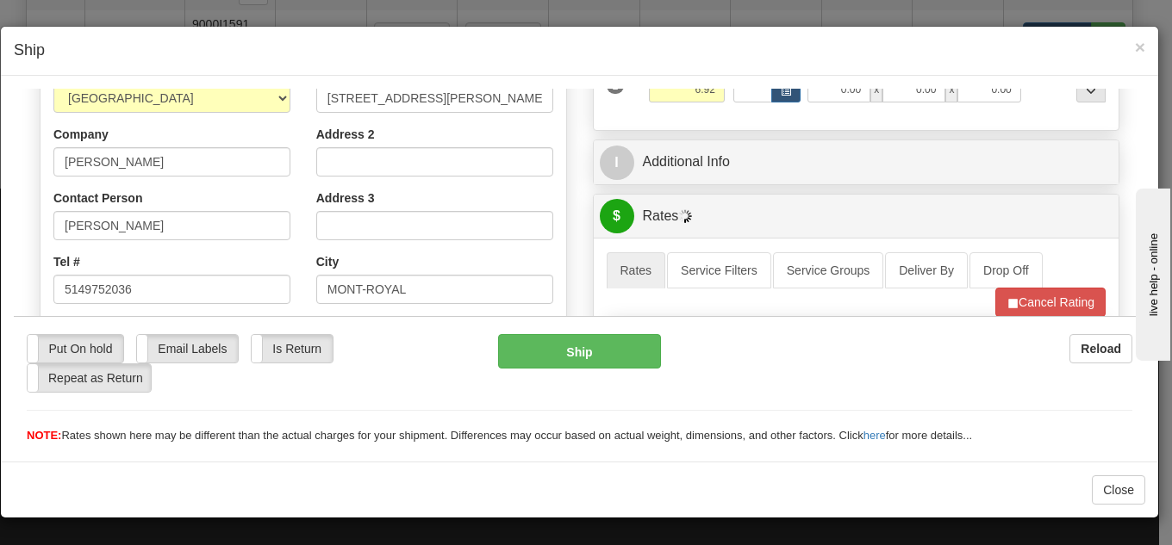
scroll to position [431, 0]
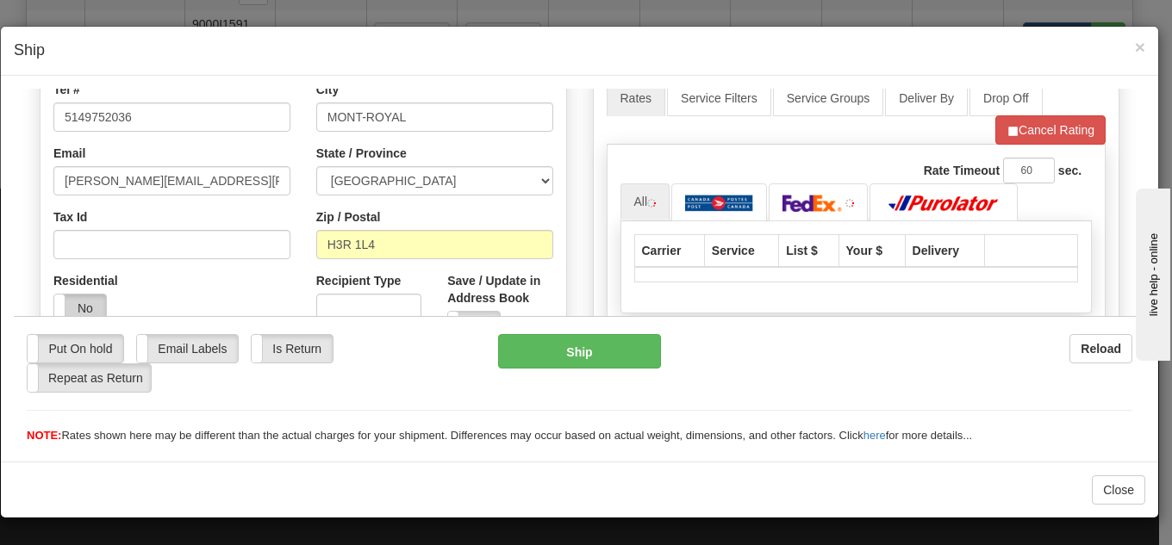
click at [90, 302] on label "No" at bounding box center [80, 308] width 52 height 28
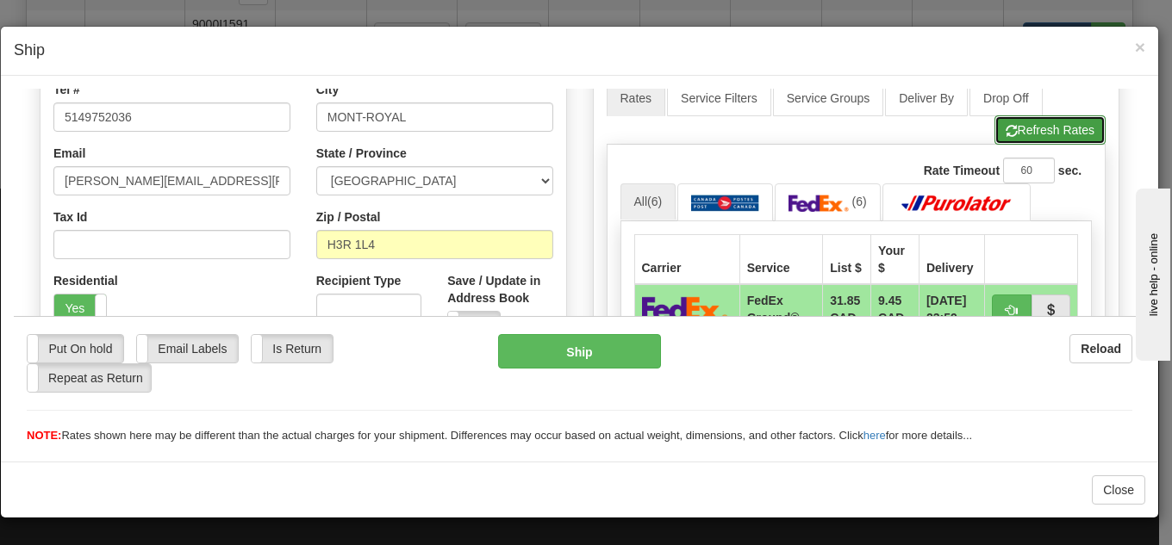
click at [1041, 127] on button "Refresh Rates" at bounding box center [1049, 129] width 111 height 29
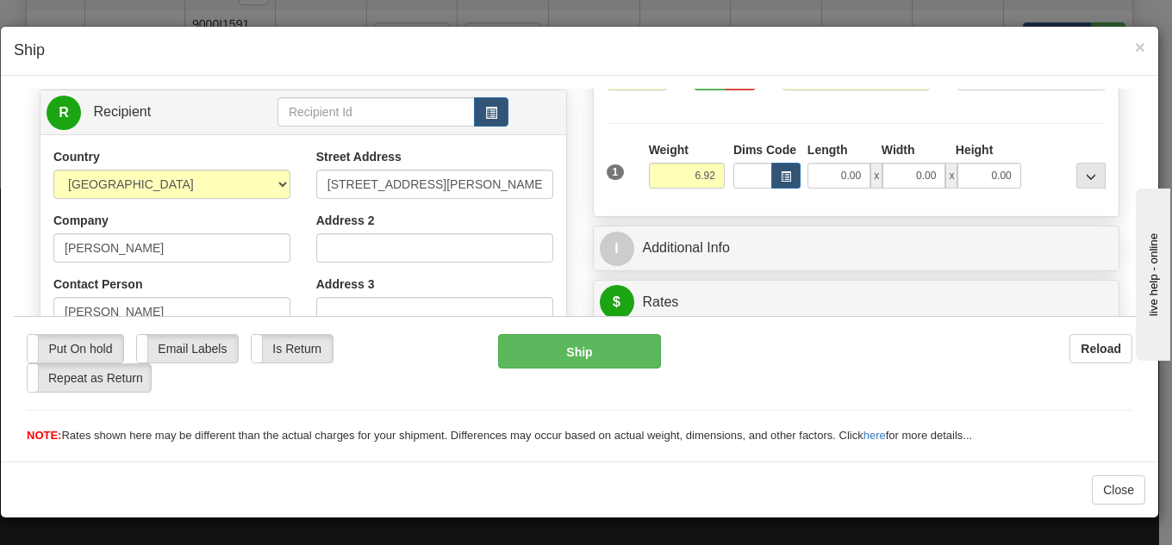
scroll to position [0, 0]
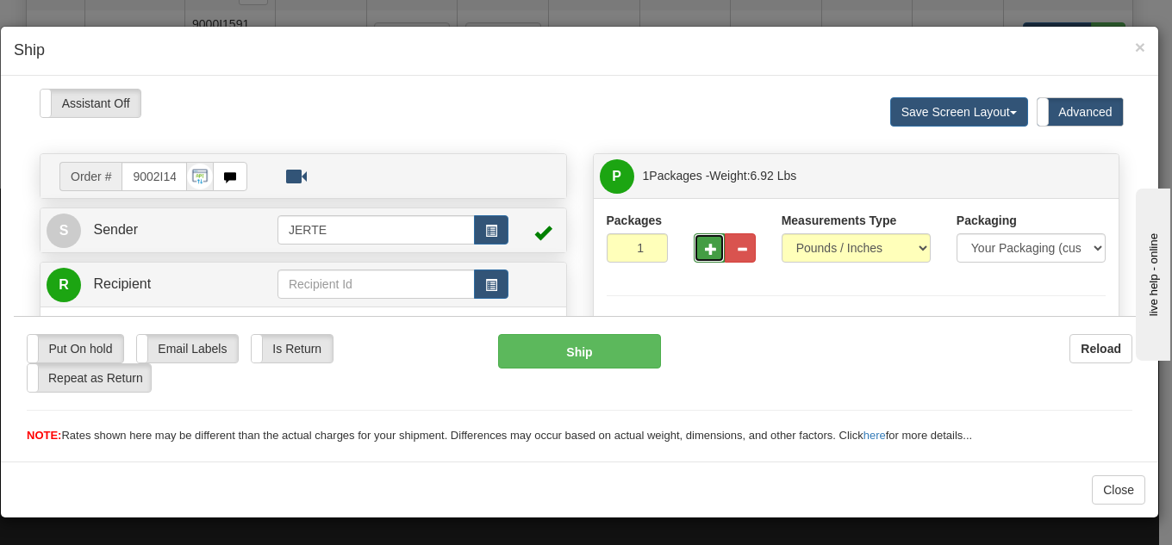
click at [705, 249] on span "button" at bounding box center [711, 248] width 12 height 11
type input "2"
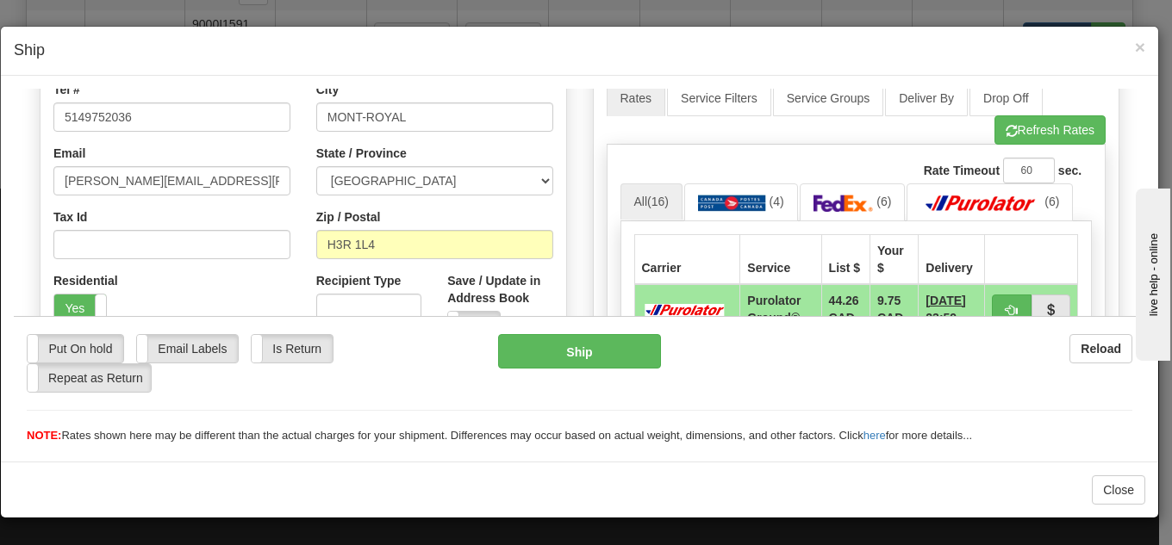
scroll to position [603, 0]
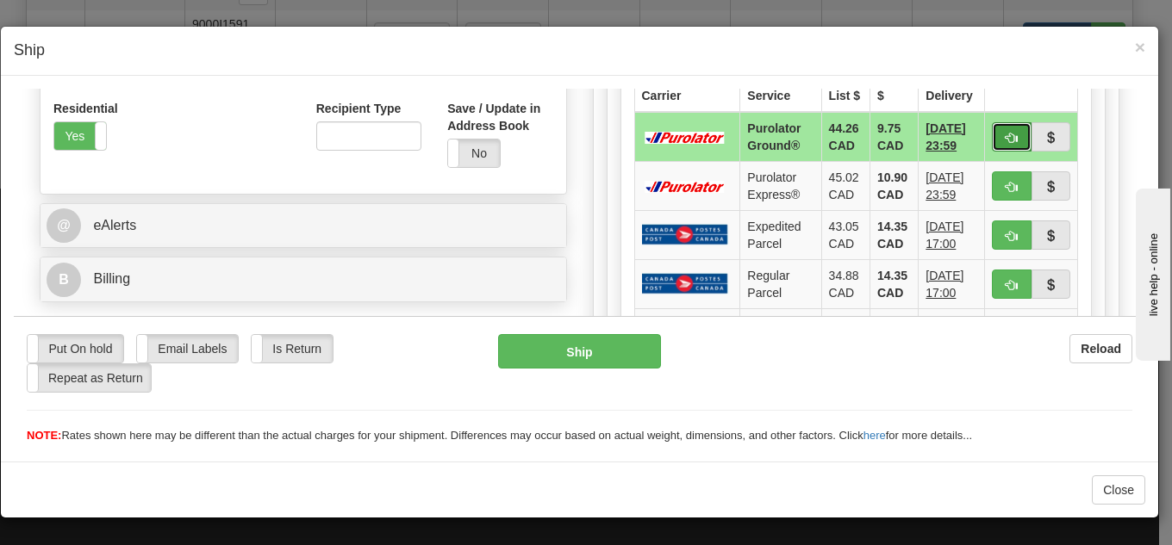
click at [1006, 132] on span "button" at bounding box center [1012, 137] width 12 height 11
type input "260"
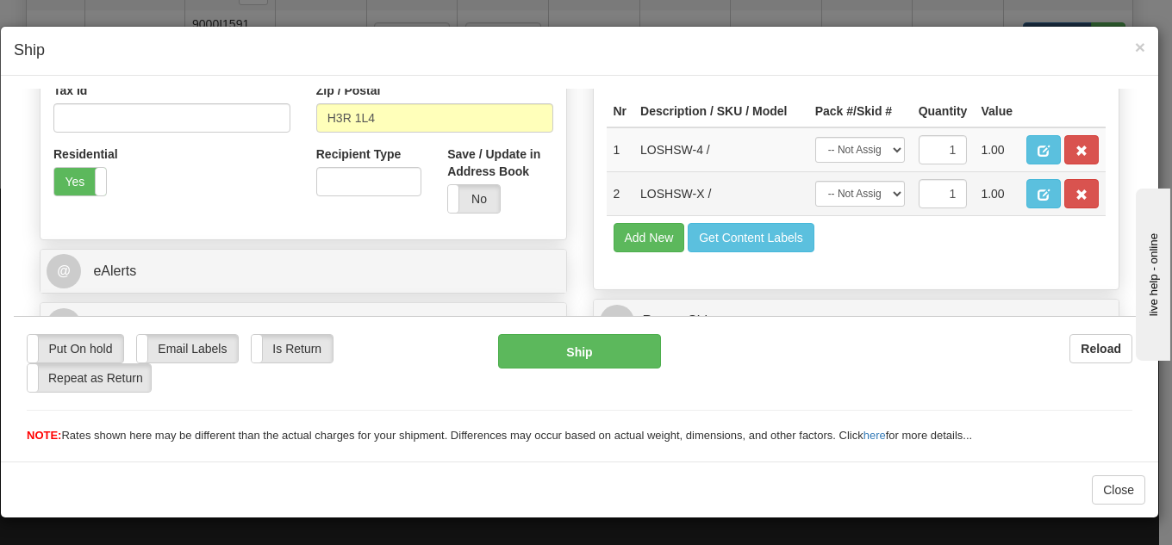
scroll to position [589, 0]
click at [849, 152] on select "-- Not Assigned -- Package 1 Package 2" at bounding box center [860, 149] width 90 height 26
select select "0"
click at [815, 136] on select "-- Not Assigned -- Package 1 Package 2" at bounding box center [860, 149] width 90 height 26
click at [832, 203] on select "-- Not Assigned -- Package 1 Package 2" at bounding box center [860, 193] width 90 height 26
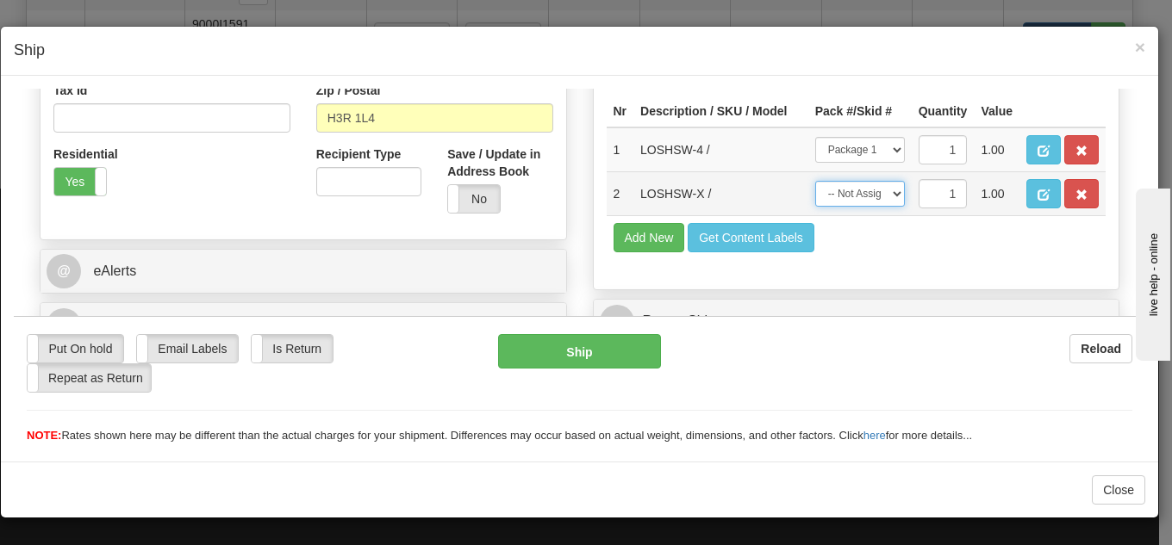
select select "1"
click at [815, 180] on select "-- Not Assigned -- Package 1 Package 2" at bounding box center [860, 193] width 90 height 26
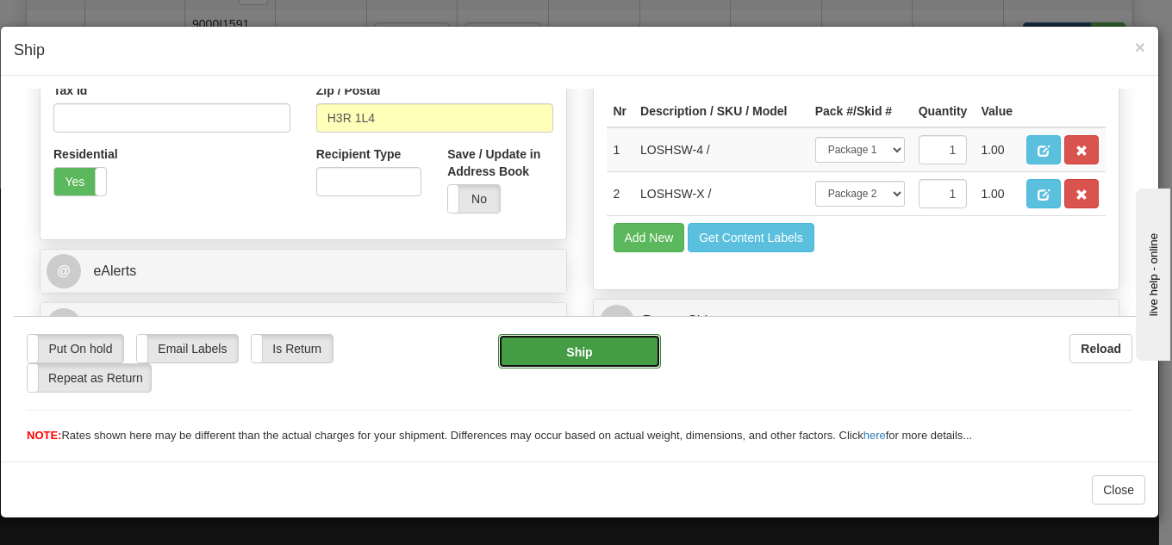
click at [587, 347] on button "Ship" at bounding box center [579, 350] width 163 height 34
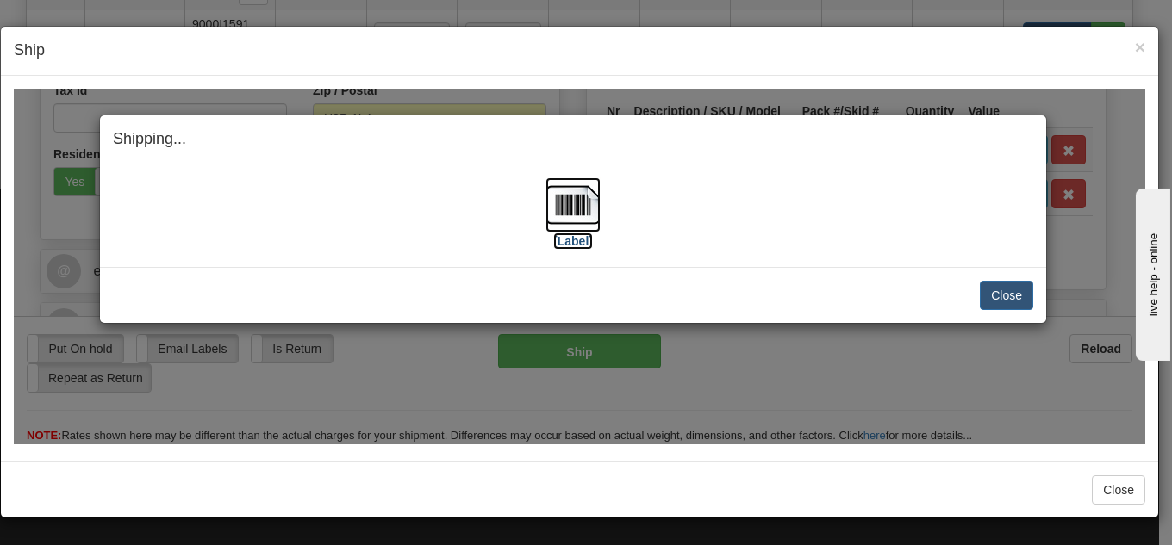
click at [559, 203] on img at bounding box center [572, 204] width 55 height 55
click at [1001, 302] on button "Close" at bounding box center [1006, 294] width 53 height 29
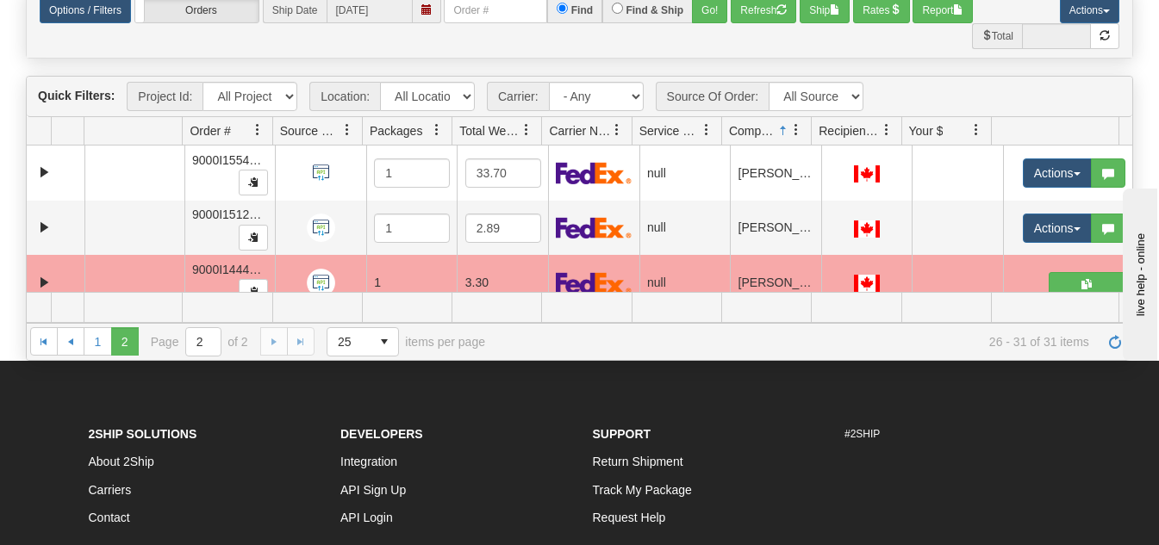
scroll to position [13, 0]
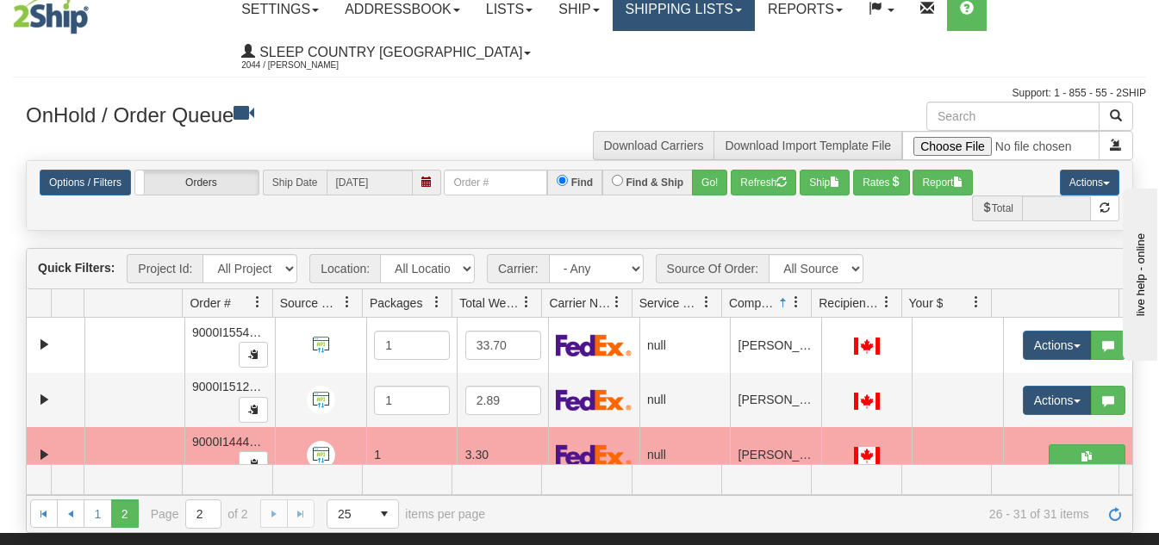
click at [673, 18] on link "Shipping lists" at bounding box center [684, 9] width 142 height 43
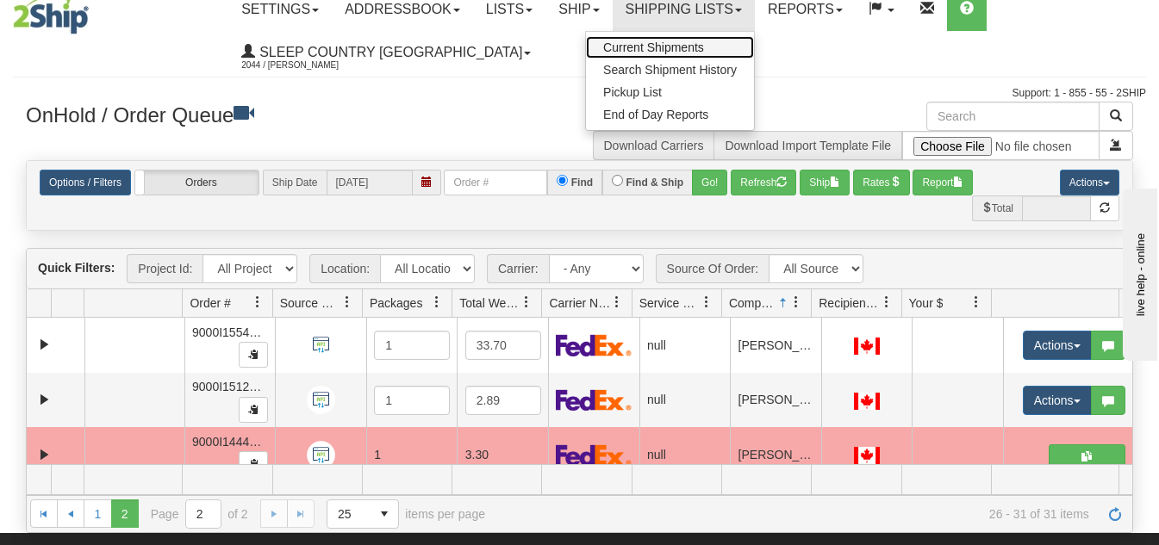
click at [679, 45] on span "Current Shipments" at bounding box center [653, 48] width 101 height 14
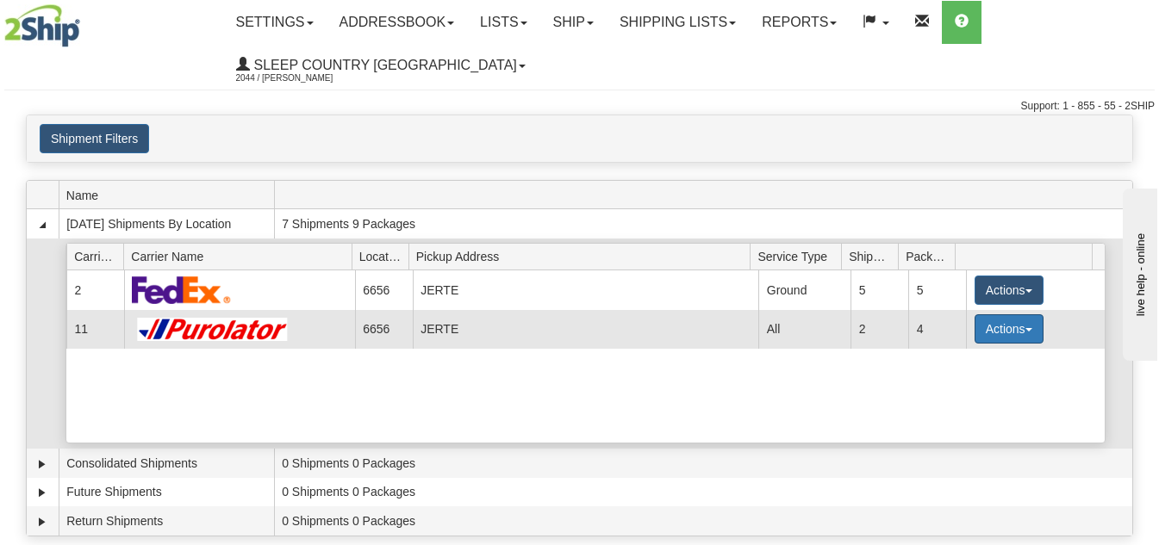
click at [999, 330] on button "Actions" at bounding box center [1009, 329] width 69 height 29
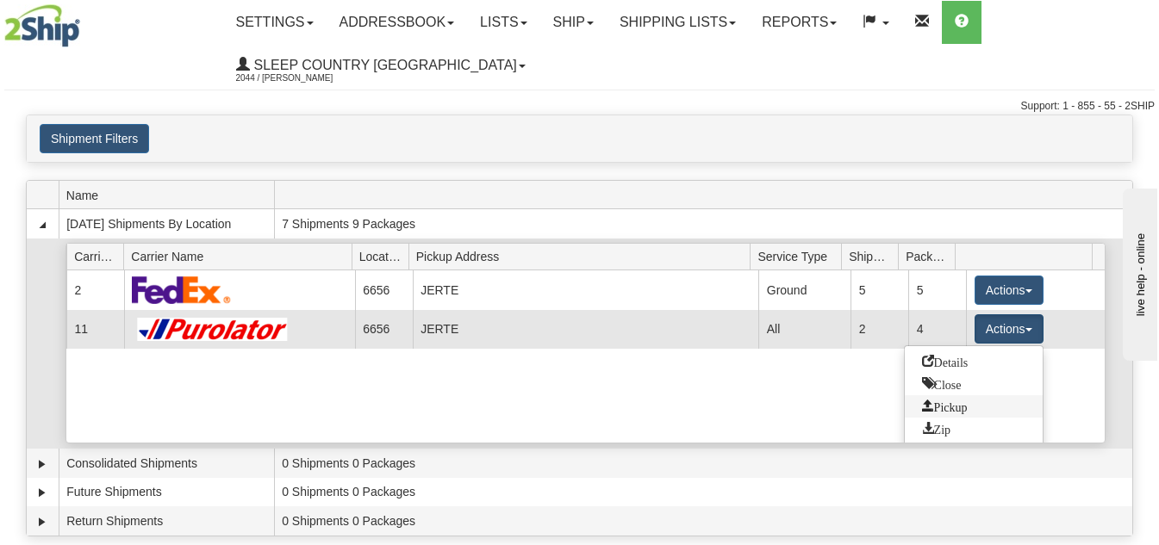
click at [979, 402] on link "Pickup" at bounding box center [974, 407] width 138 height 22
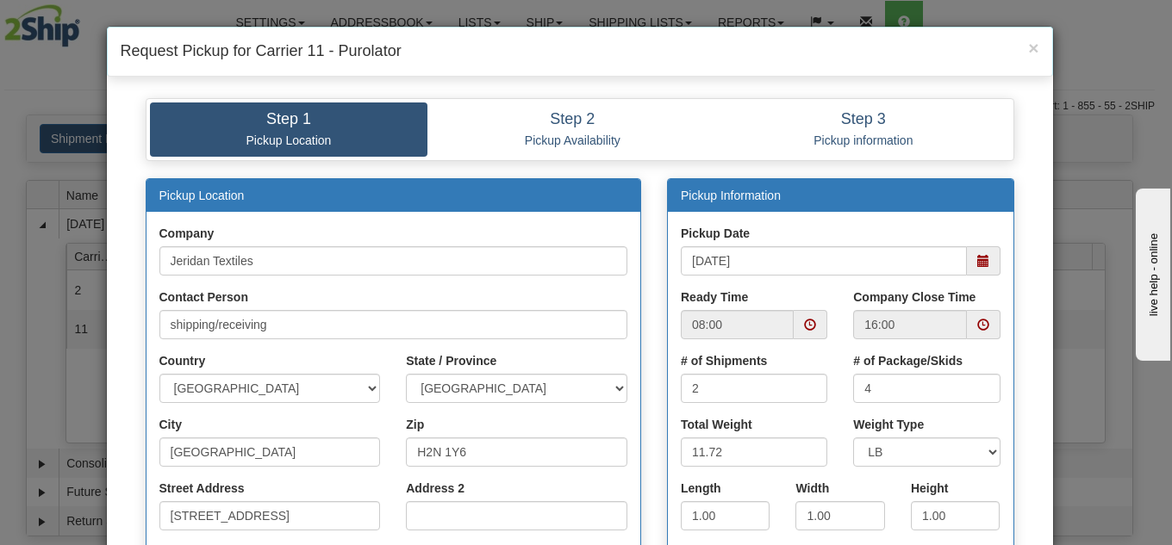
click at [977, 262] on span at bounding box center [983, 261] width 12 height 12
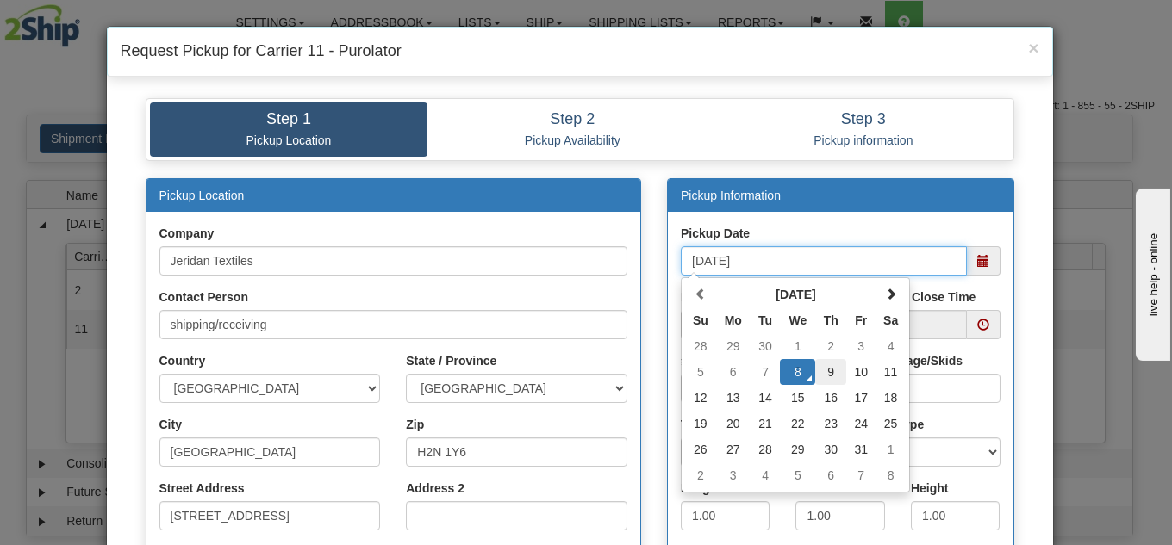
click at [829, 369] on td "9" at bounding box center [830, 372] width 31 height 26
type input "10/09/2025"
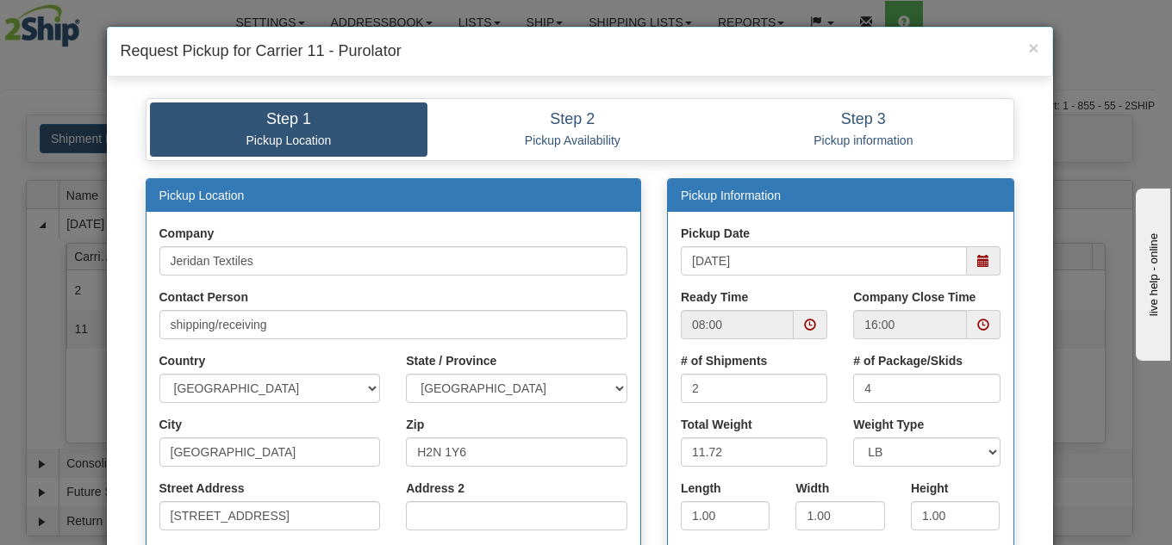
click at [812, 327] on span at bounding box center [811, 324] width 34 height 29
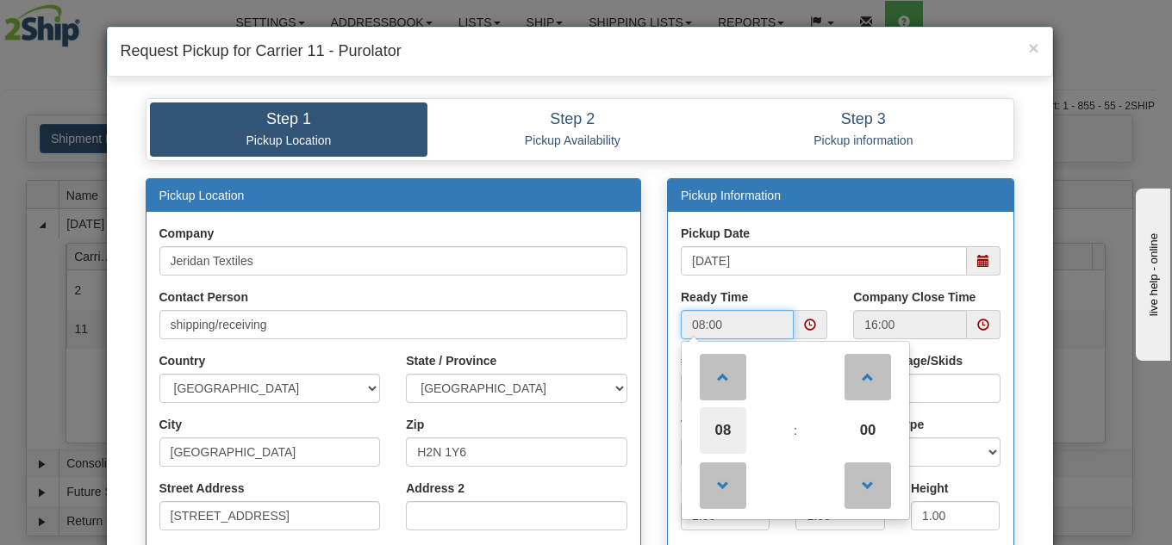
click at [701, 422] on span "08" at bounding box center [723, 431] width 47 height 47
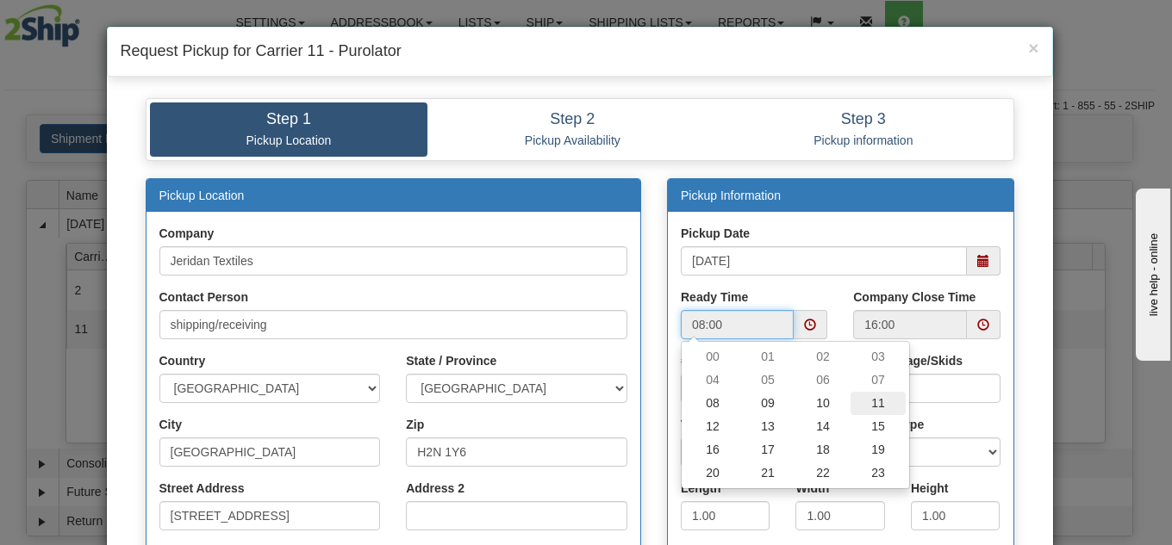
click at [857, 406] on td "11" at bounding box center [878, 403] width 55 height 23
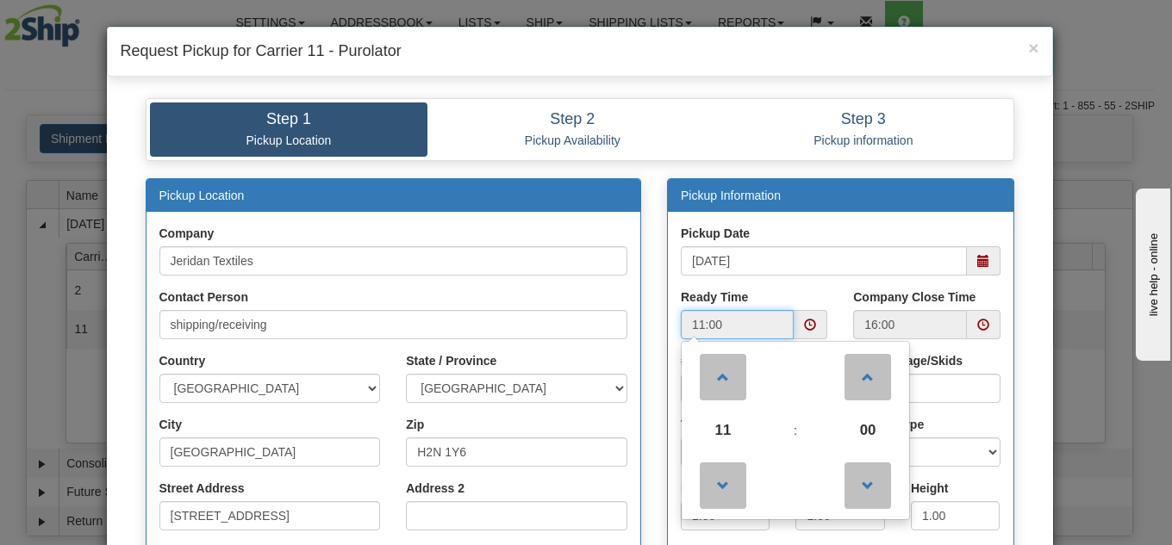
click at [855, 413] on span "00" at bounding box center [867, 431] width 47 height 47
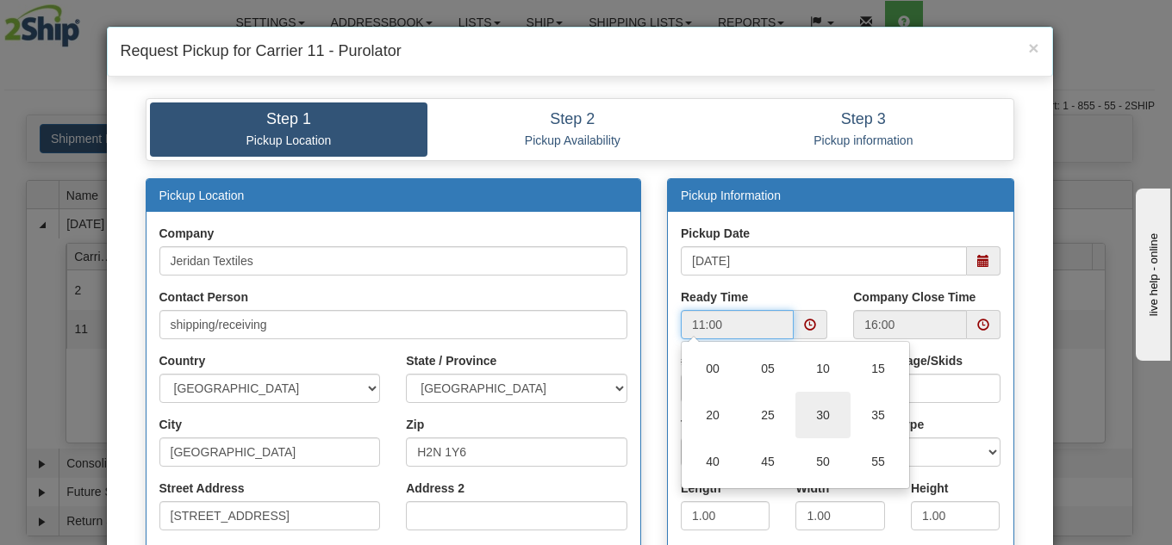
click at [825, 418] on td "30" at bounding box center [822, 415] width 55 height 47
type input "11:30"
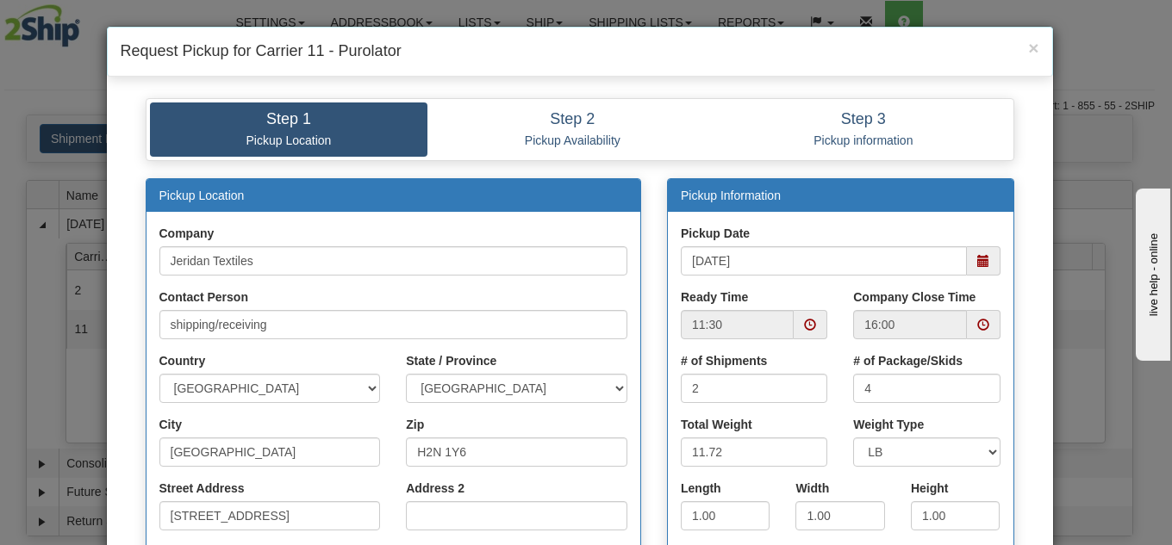
click at [832, 290] on div "Ready Time 11:30" at bounding box center [754, 321] width 172 height 64
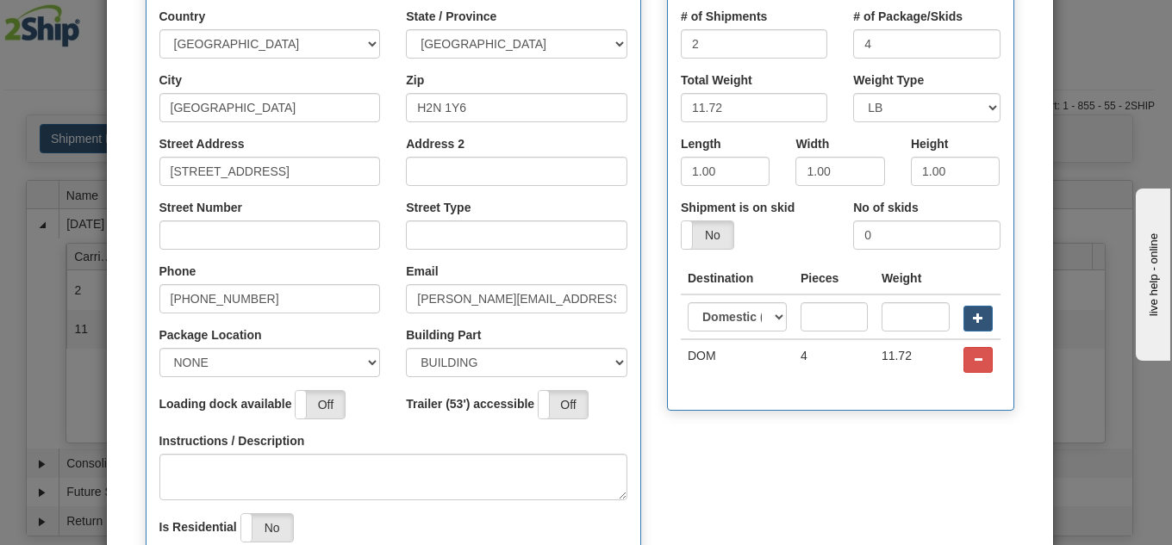
scroll to position [431, 0]
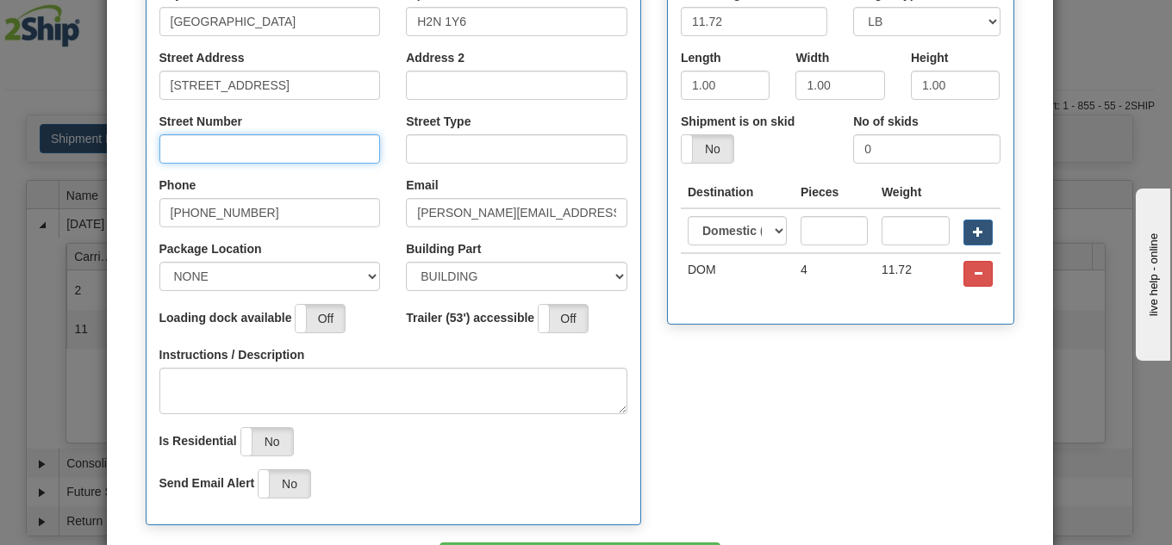
click at [174, 152] on input "Street Number" at bounding box center [269, 148] width 221 height 29
type input "8750"
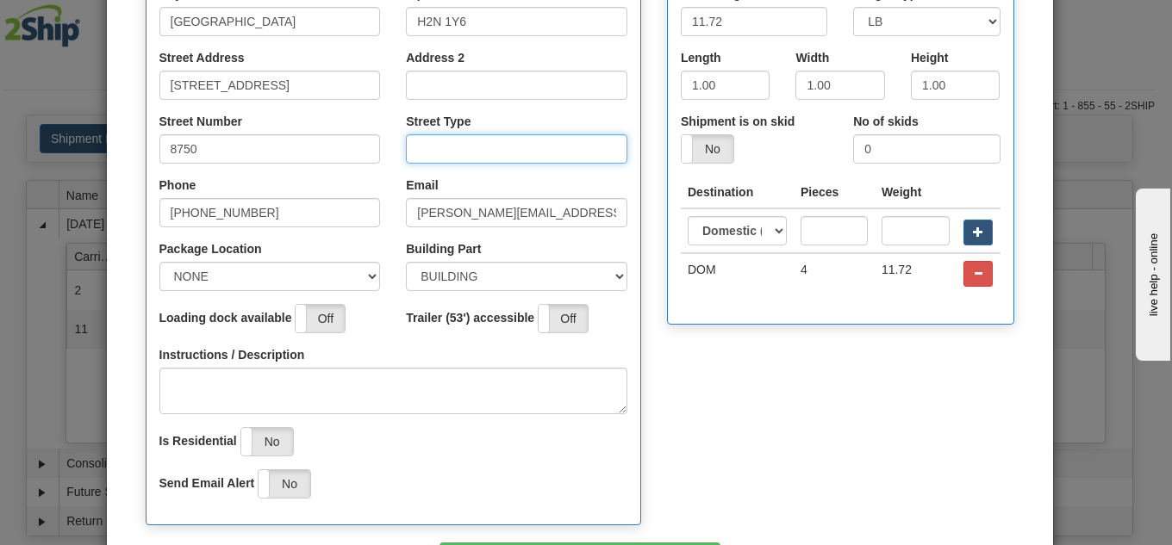
click at [471, 153] on input "Street Type" at bounding box center [516, 148] width 221 height 29
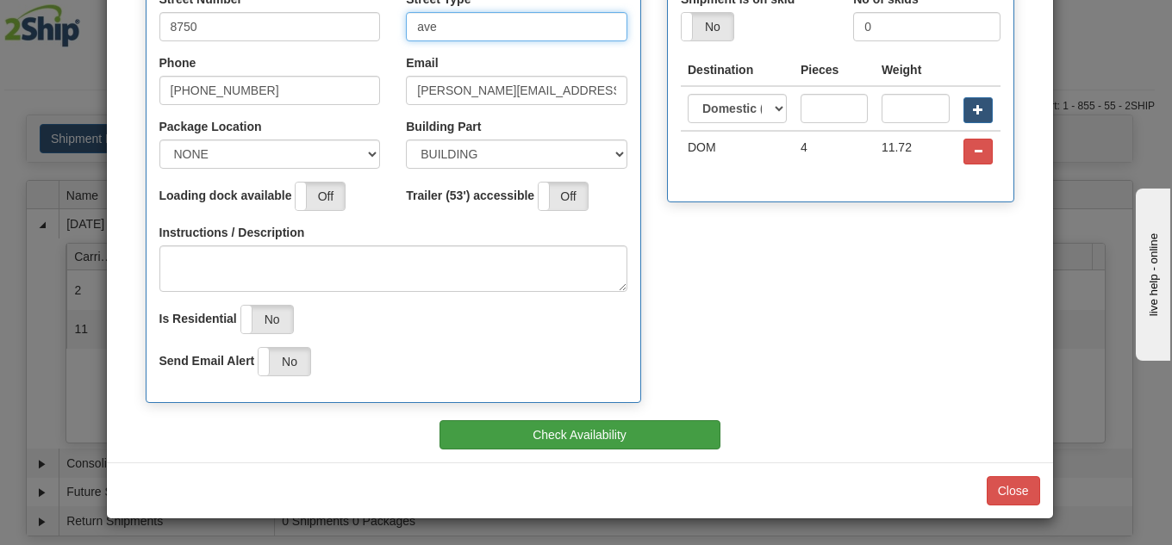
type input "ave"
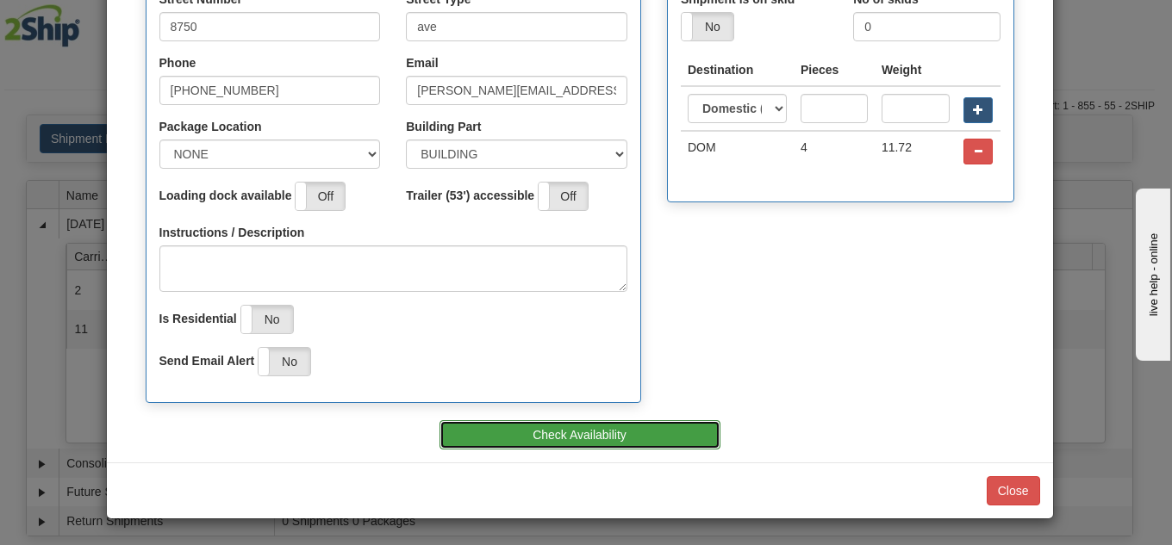
click at [576, 433] on button "Check Availability" at bounding box center [579, 435] width 281 height 29
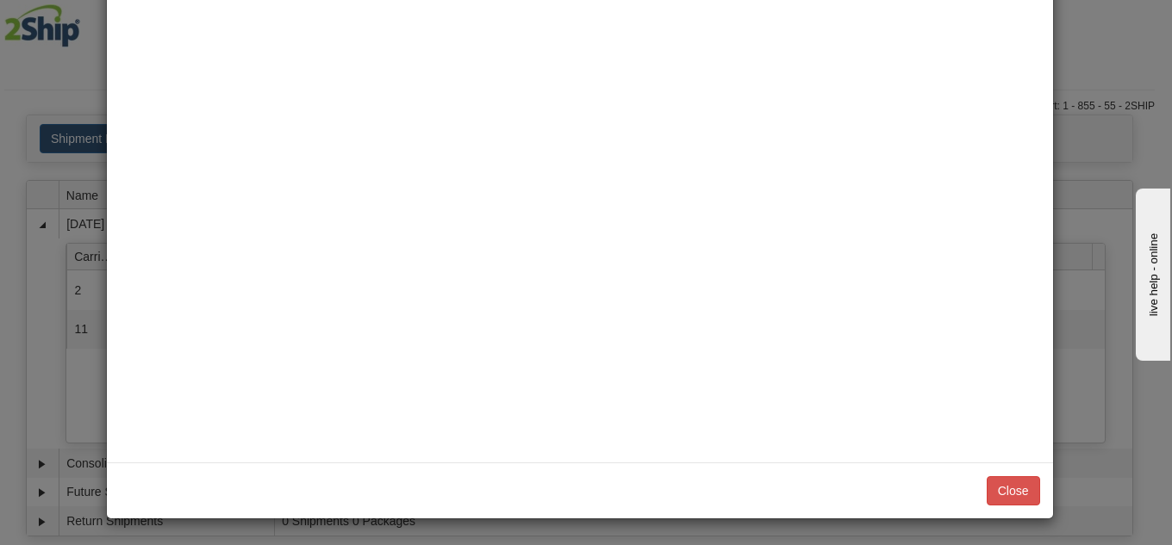
scroll to position [0, 0]
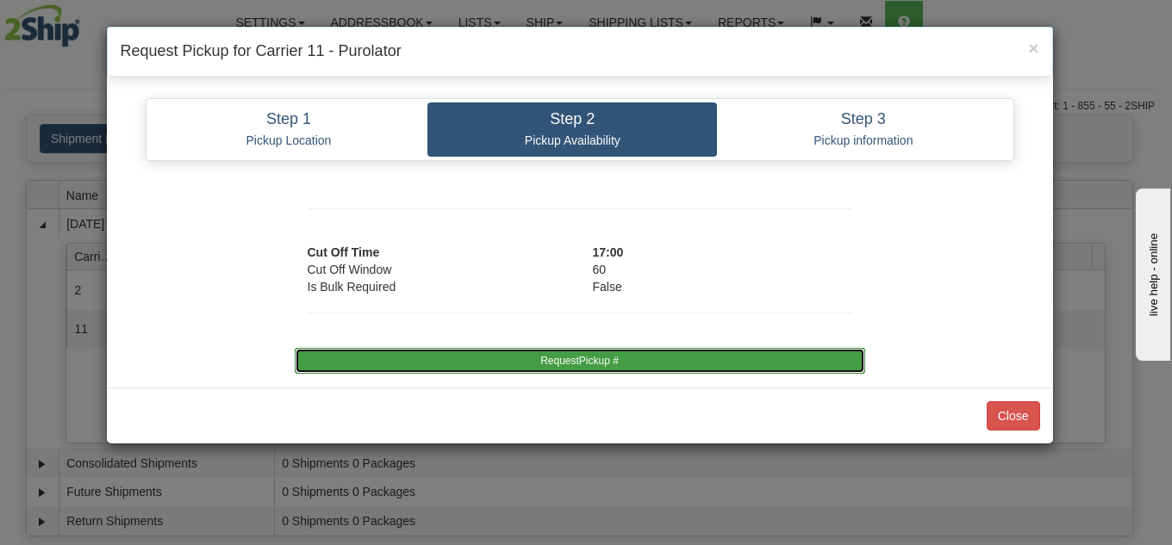
click at [586, 355] on button "RequestPickup #" at bounding box center [580, 361] width 570 height 26
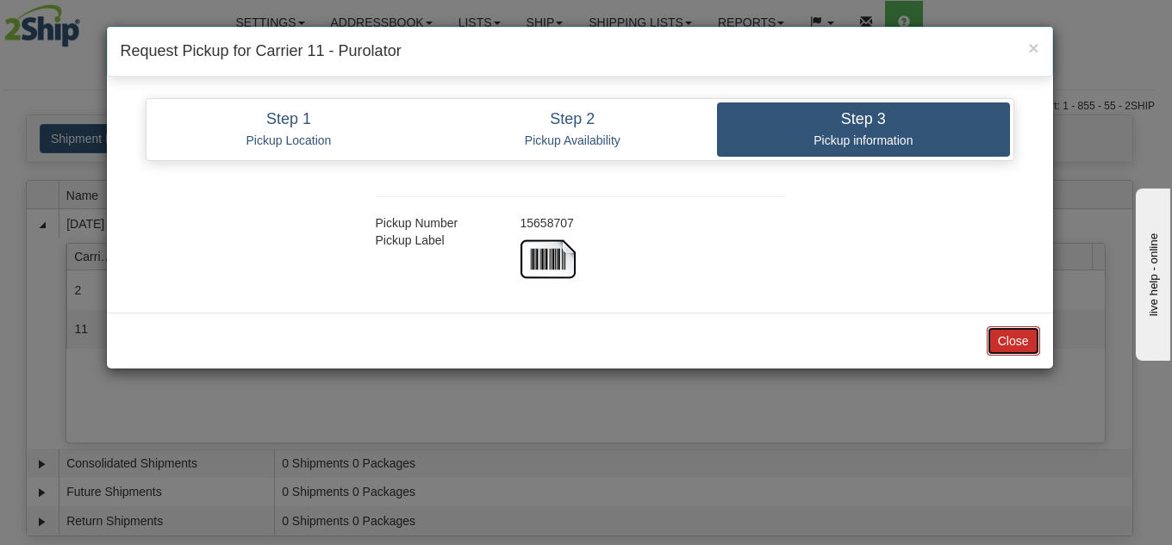
click at [1021, 327] on button "Close" at bounding box center [1013, 341] width 53 height 29
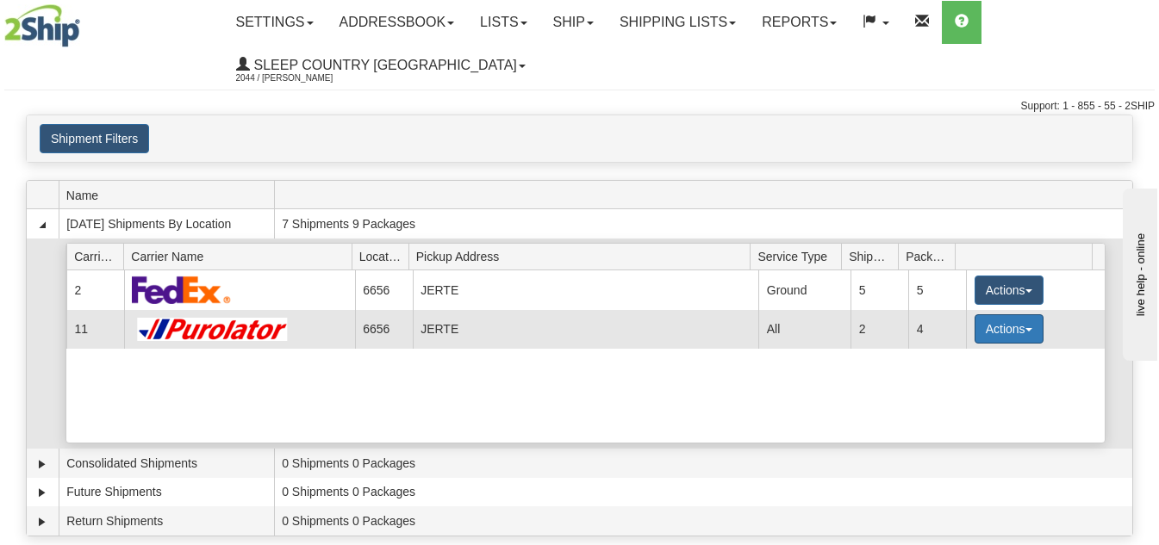
click at [984, 321] on button "Actions" at bounding box center [1009, 329] width 69 height 29
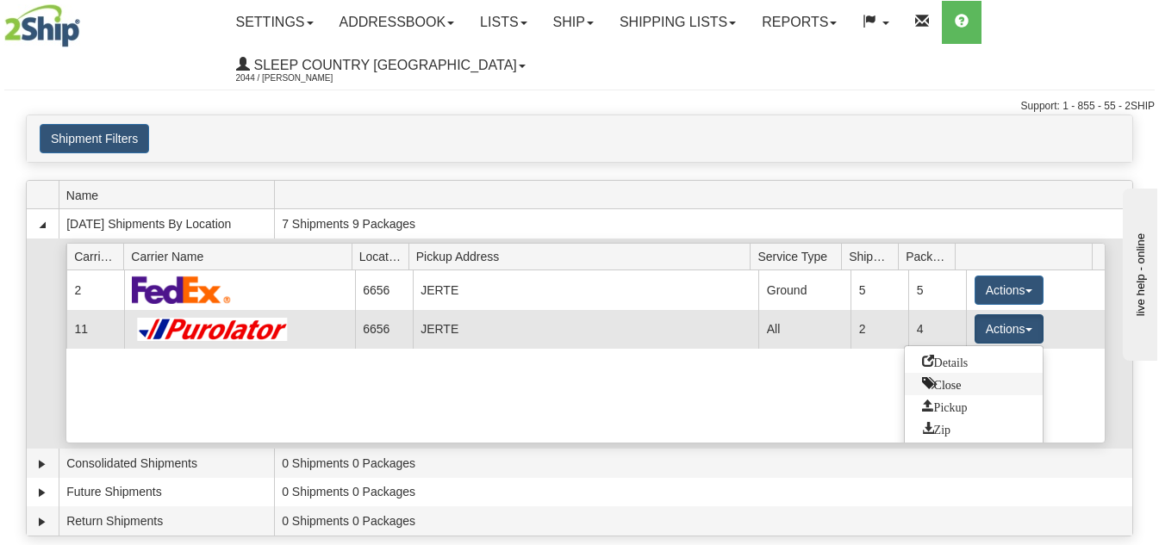
click at [954, 385] on span "Close" at bounding box center [942, 383] width 40 height 12
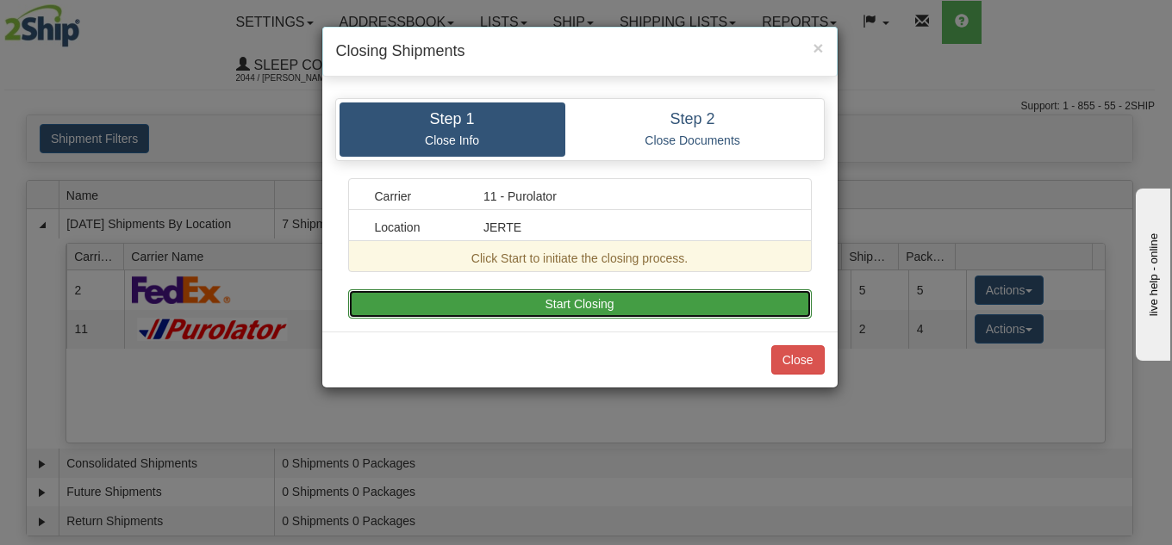
click at [670, 294] on button "Start Closing" at bounding box center [580, 304] width 464 height 29
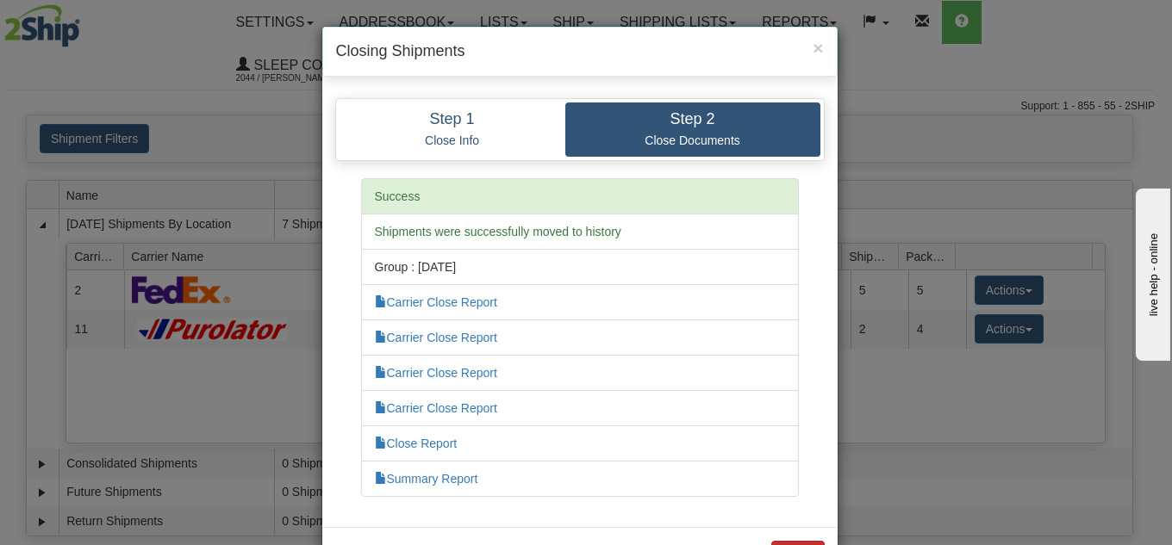
scroll to position [65, 0]
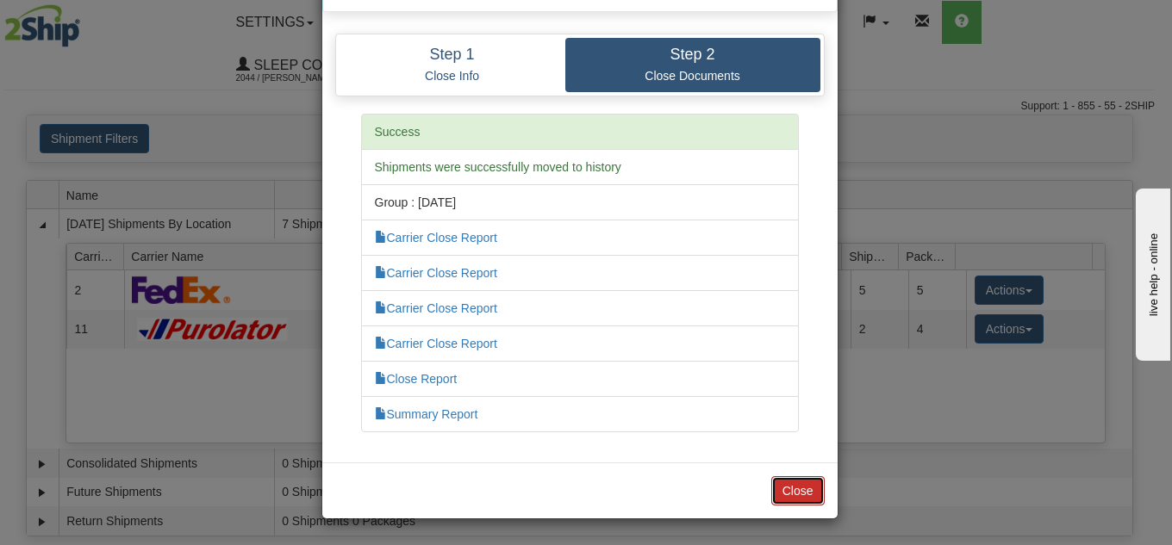
click at [807, 487] on button "Close" at bounding box center [797, 491] width 53 height 29
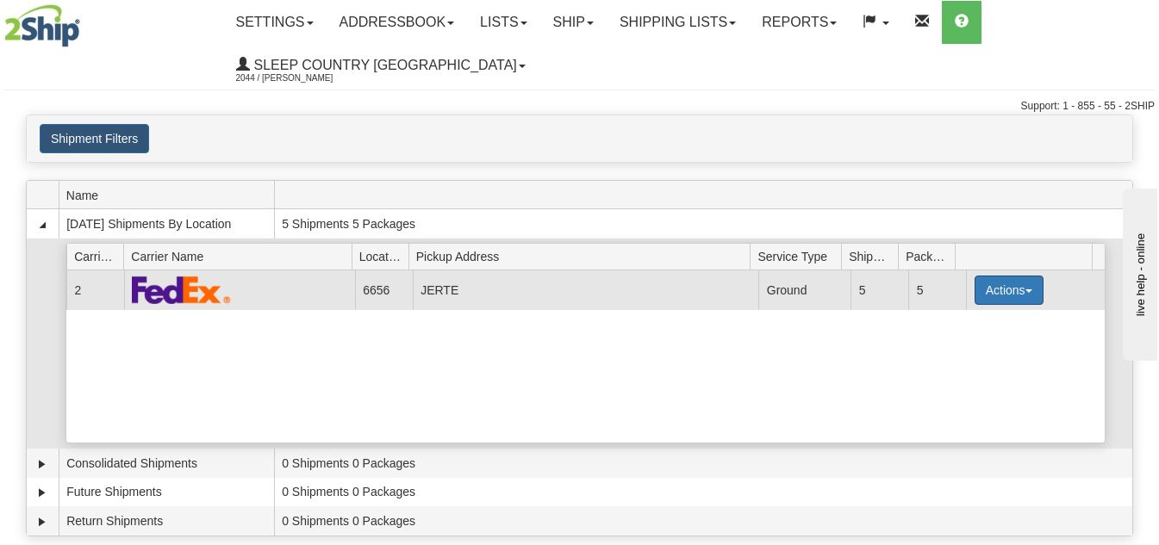
click at [989, 287] on button "Actions" at bounding box center [1009, 290] width 69 height 29
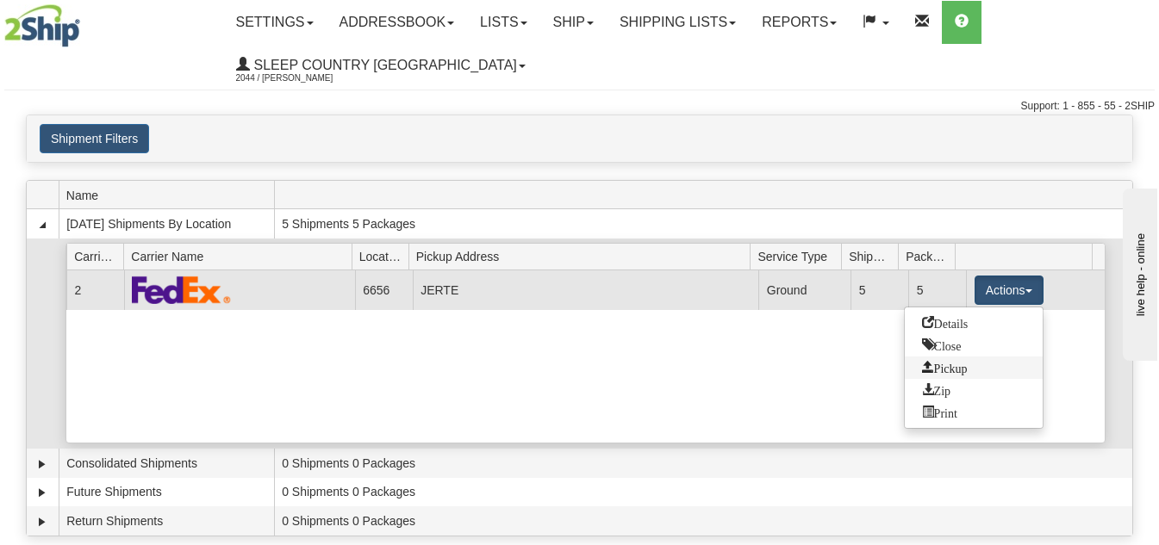
click at [955, 363] on span "Pickup" at bounding box center [945, 367] width 46 height 12
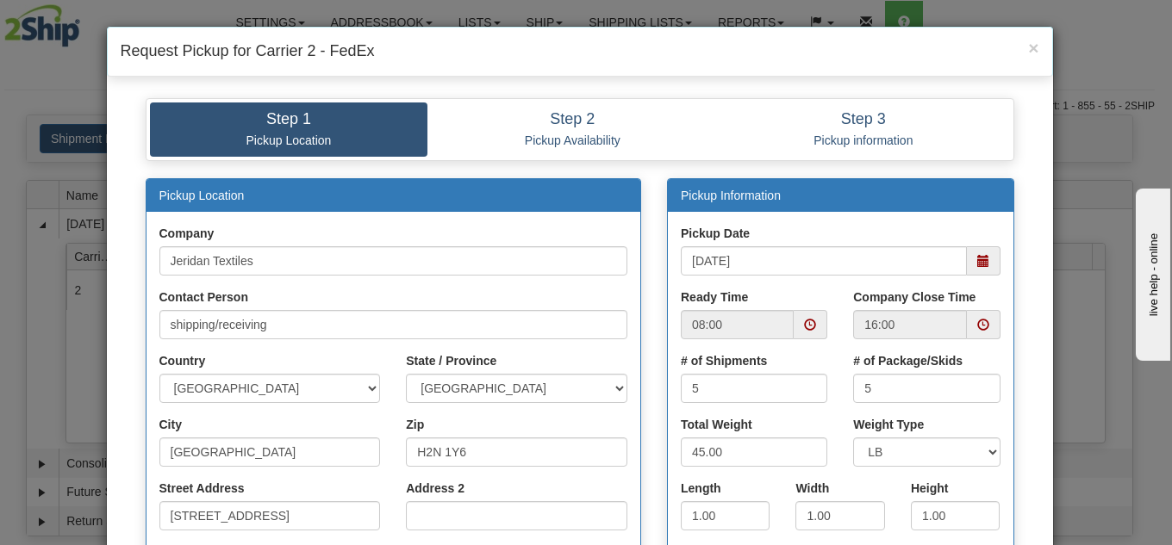
click at [967, 264] on span at bounding box center [984, 260] width 34 height 29
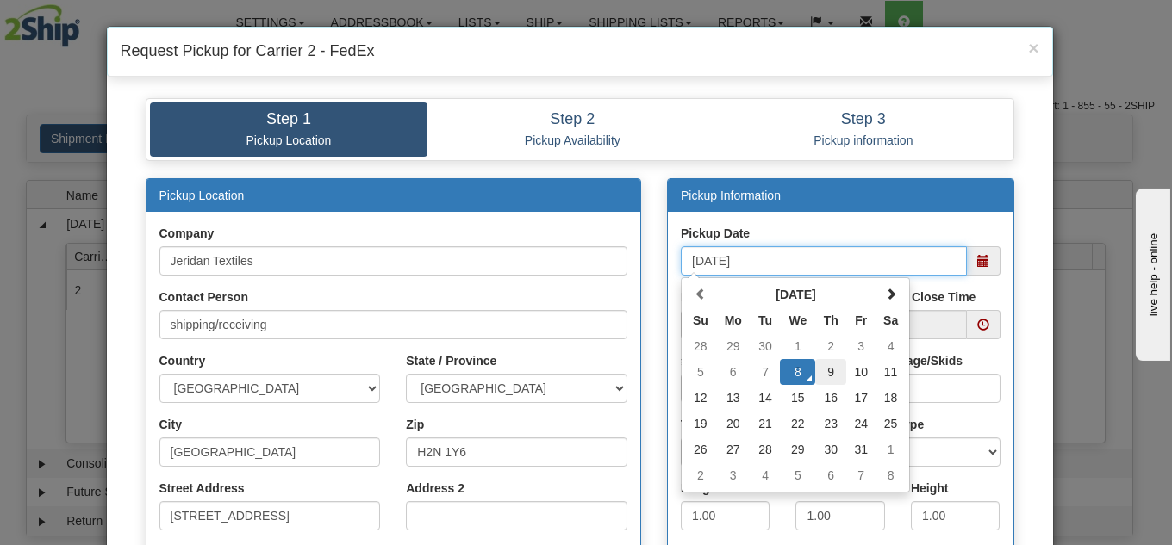
click at [821, 375] on td "9" at bounding box center [830, 372] width 31 height 26
type input "10/09/2025"
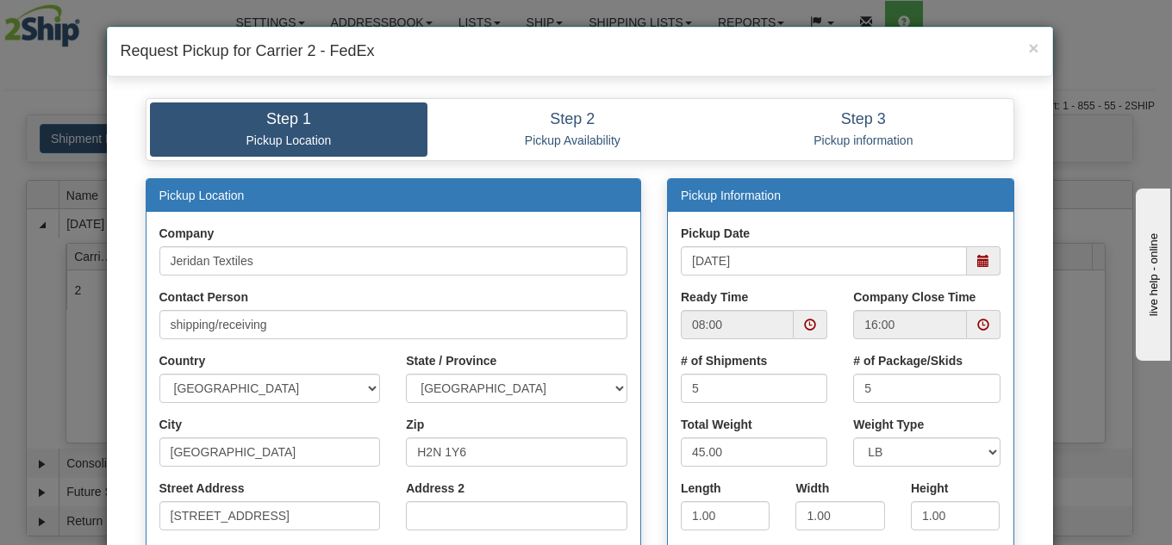
click at [795, 321] on span at bounding box center [811, 324] width 34 height 29
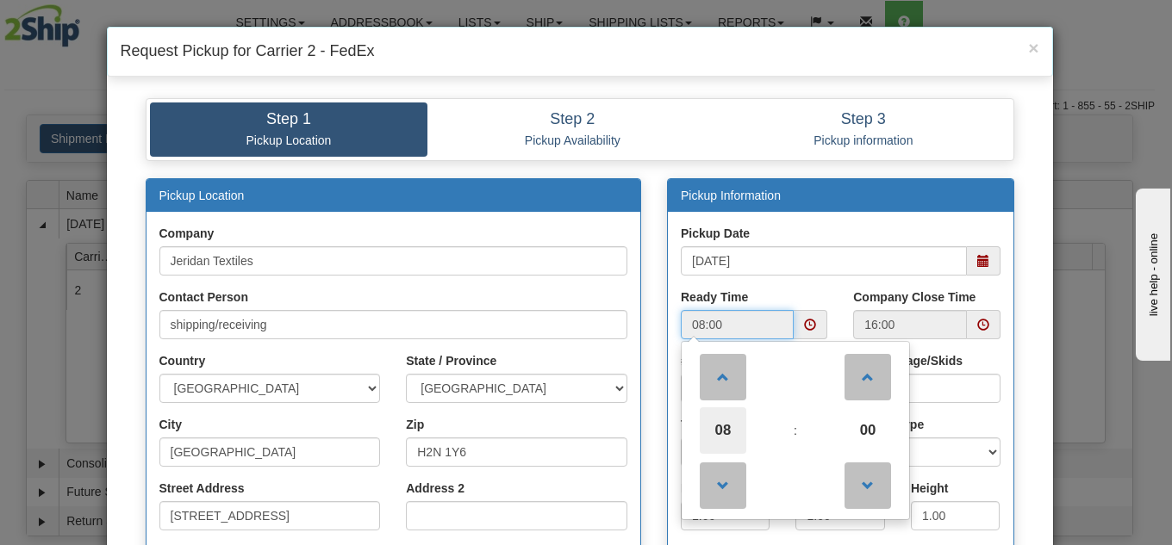
click at [718, 418] on span "08" at bounding box center [723, 431] width 47 height 47
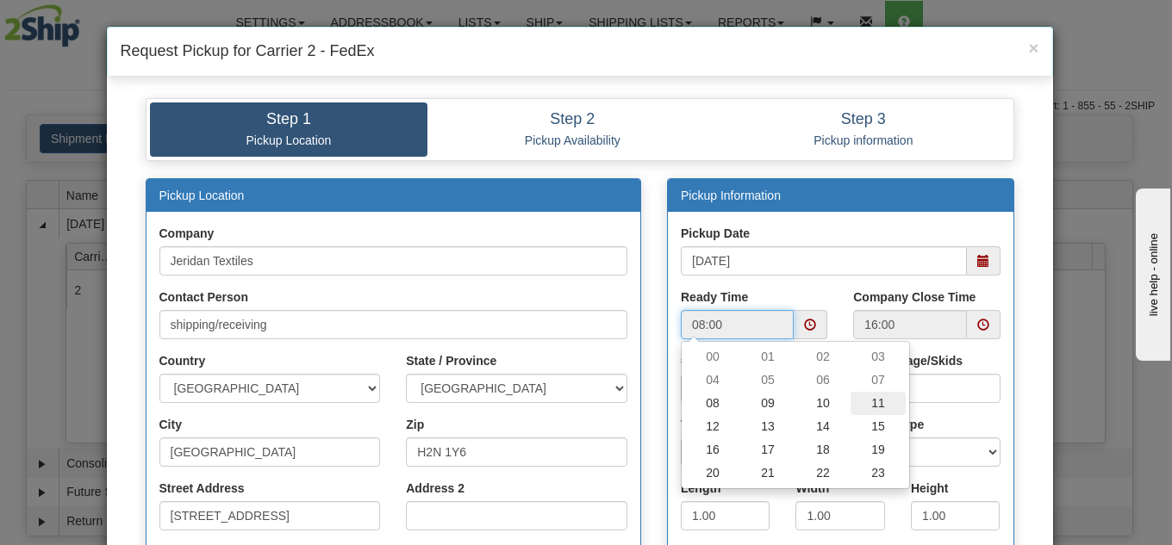
click at [877, 404] on td "11" at bounding box center [878, 403] width 55 height 23
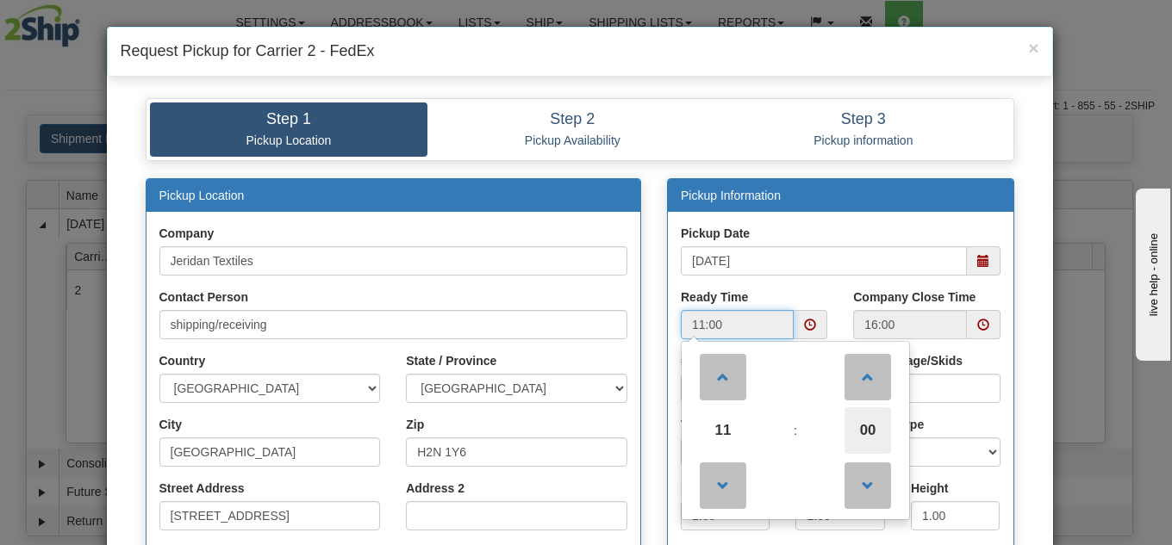
click at [856, 418] on span "00" at bounding box center [867, 431] width 47 height 47
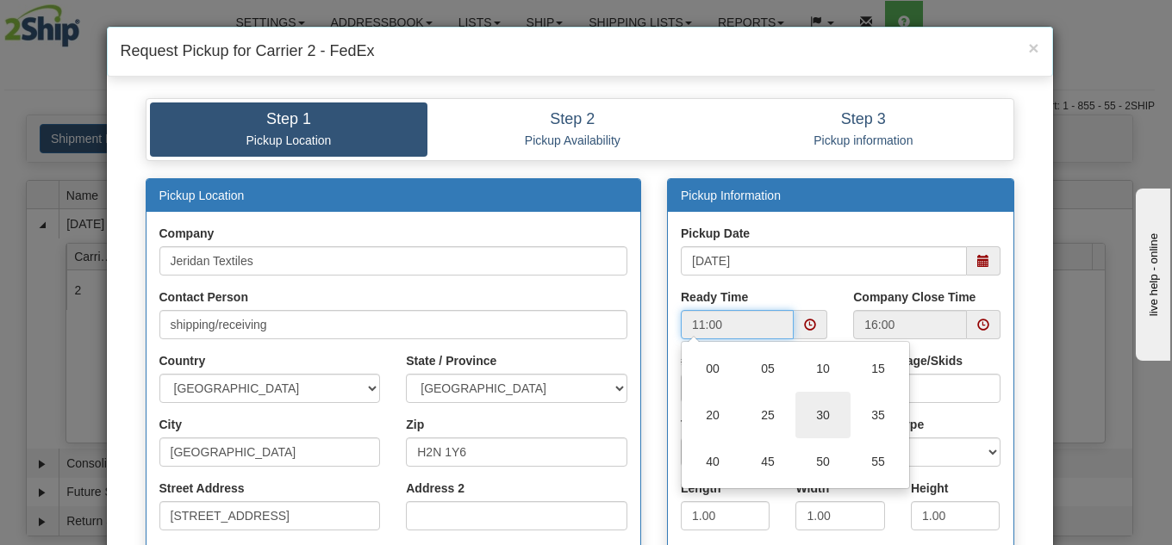
click at [826, 417] on td "30" at bounding box center [822, 415] width 55 height 47
type input "11:30"
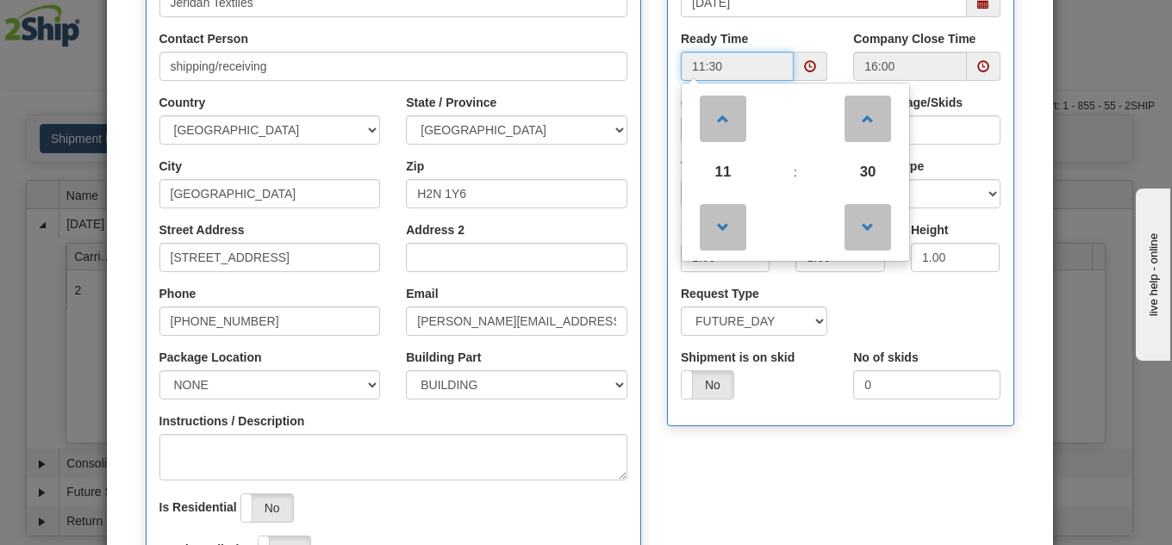
scroll to position [517, 0]
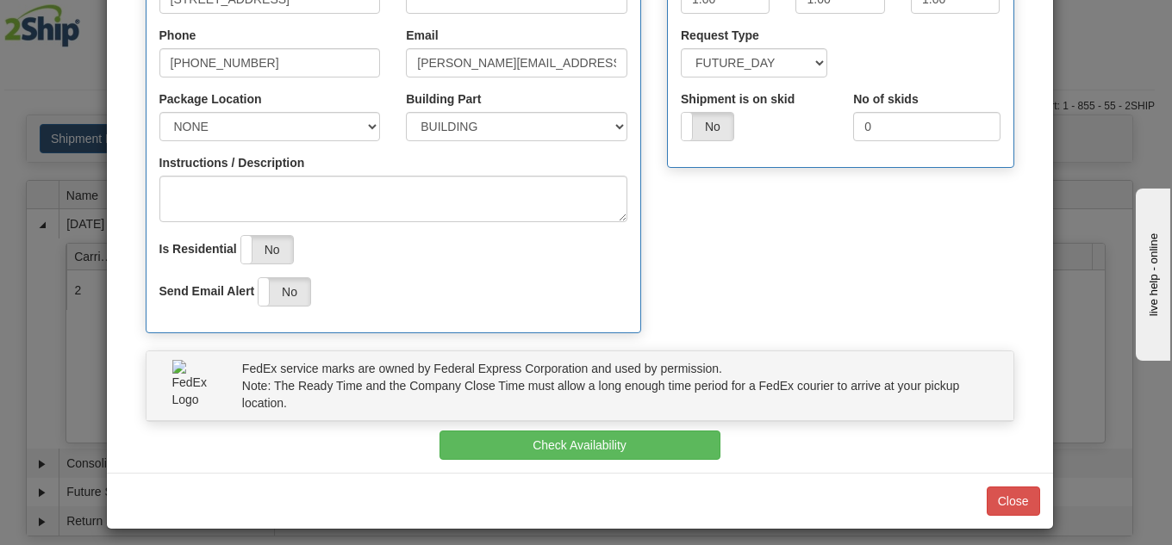
click at [720, 289] on div "Pickup Location Company Jeridan Textiles Contact Person shipping/receiving Coun…" at bounding box center [580, 6] width 894 height 690
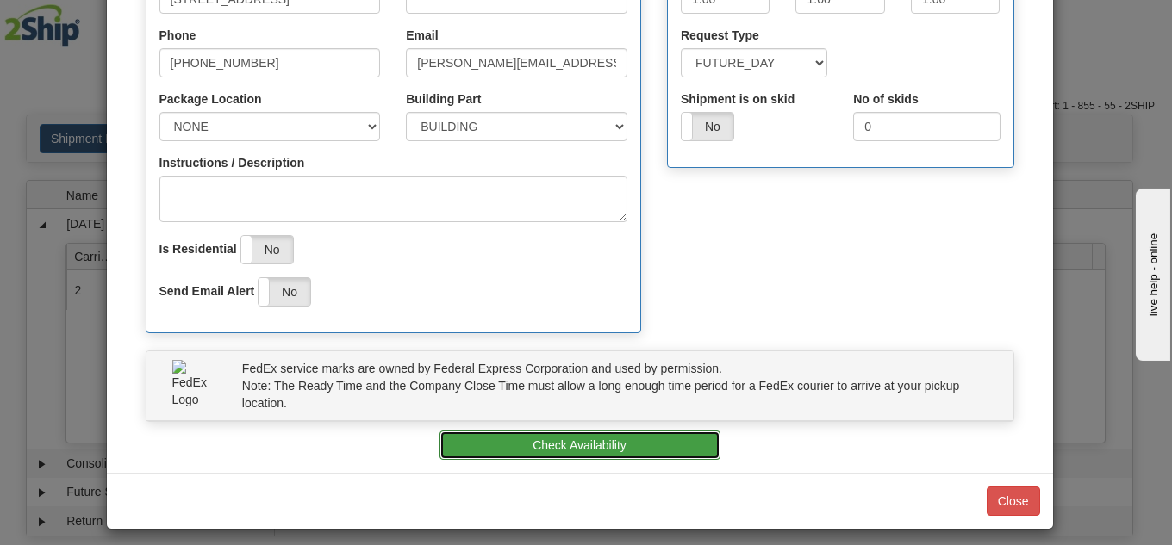
click at [581, 439] on button "Check Availability" at bounding box center [579, 445] width 281 height 29
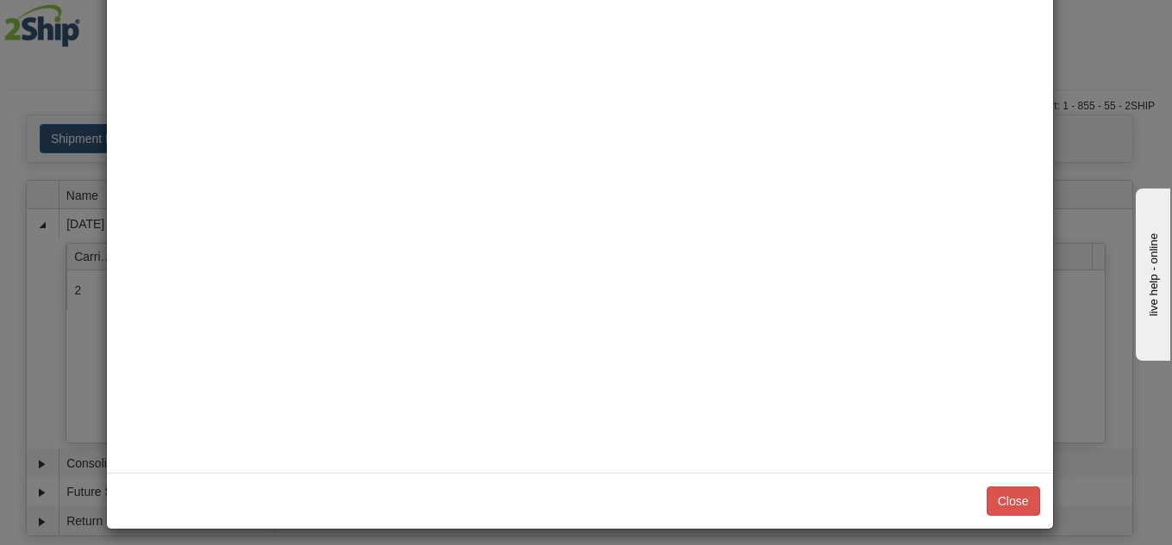
scroll to position [0, 0]
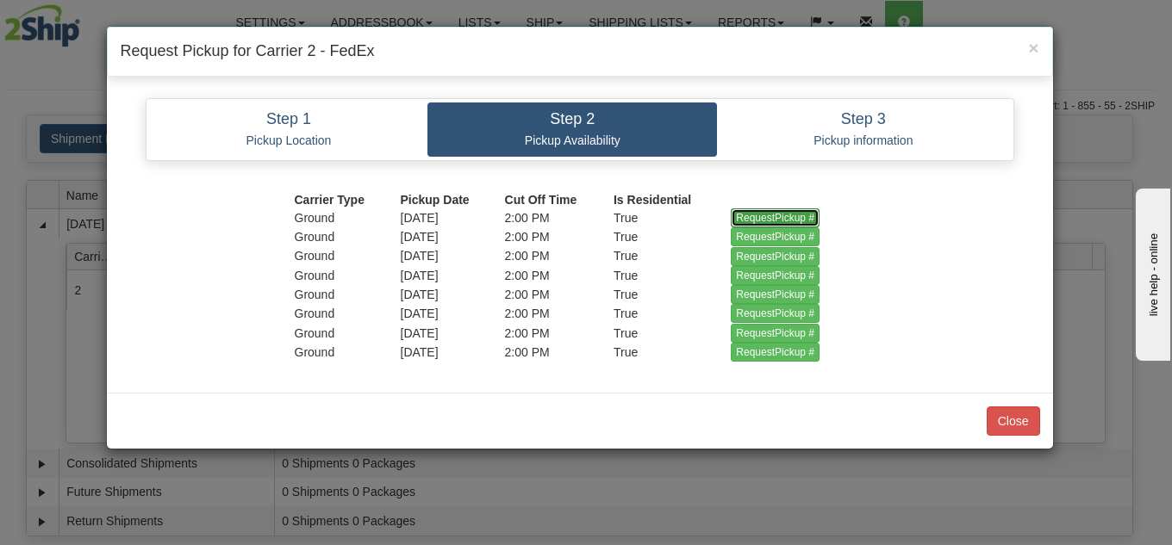
click at [786, 219] on input "RequestPickup #" at bounding box center [775, 218] width 89 height 19
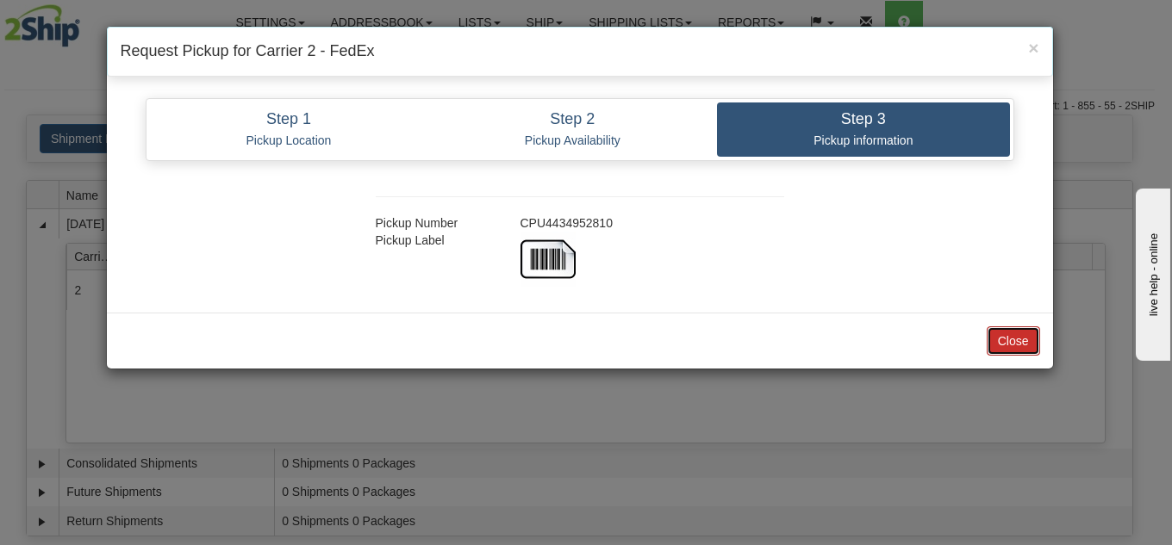
click at [1000, 351] on button "Close" at bounding box center [1013, 341] width 53 height 29
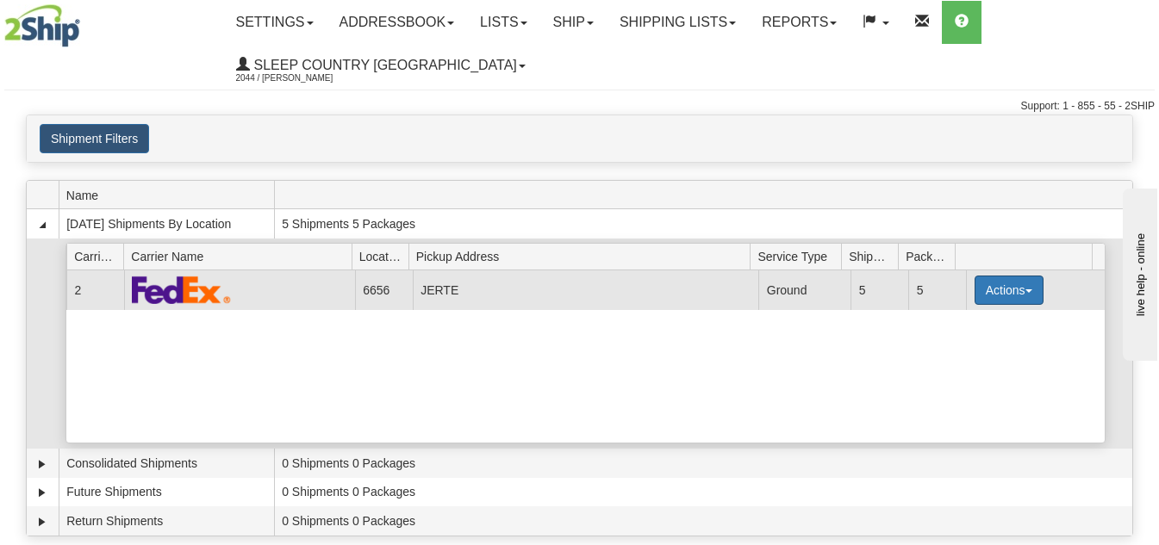
click at [990, 282] on button "Actions" at bounding box center [1009, 290] width 69 height 29
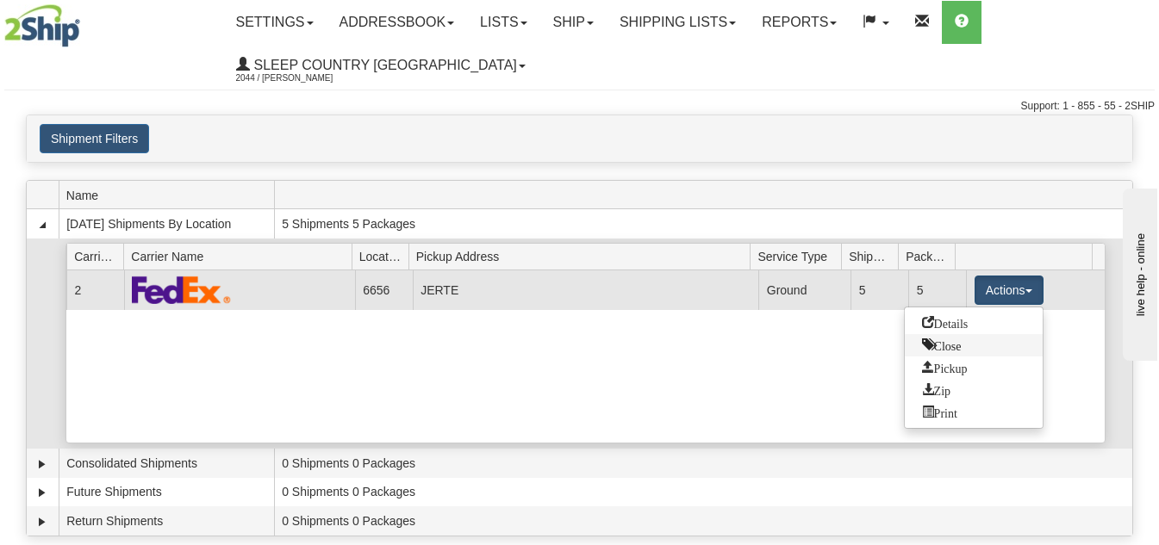
click at [947, 348] on span "Close" at bounding box center [942, 345] width 40 height 12
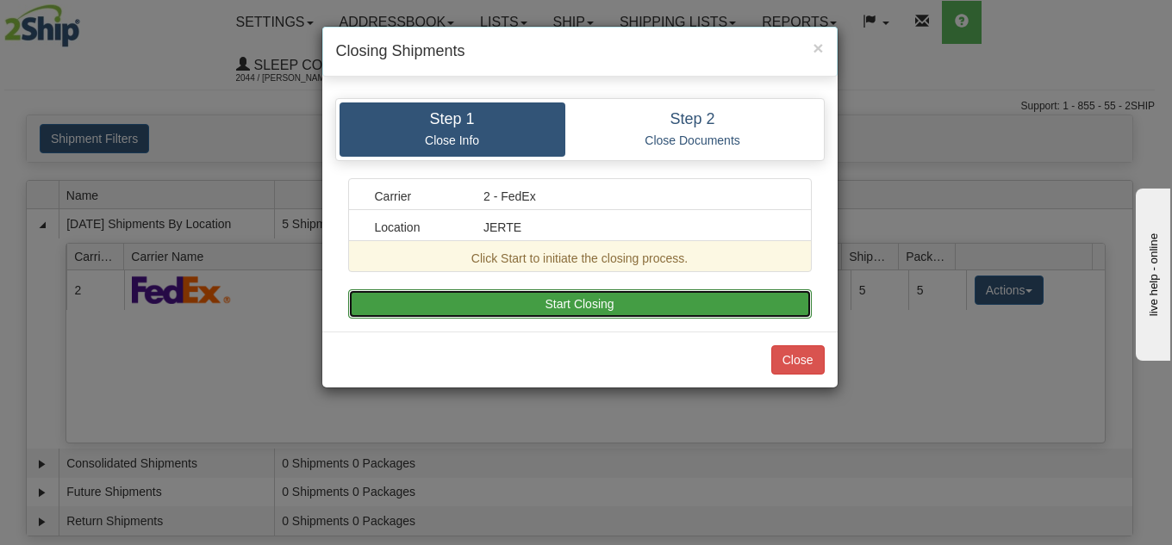
click at [566, 299] on button "Start Closing" at bounding box center [580, 304] width 464 height 29
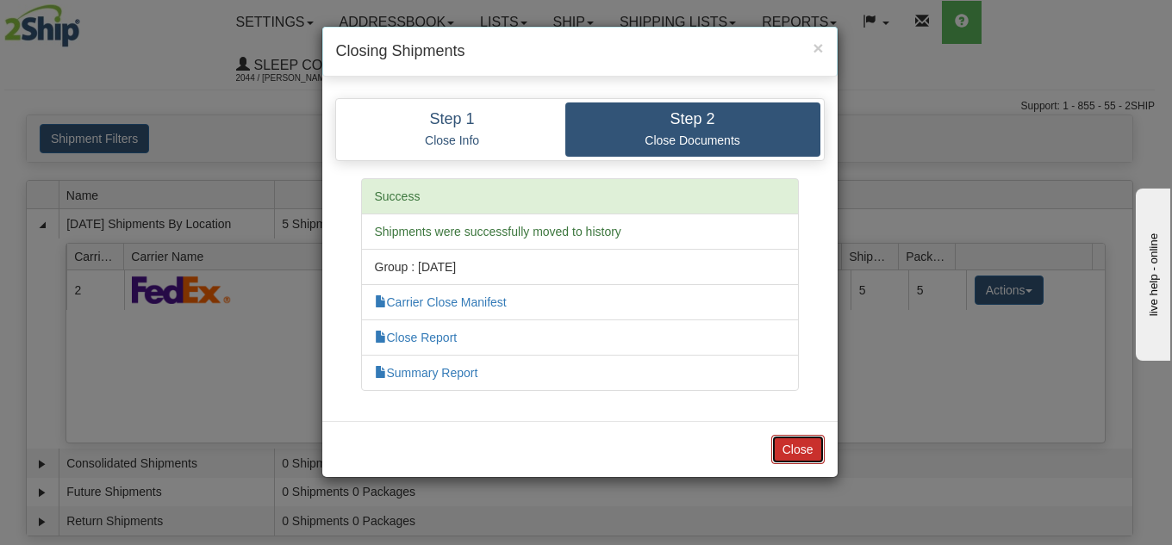
click at [788, 462] on button "Close" at bounding box center [797, 449] width 53 height 29
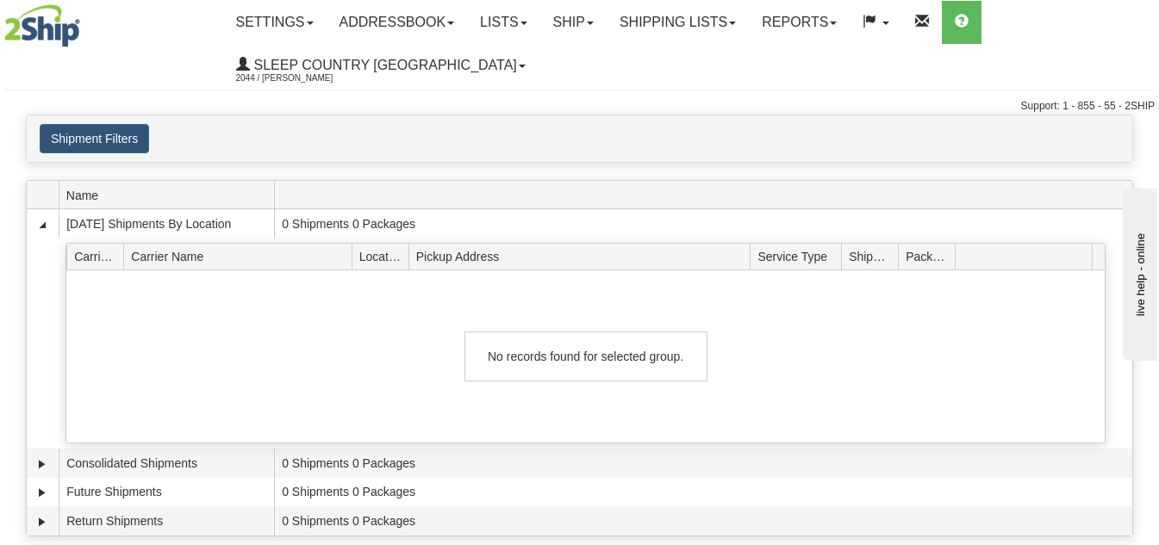
click at [1047, 10] on ul "Settings Shipping Preferences Fields Preferences New Addressbook Recipients Sen…" at bounding box center [689, 44] width 932 height 86
click at [982, 8] on link at bounding box center [962, 22] width 40 height 43
click at [1043, 39] on ul "Settings Shipping Preferences Fields Preferences New Addressbook Recipients Sen…" at bounding box center [689, 44] width 932 height 86
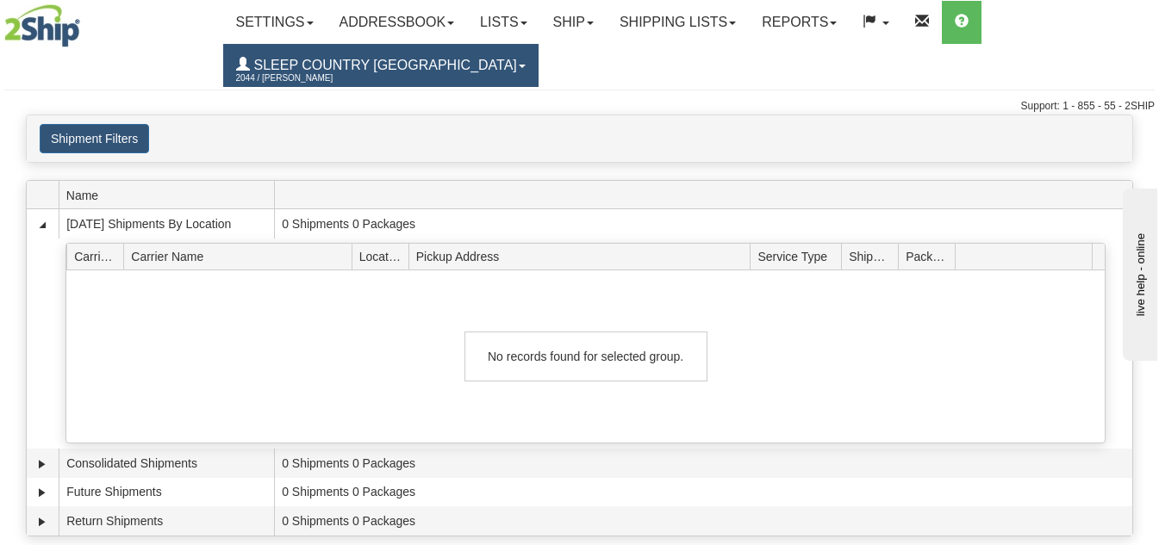
click at [303, 82] on span "2044 / [PERSON_NAME]" at bounding box center [300, 78] width 129 height 17
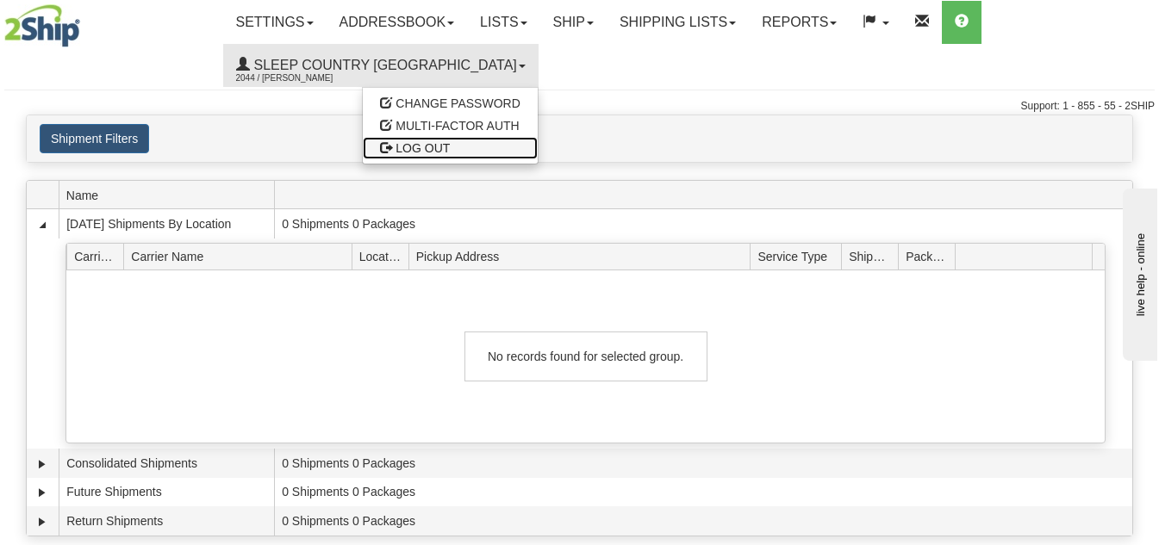
click at [396, 141] on span "LOG OUT" at bounding box center [423, 148] width 54 height 14
